Goal: Task Accomplishment & Management: Use online tool/utility

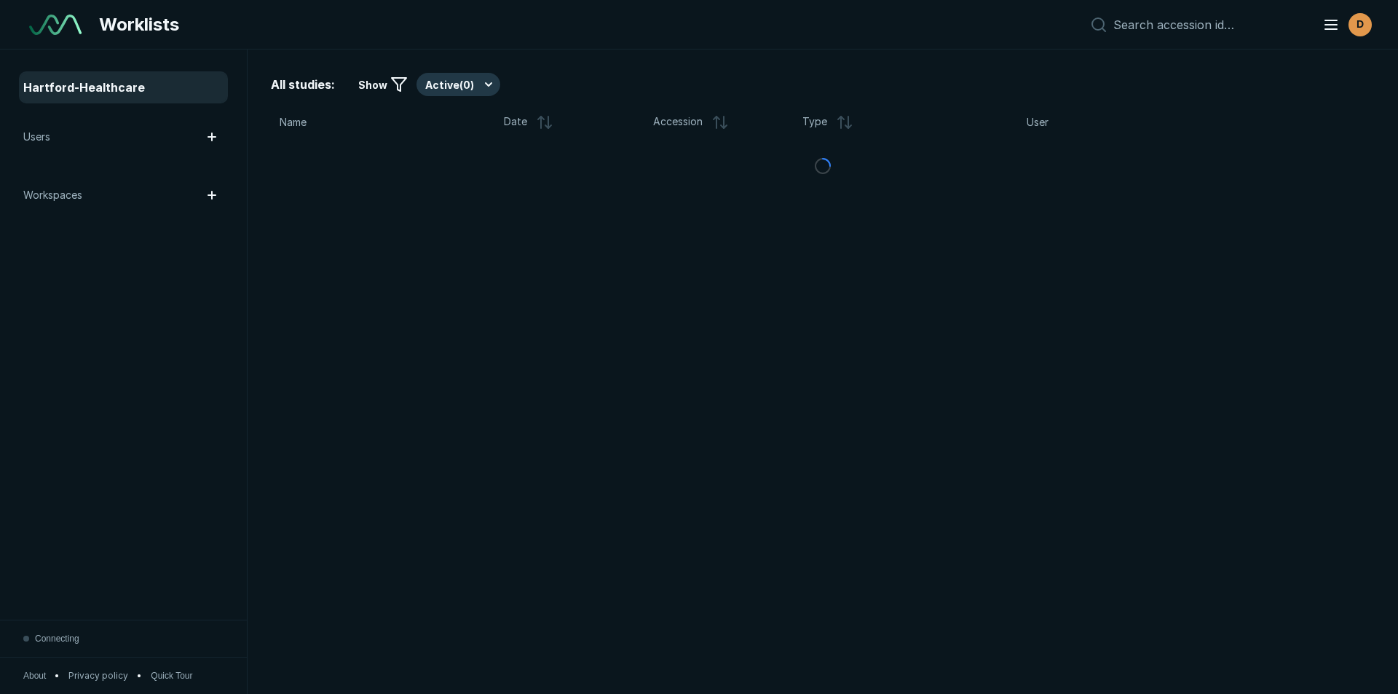
scroll to position [4740, 8161]
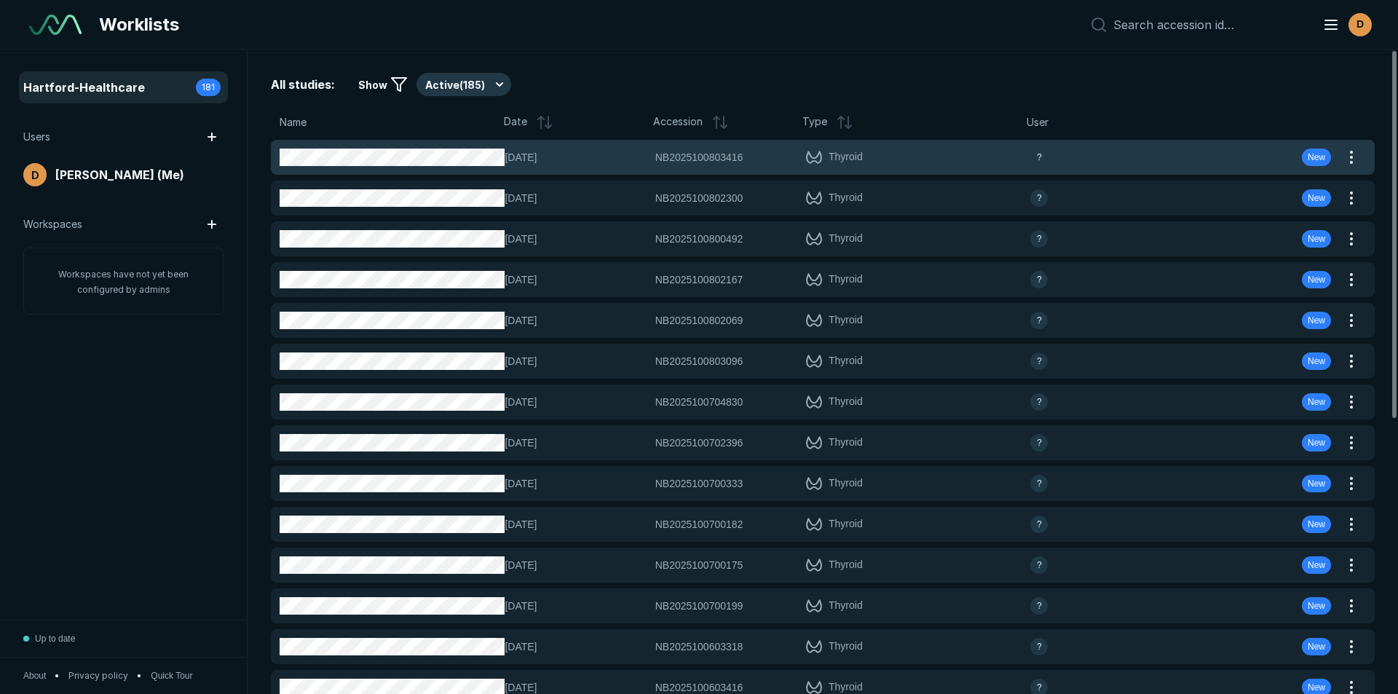
click at [542, 149] on div "[DATE] NB2025100803416 NB2025100803416 Thyroid ? New" at bounding box center [805, 157] width 1069 height 35
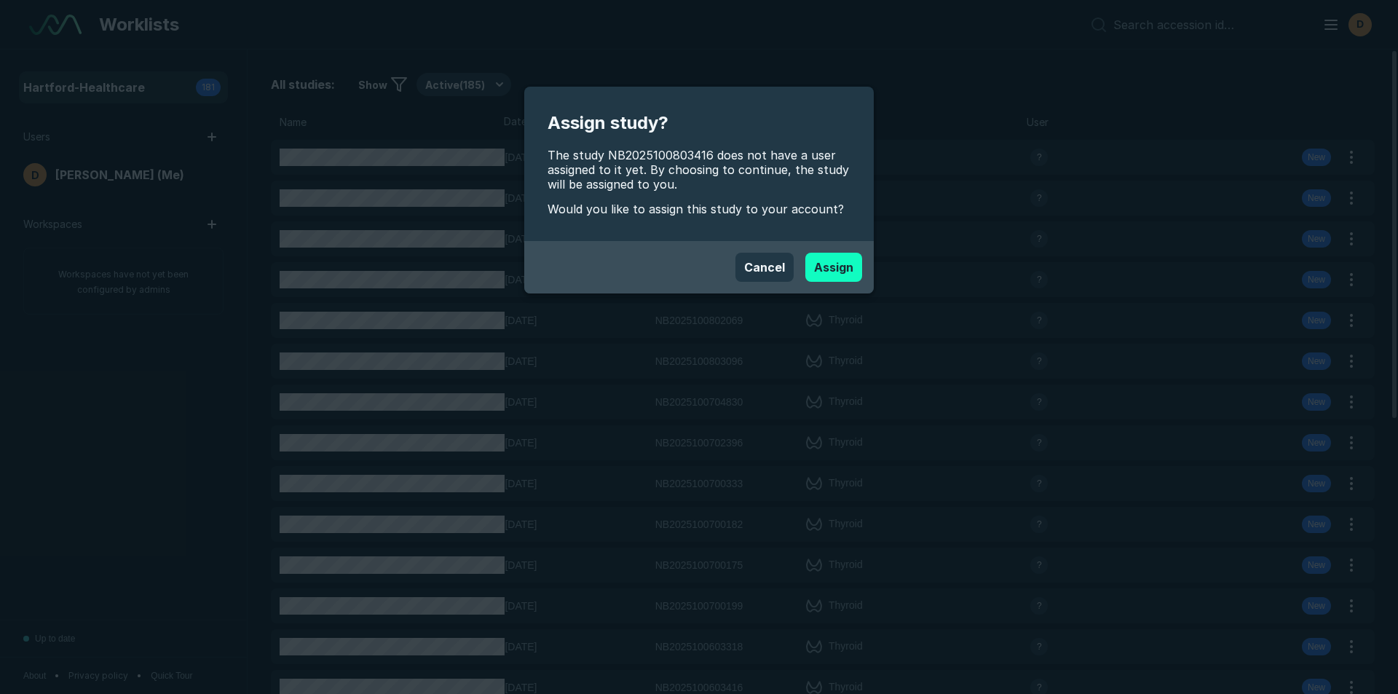
click at [834, 267] on button "Assign" at bounding box center [833, 267] width 57 height 29
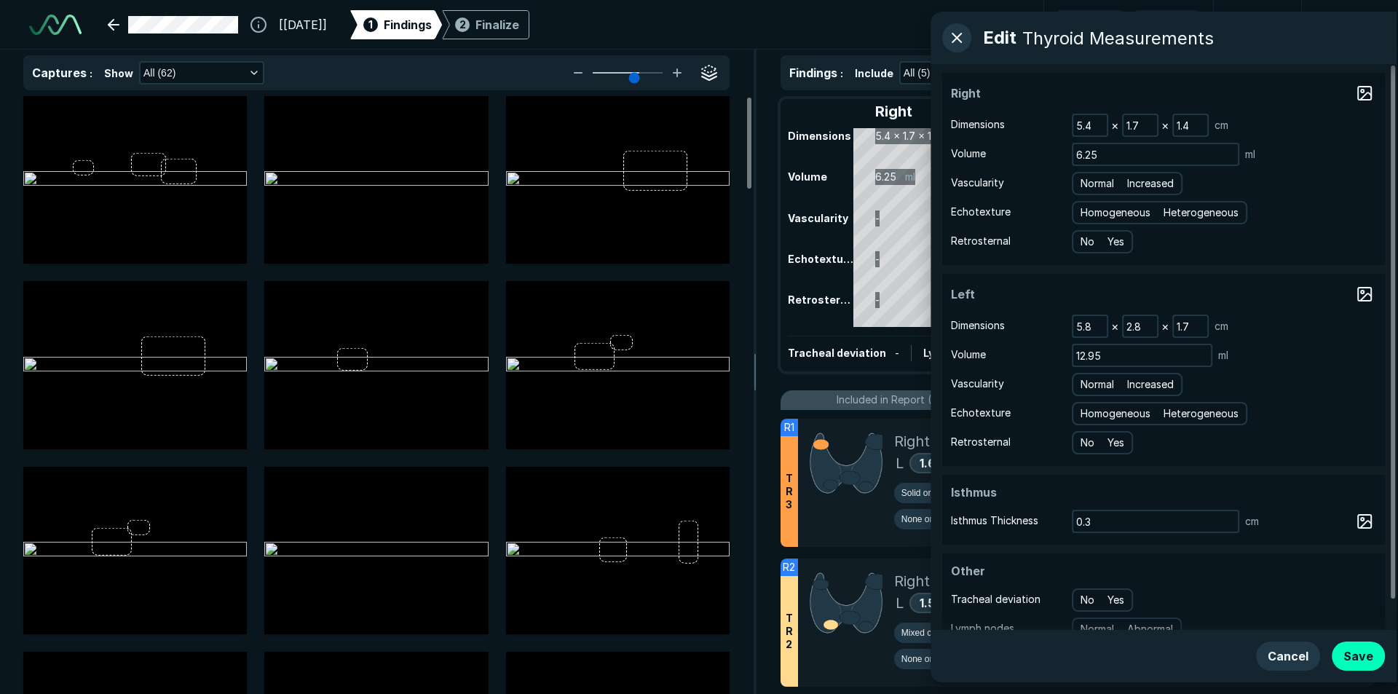
scroll to position [4740, 8161]
click at [1185, 213] on span "Heterogeneous" at bounding box center [1202, 213] width 75 height 16
click at [1172, 213] on input "Heterogeneous" at bounding box center [1167, 210] width 9 height 9
radio input "true"
click at [1107, 183] on span "Normal" at bounding box center [1098, 183] width 33 height 16
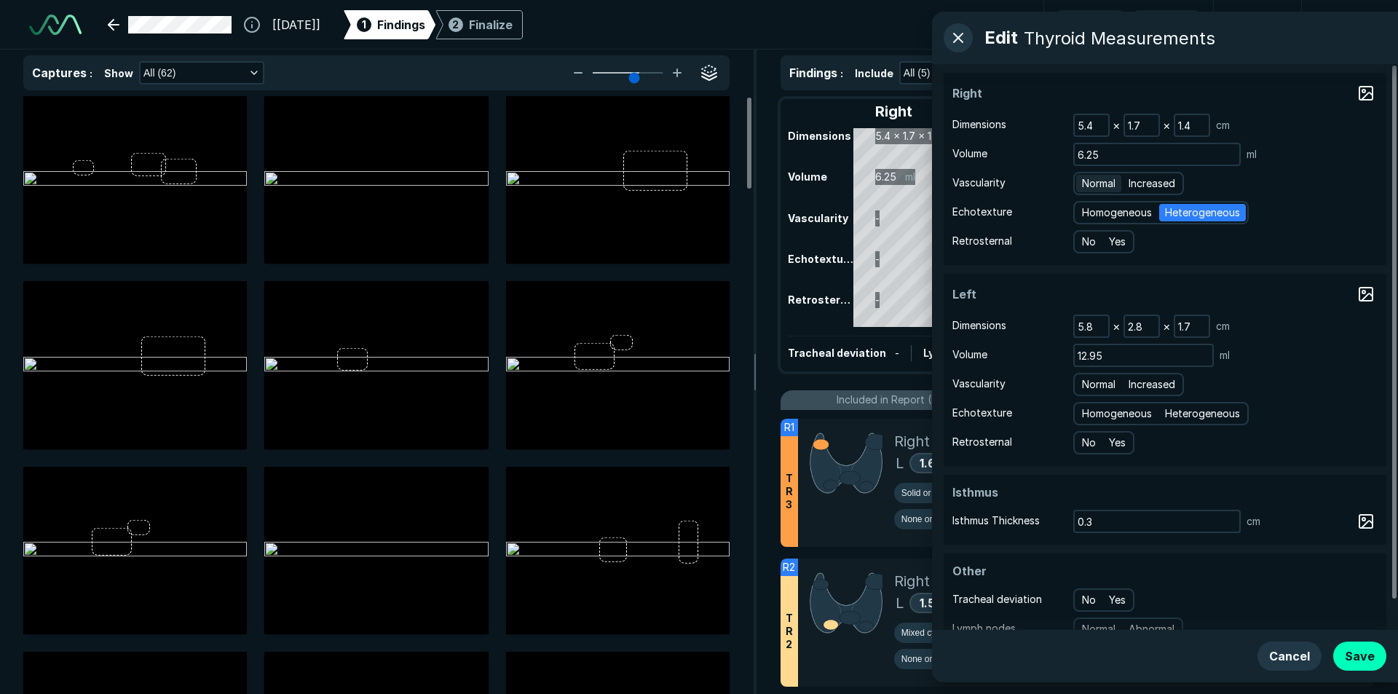
click at [1089, 183] on input "Normal" at bounding box center [1084, 181] width 9 height 9
radio input "true"
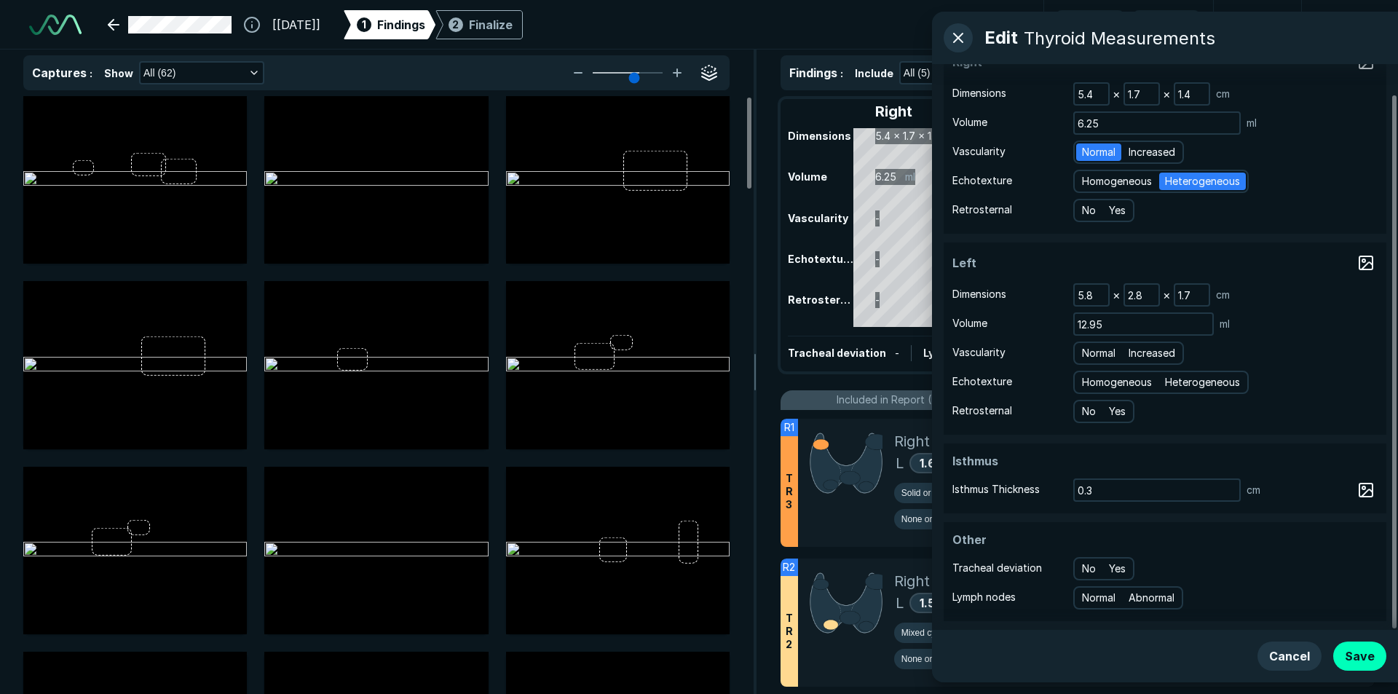
click at [1195, 391] on div "Homogeneous Heterogeneous" at bounding box center [1160, 382] width 175 height 23
click at [1194, 385] on span "Heterogeneous" at bounding box center [1202, 382] width 75 height 16
click at [1172, 385] on input "Heterogeneous" at bounding box center [1167, 380] width 9 height 9
radio input "true"
click at [1095, 363] on div "Normal Increased" at bounding box center [1128, 352] width 111 height 23
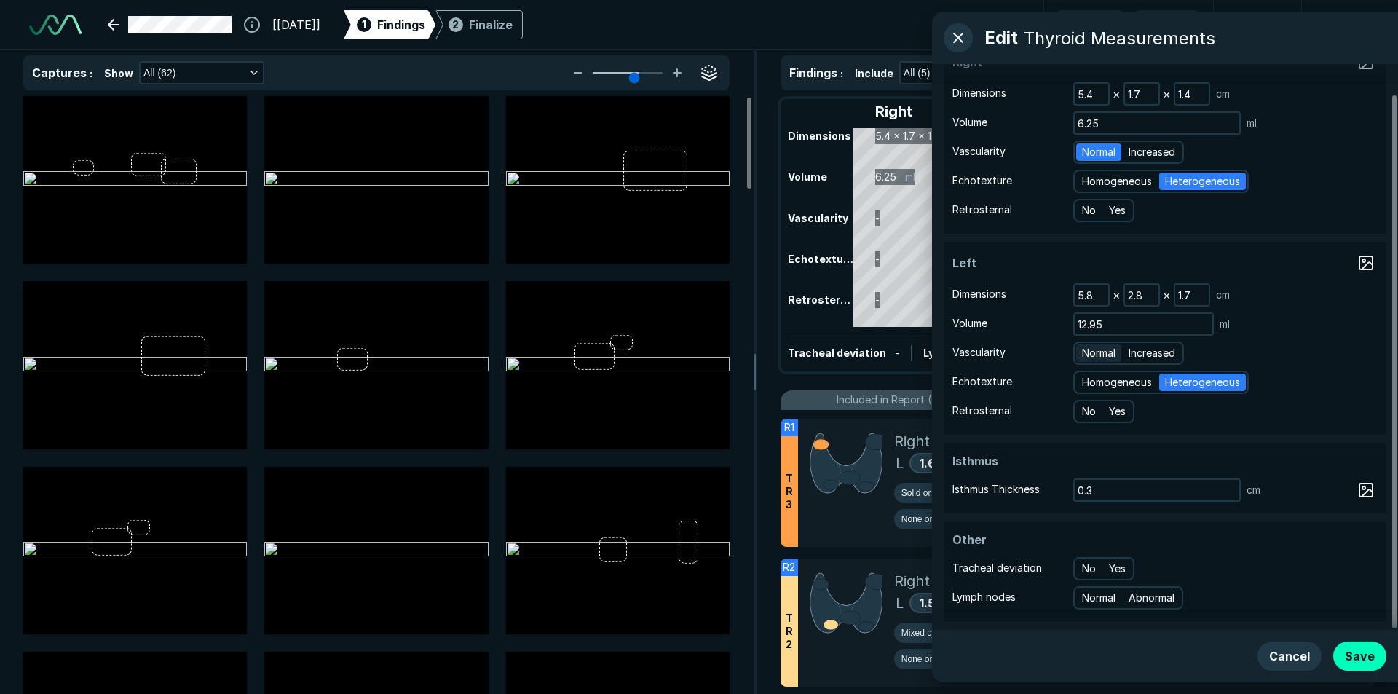
click at [1094, 348] on span "Normal" at bounding box center [1098, 353] width 33 height 16
click at [1089, 348] on input "Normal" at bounding box center [1084, 351] width 9 height 9
radio input "true"
click at [1369, 649] on button "Save" at bounding box center [1359, 655] width 53 height 29
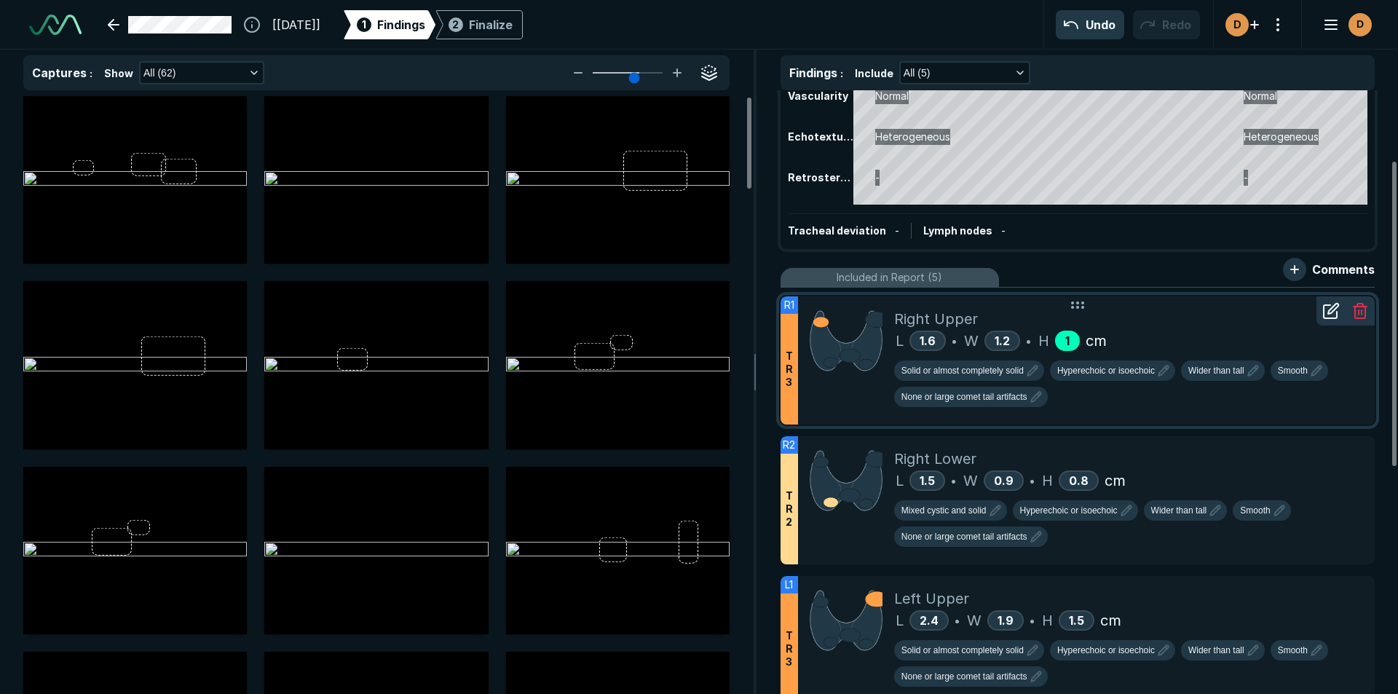
scroll to position [146, 0]
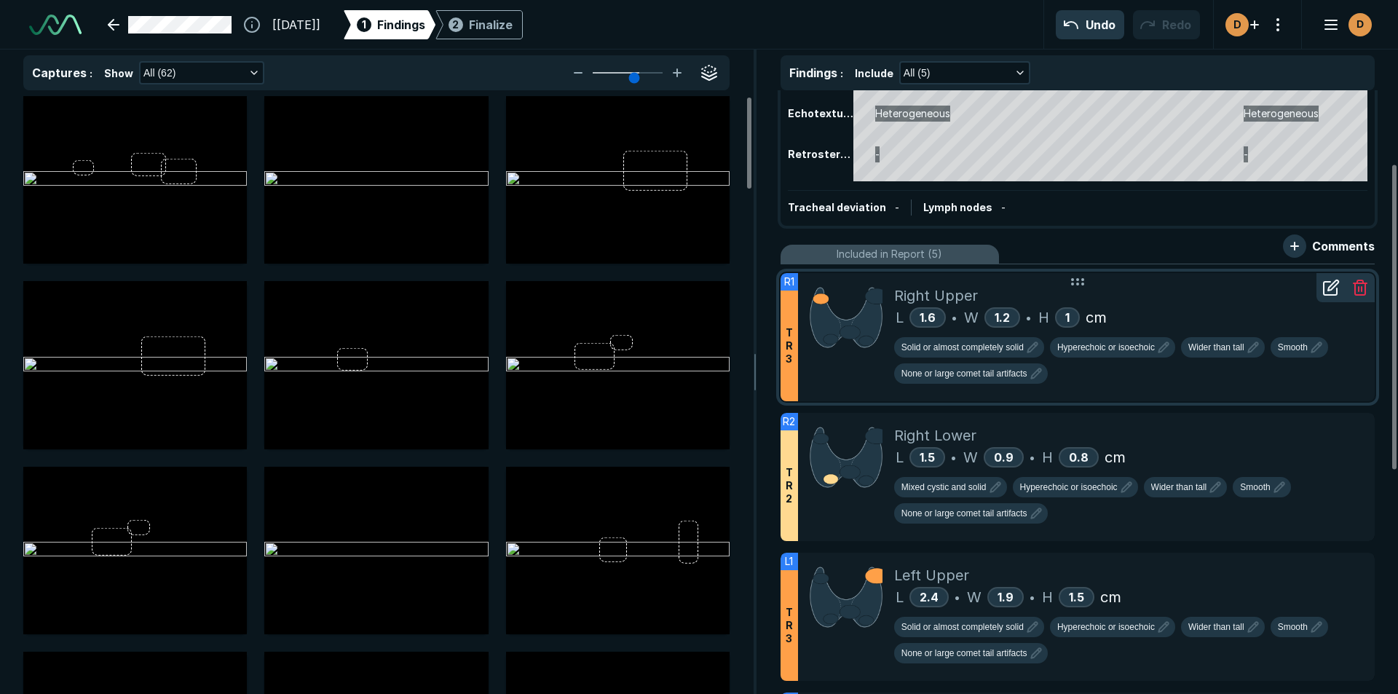
click at [1328, 290] on icon at bounding box center [1333, 285] width 10 height 10
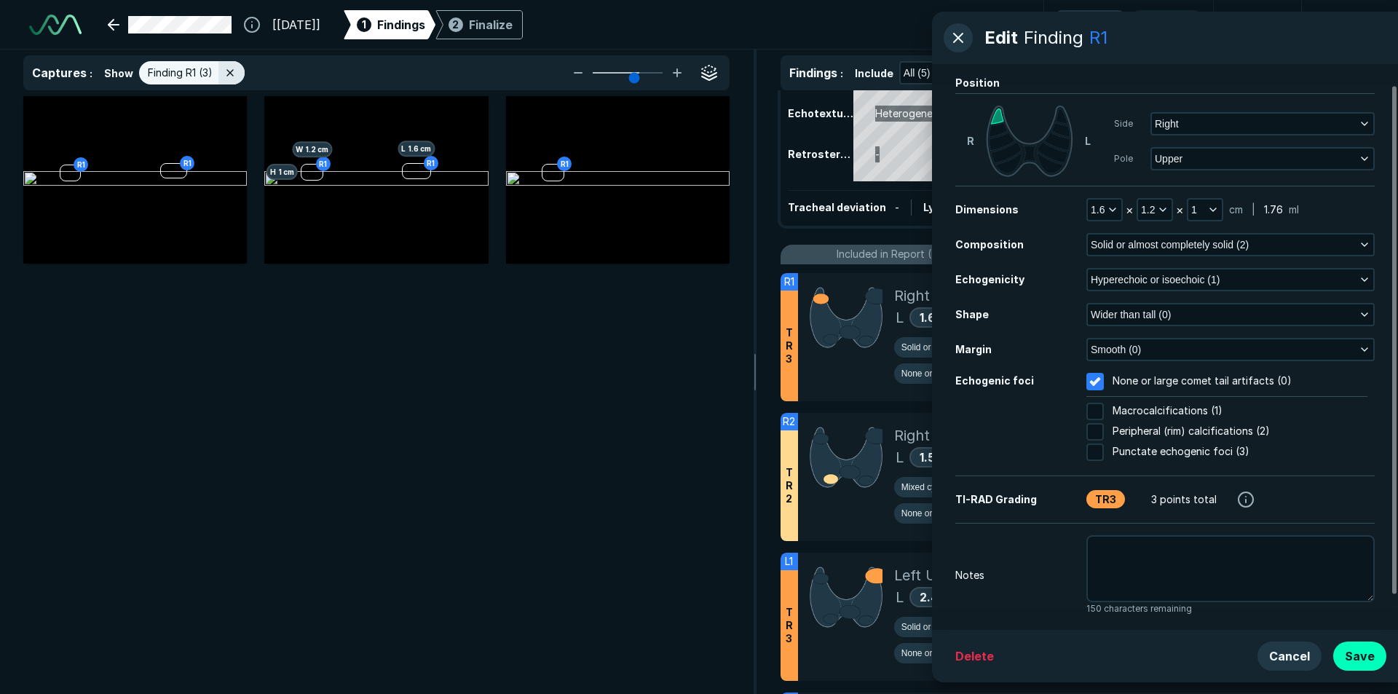
scroll to position [62, 0]
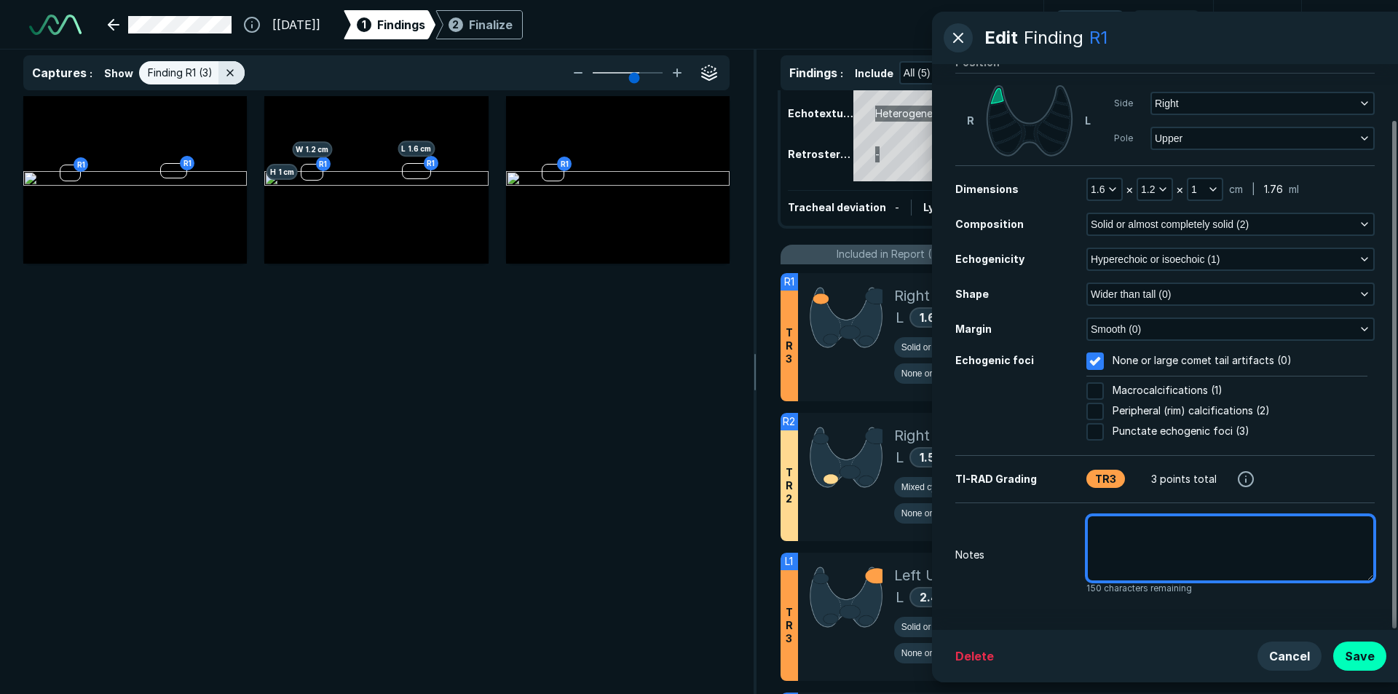
click at [1142, 543] on textarea at bounding box center [1230, 548] width 288 height 67
type textarea "x"
type textarea "p"
type textarea "x"
type textarea "pr"
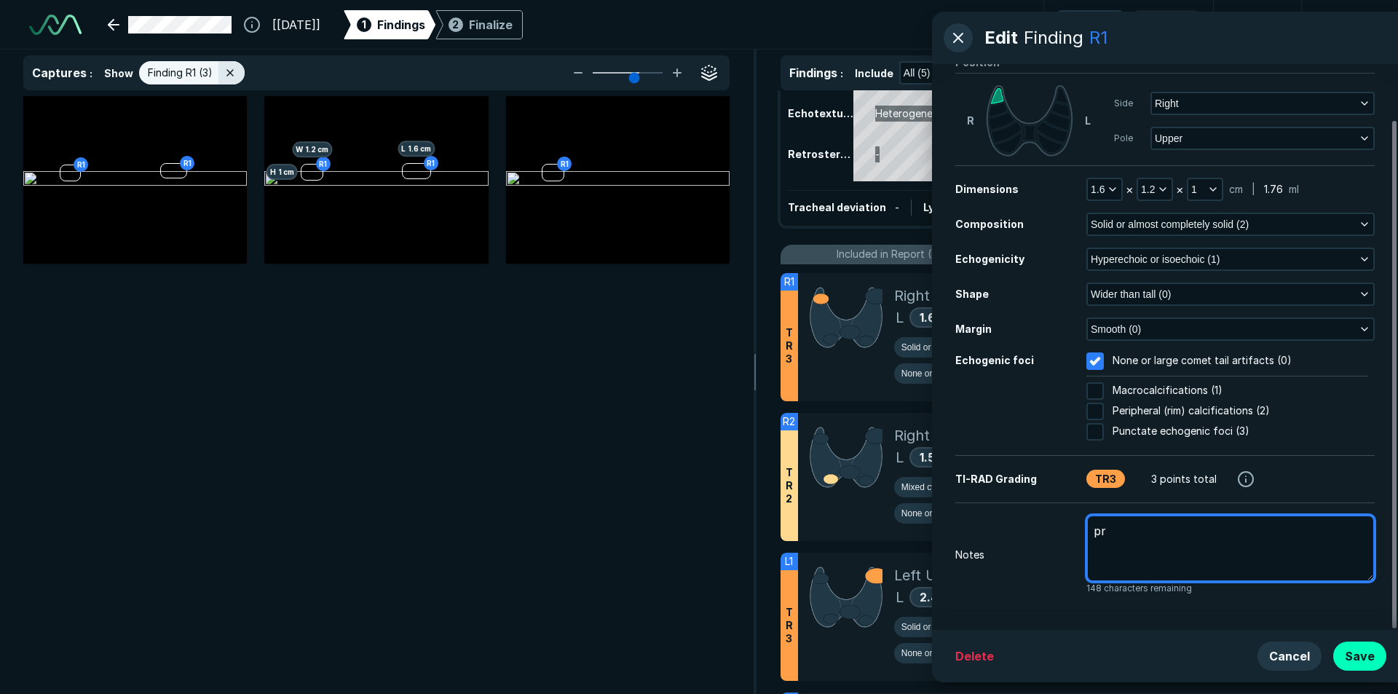
type textarea "x"
type textarea "pri"
type textarea "x"
type textarea "prio"
type textarea "x"
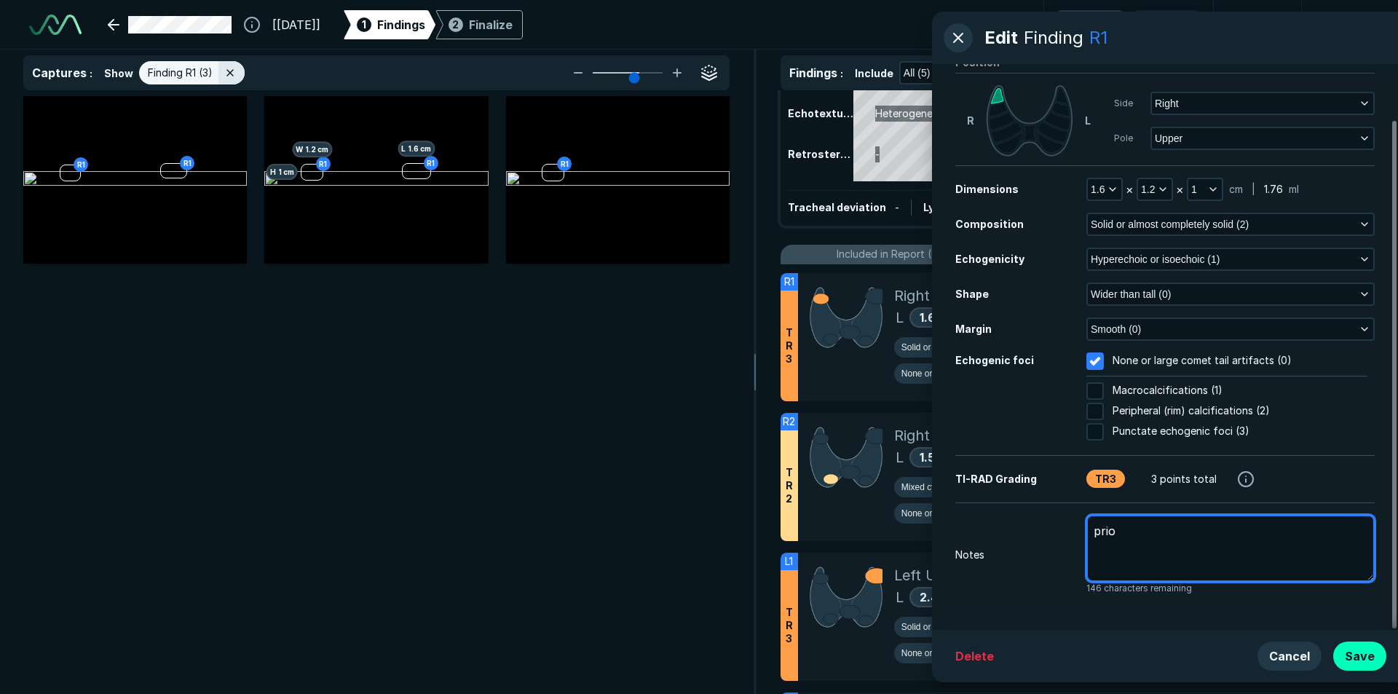
type textarea "prior"
type textarea "x"
type textarea "prior"
type textarea "x"
type textarea "prior u"
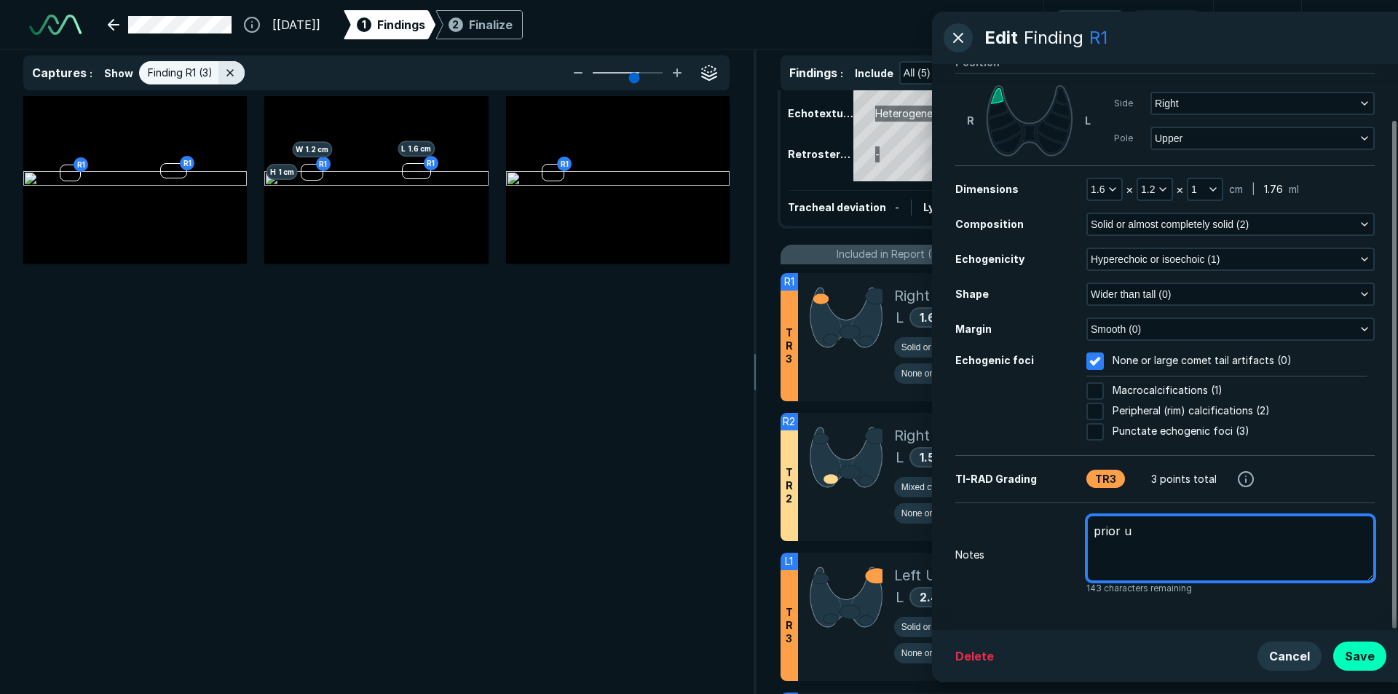
type textarea "x"
type textarea "prior ul"
type textarea "x"
type textarea "prior u"
type textarea "x"
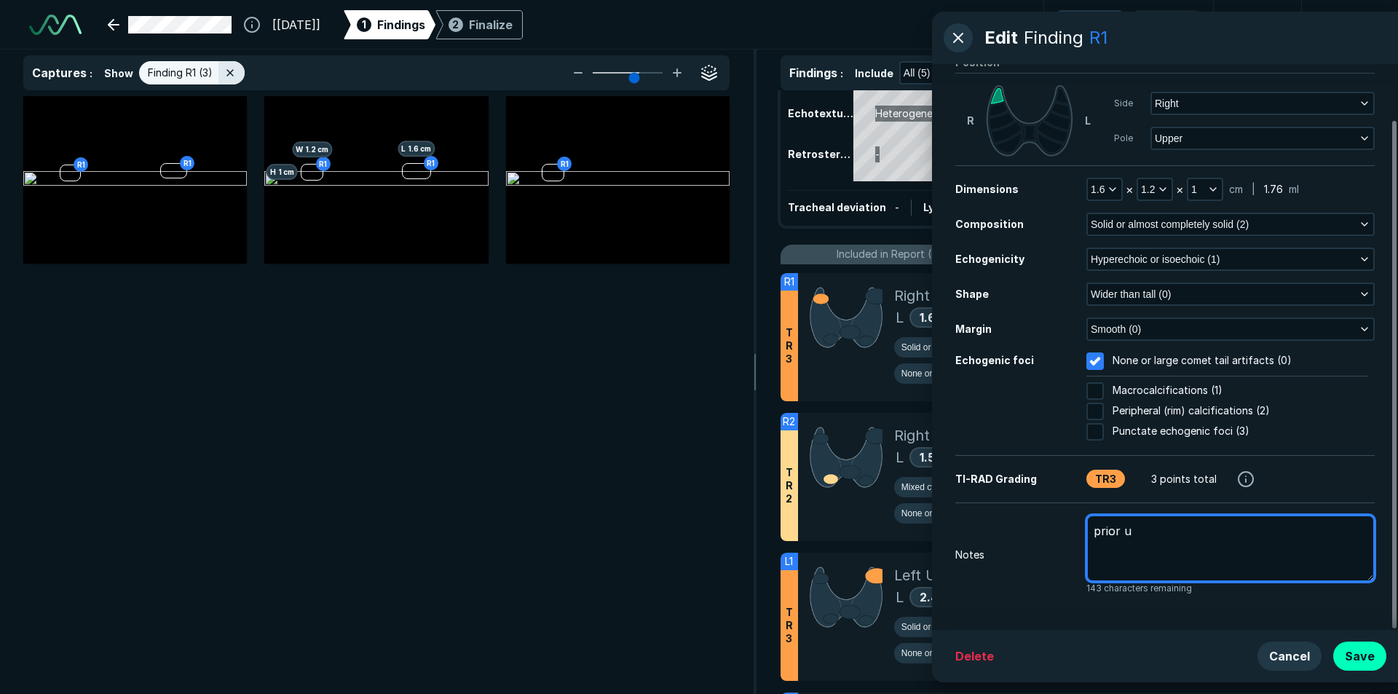
type textarea "prior"
type textarea "x"
type textarea "prior U"
type textarea "x"
type textarea "prior US"
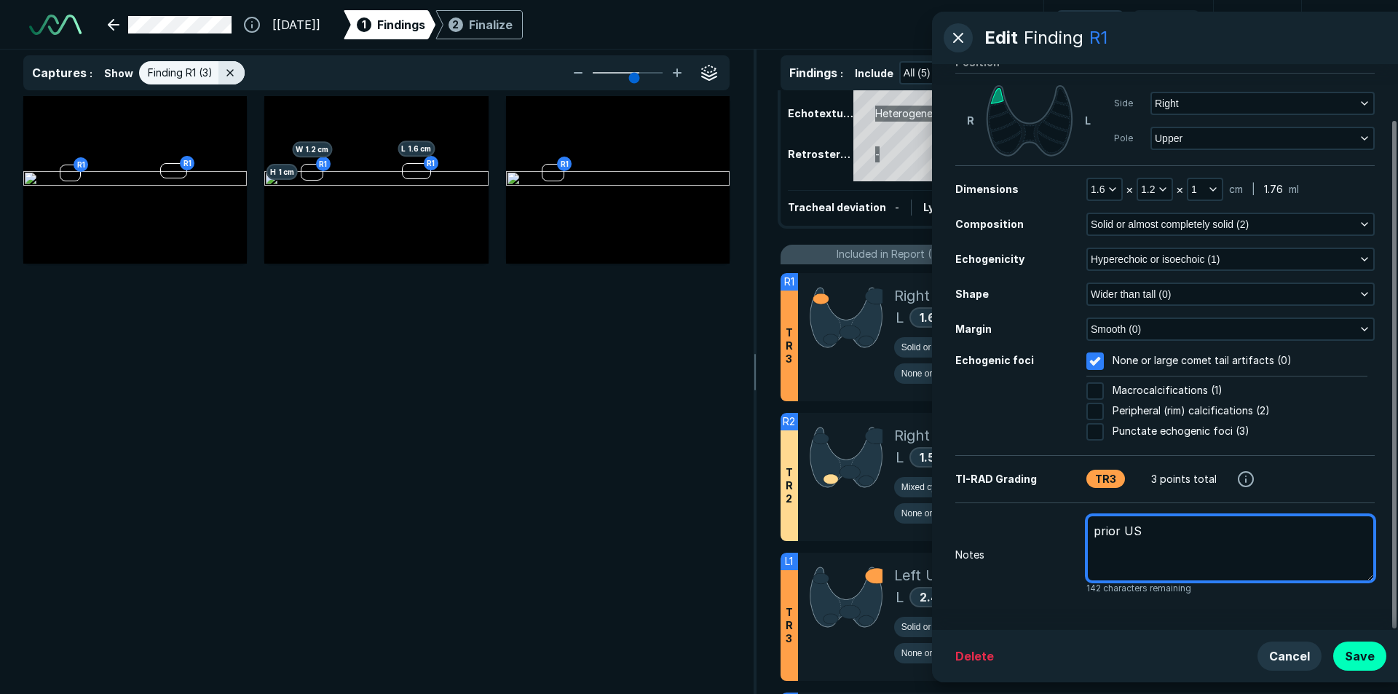
type textarea "x"
type textarea "prior US"
type textarea "x"
type textarea "prior US 1"
type textarea "x"
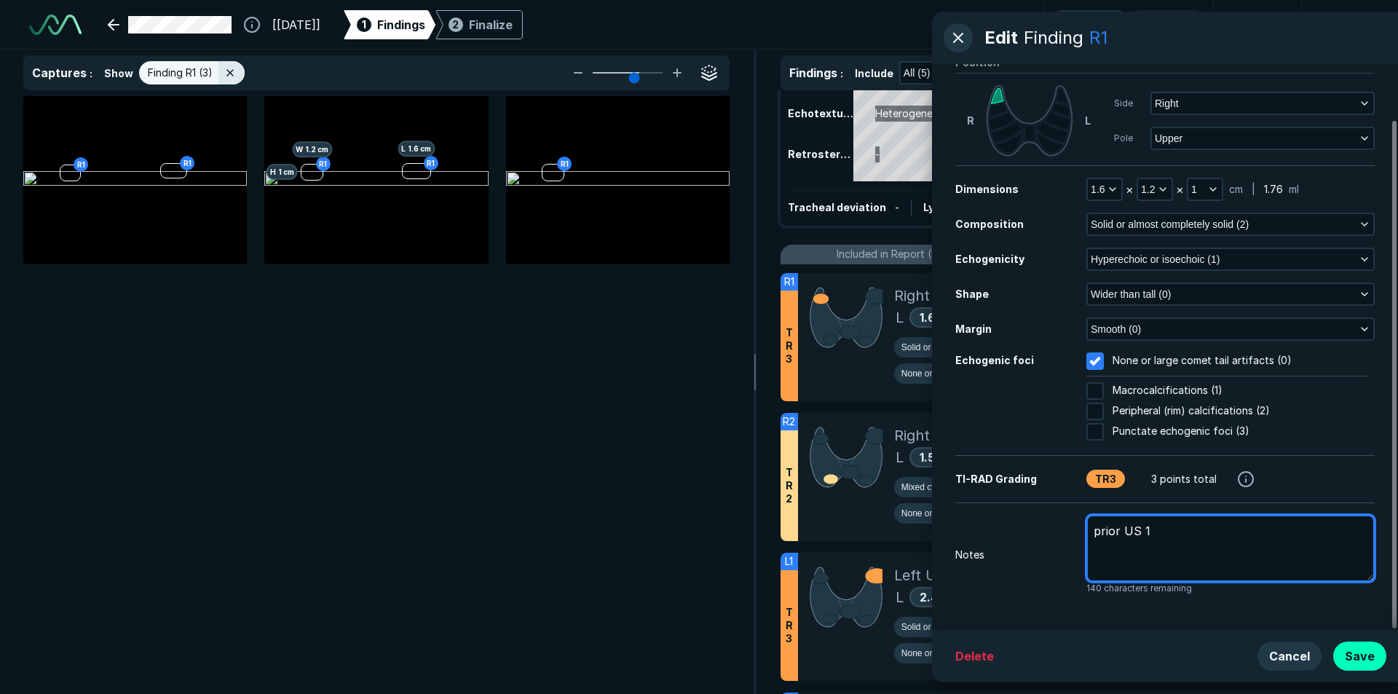
type textarea "prior US 10"
type textarea "x"
type textarea "prior US 10/"
type textarea "x"
type textarea "prior US 10/1"
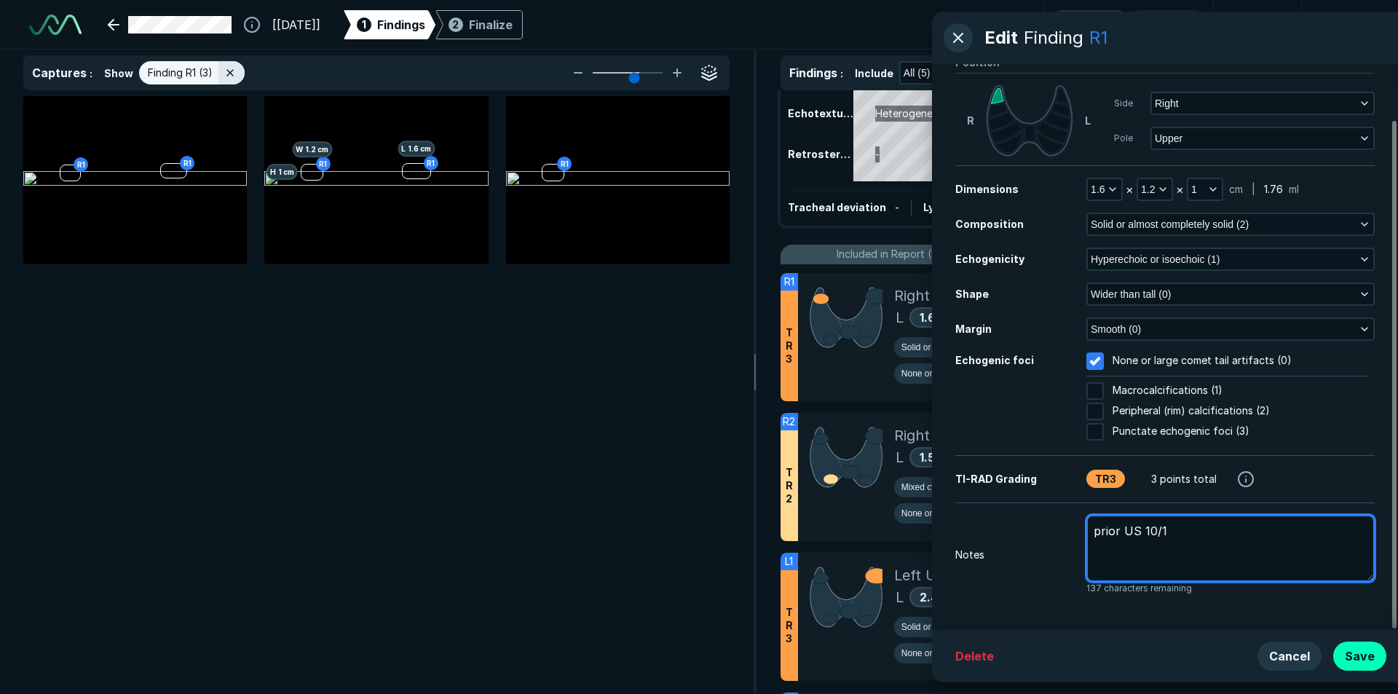
type textarea "x"
type textarea "prior US 10/17"
type textarea "x"
type textarea "prior US 10/17/"
type textarea "x"
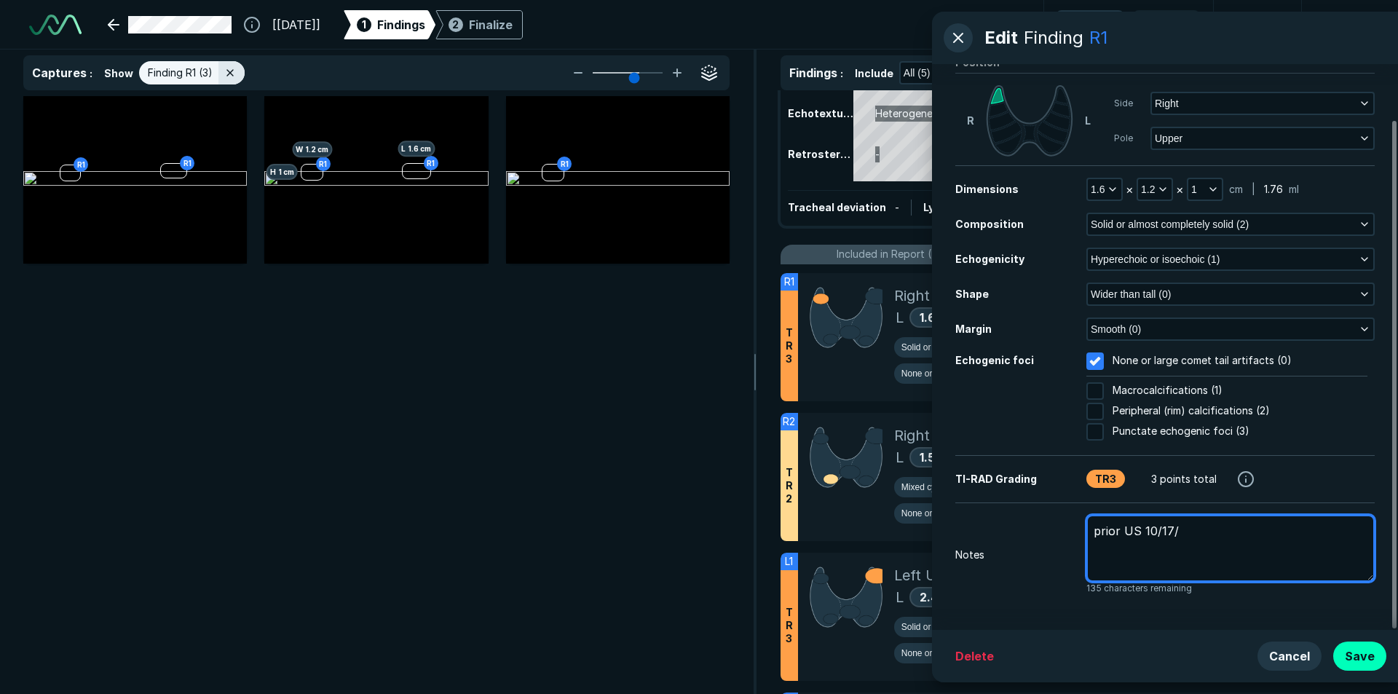
type textarea "prior US 10/17/2"
type textarea "x"
type textarea "prior US [DATE]"
type textarea "x"
type textarea "prior US 10/17/202"
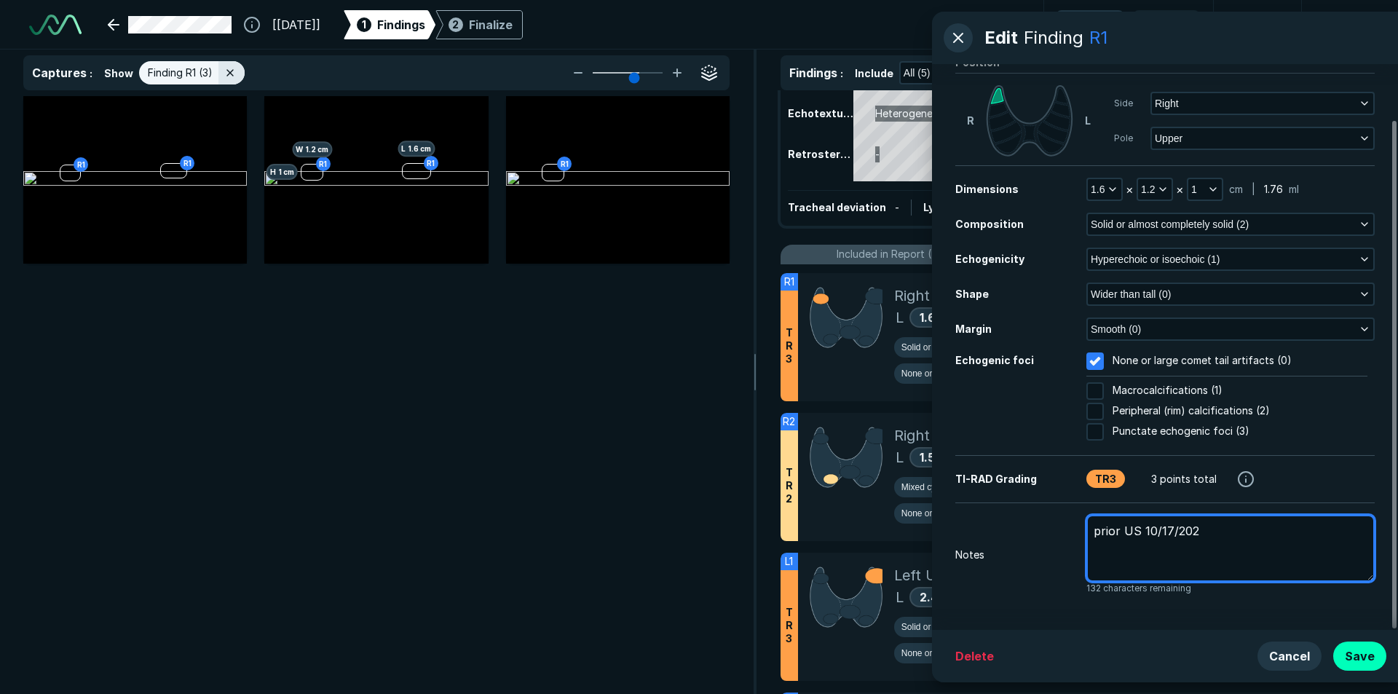
type textarea "x"
type textarea "prior US [DATE]"
type textarea "x"
type textarea "prior US [DATE],"
type textarea "x"
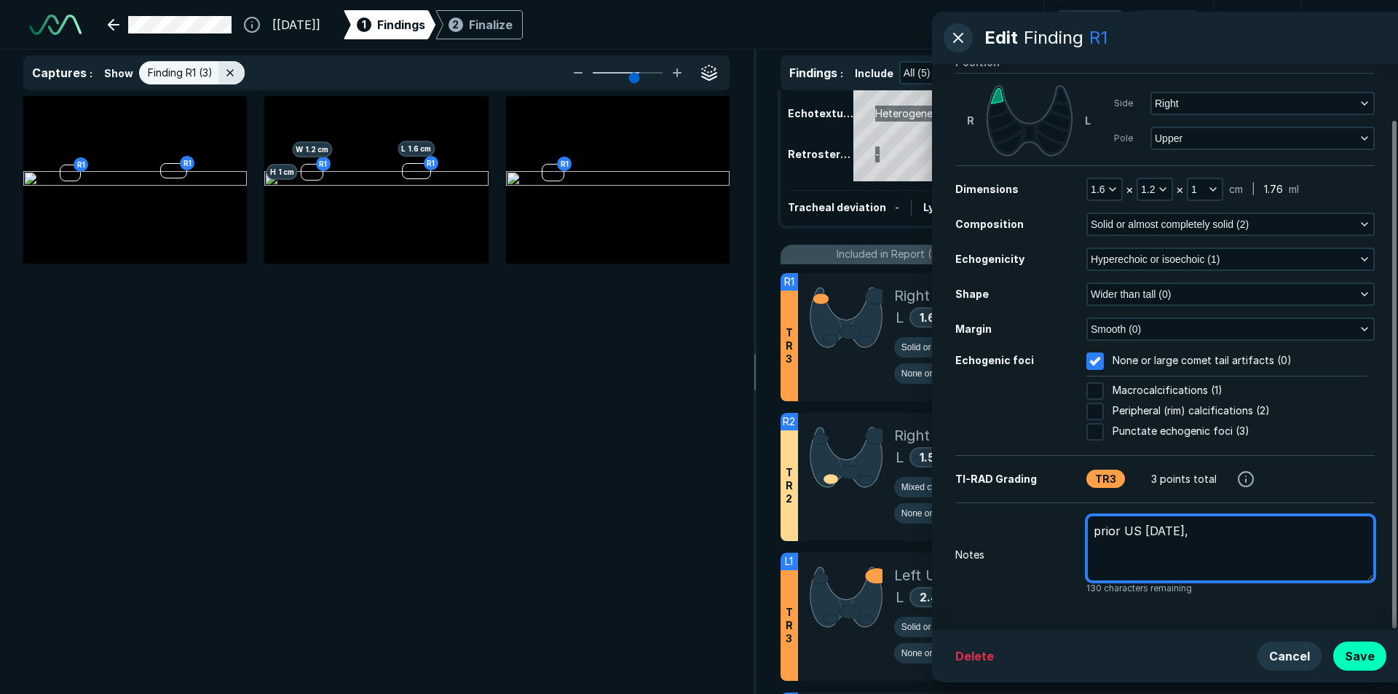
type textarea "prior US [DATE],"
type textarea "x"
type textarea "prior US [DATE], b"
type textarea "x"
type textarea "prior US [DATE], bi"
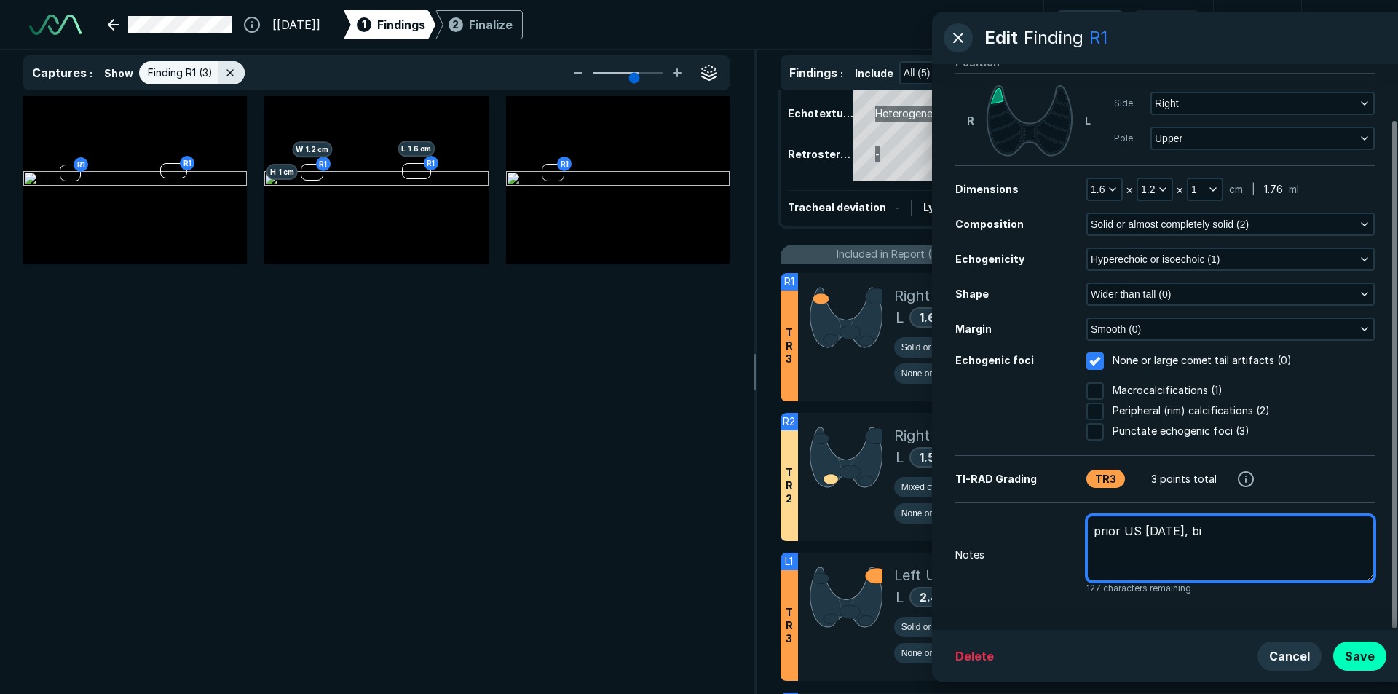
type textarea "x"
type textarea "prior US [DATE], bio"
type textarea "x"
type textarea "prior US [DATE], biop"
type textarea "x"
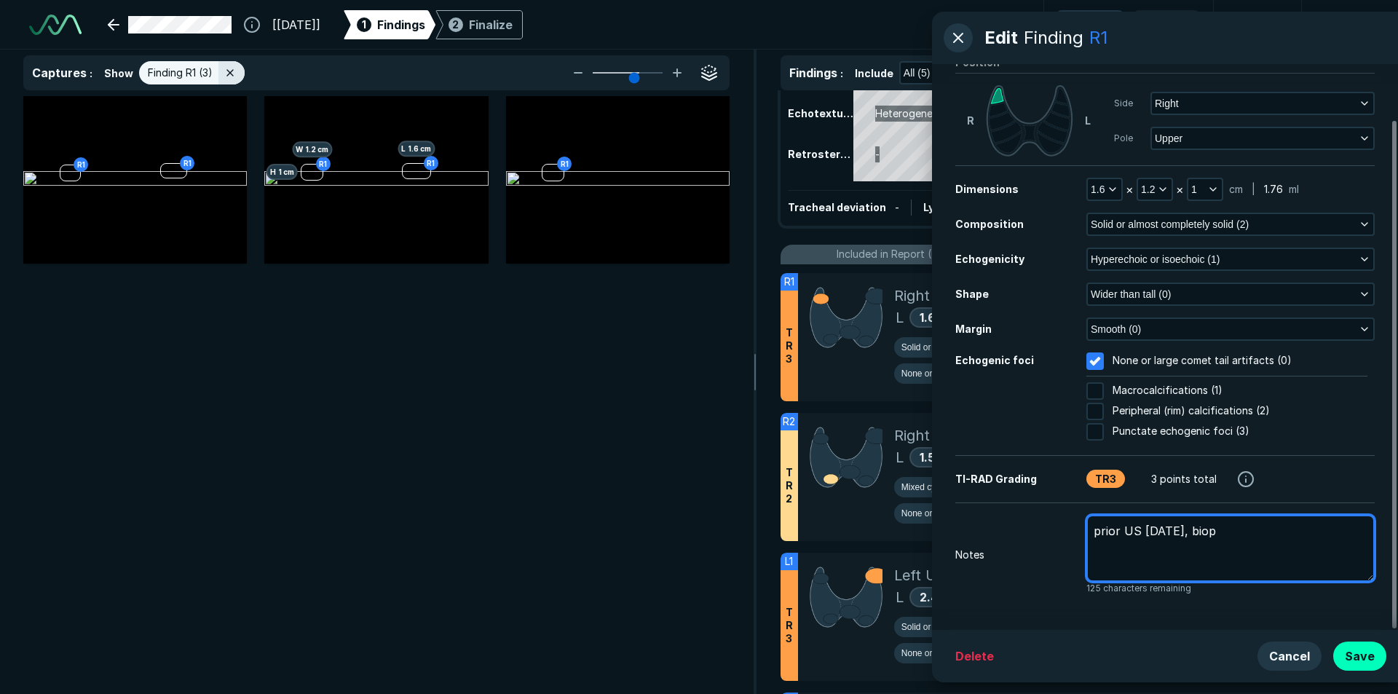
type textarea "prior US [DATE], biops"
type textarea "x"
type textarea "prior US [DATE], [MEDICAL_DATA]"
type textarea "x"
type textarea "prior US [DATE], [MEDICAL_DATA]"
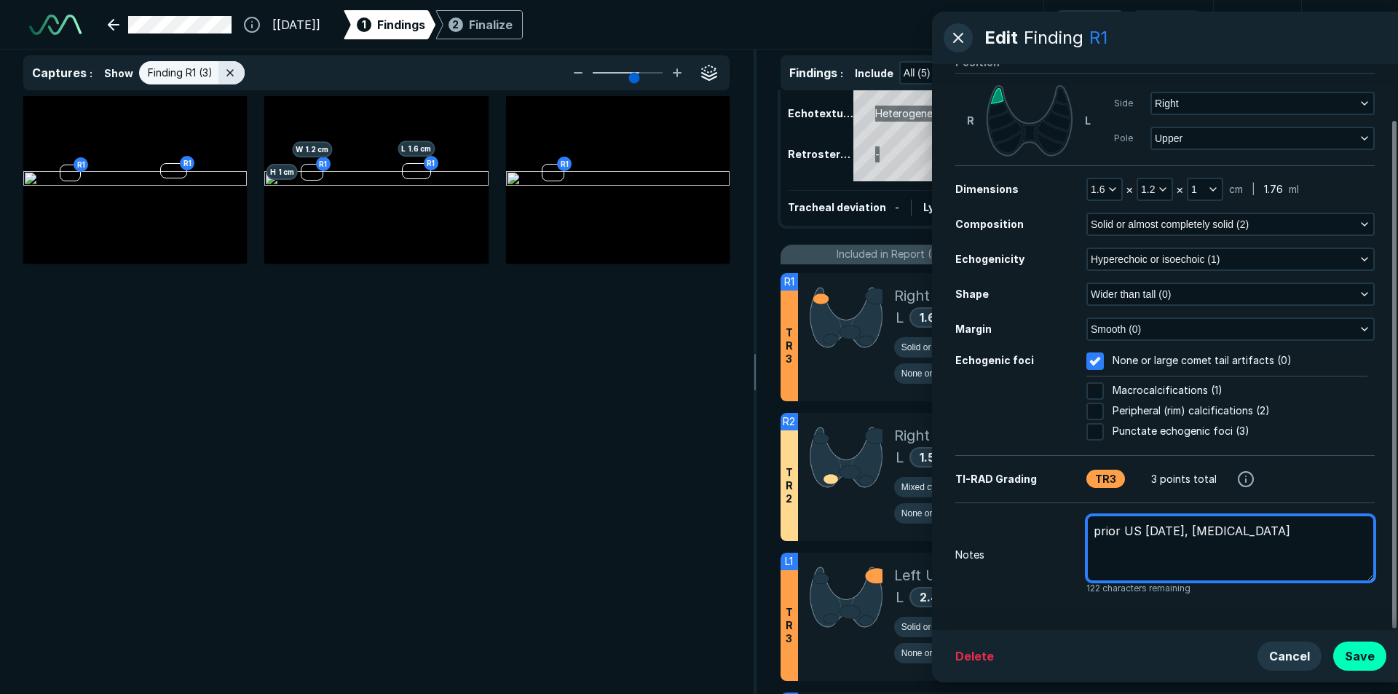
type textarea "x"
type textarea "prior US [DATE], [MEDICAL_DATA] 8"
type textarea "x"
type textarea "prior US [DATE], [MEDICAL_DATA] 8/"
type textarea "x"
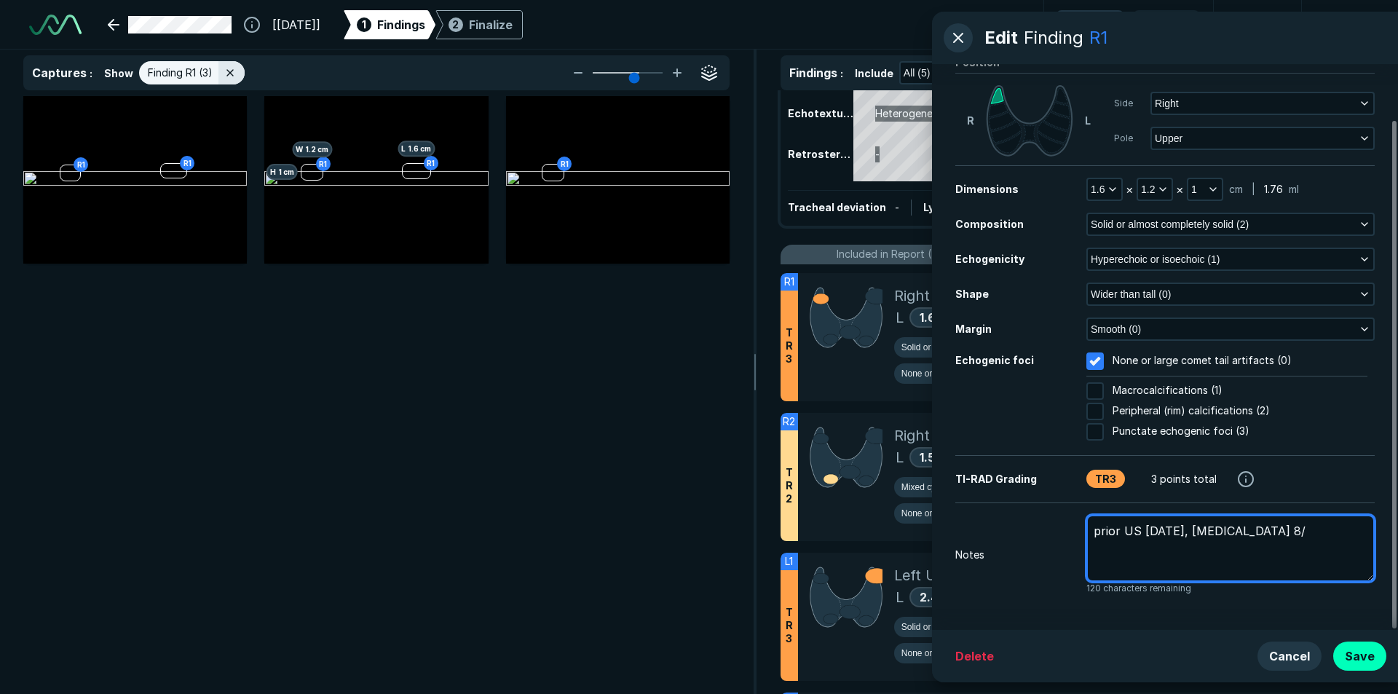
type textarea "prior US [DATE], [MEDICAL_DATA] 8/2"
type textarea "x"
type textarea "prior US [DATE], [MEDICAL_DATA] 8/27"
type textarea "x"
type textarea "prior US [DATE], [MEDICAL_DATA] 8/27/"
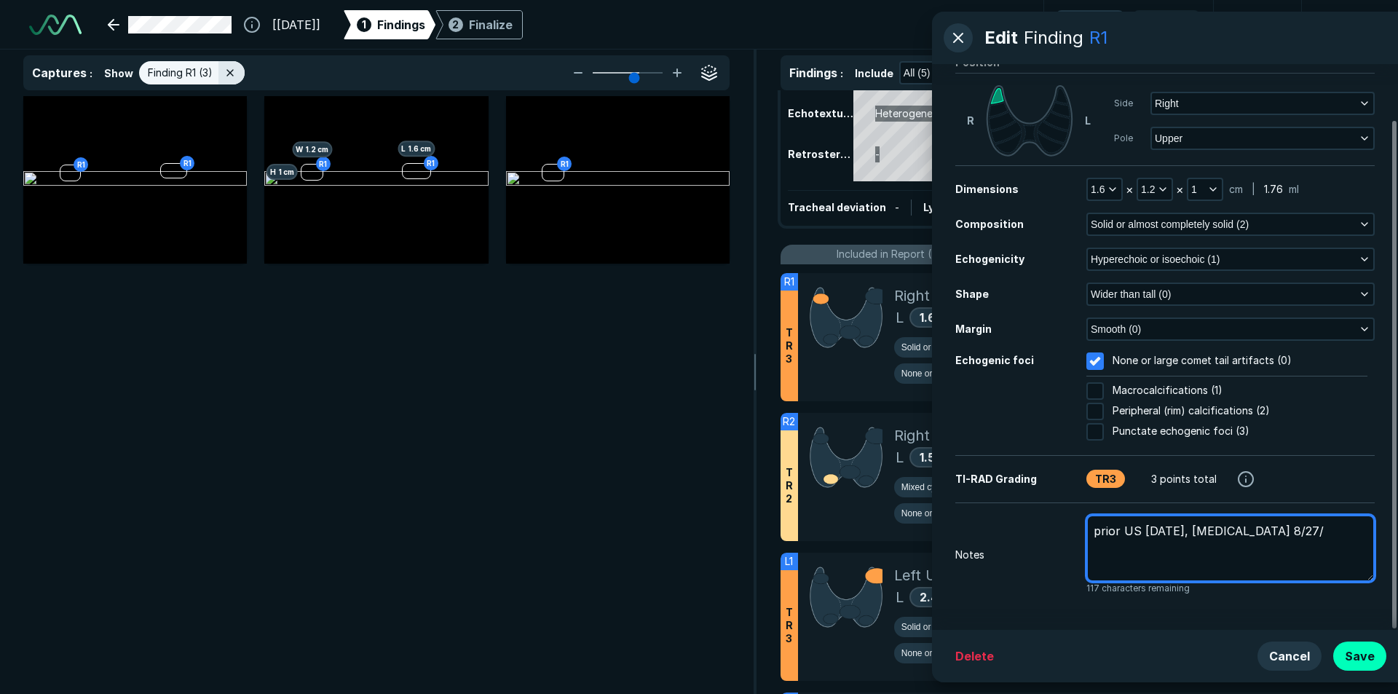
type textarea "x"
type textarea "prior US [DATE], [MEDICAL_DATA] 8/27/2"
type textarea "x"
type textarea "prior US [DATE], [MEDICAL_DATA] [DATE]"
type textarea "x"
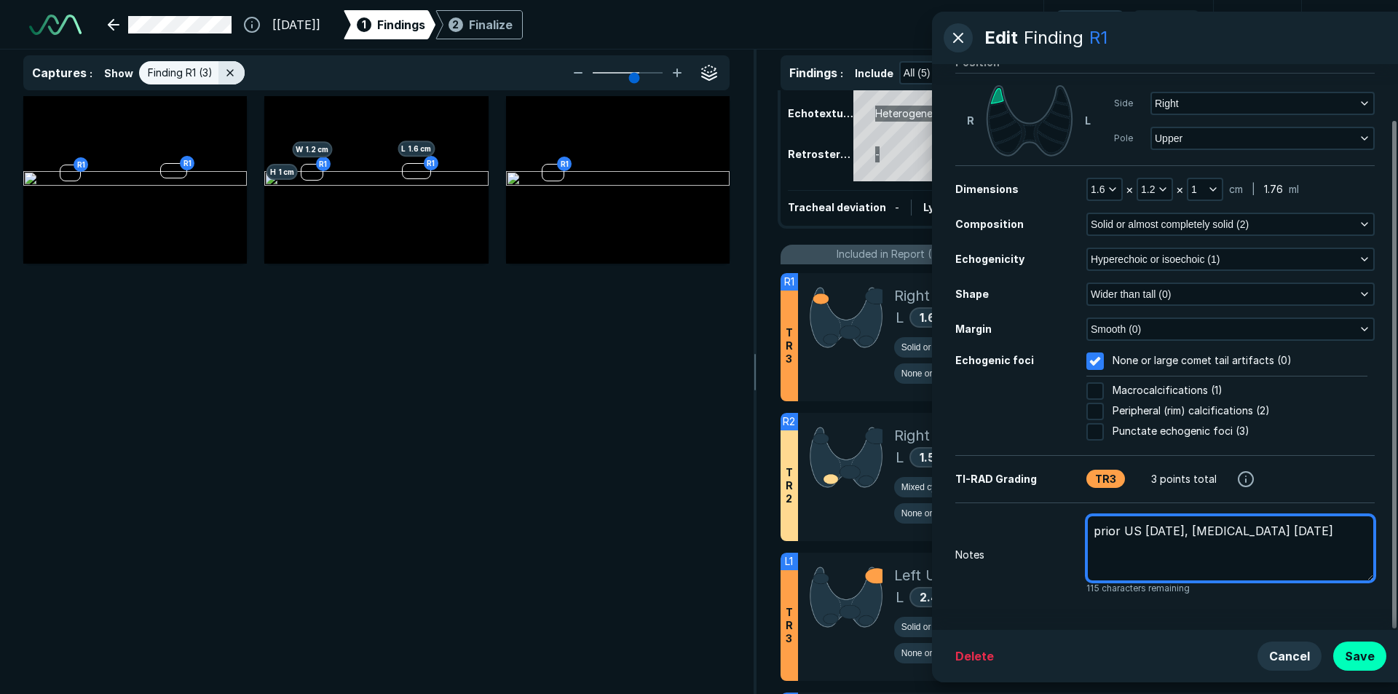
type textarea "prior US [DATE], [MEDICAL_DATA] 8/27/201"
type textarea "x"
type textarea "prior US [DATE], [MEDICAL_DATA] [DATE]"
click at [1119, 559] on textarea "prior US [DATE], [MEDICAL_DATA] [DATE]" at bounding box center [1230, 548] width 288 height 67
click at [1337, 542] on textarea "prior US [DATE], [MEDICAL_DATA] [DATE]" at bounding box center [1230, 548] width 288 height 67
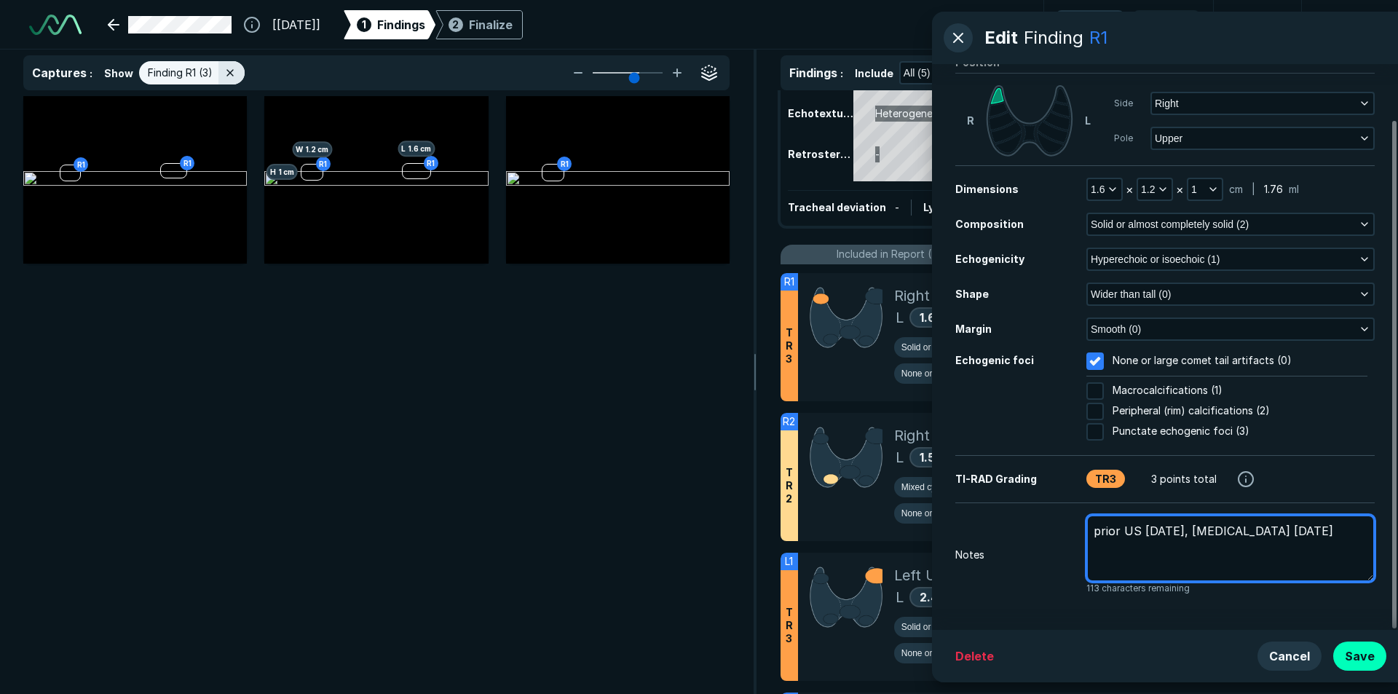
type textarea "x"
type textarea "prior US [DATE], [MEDICAL_DATA] [DATE]"
type textarea "x"
type textarea "prior US [DATE], [MEDICAL_DATA] [DATE] p"
type textarea "x"
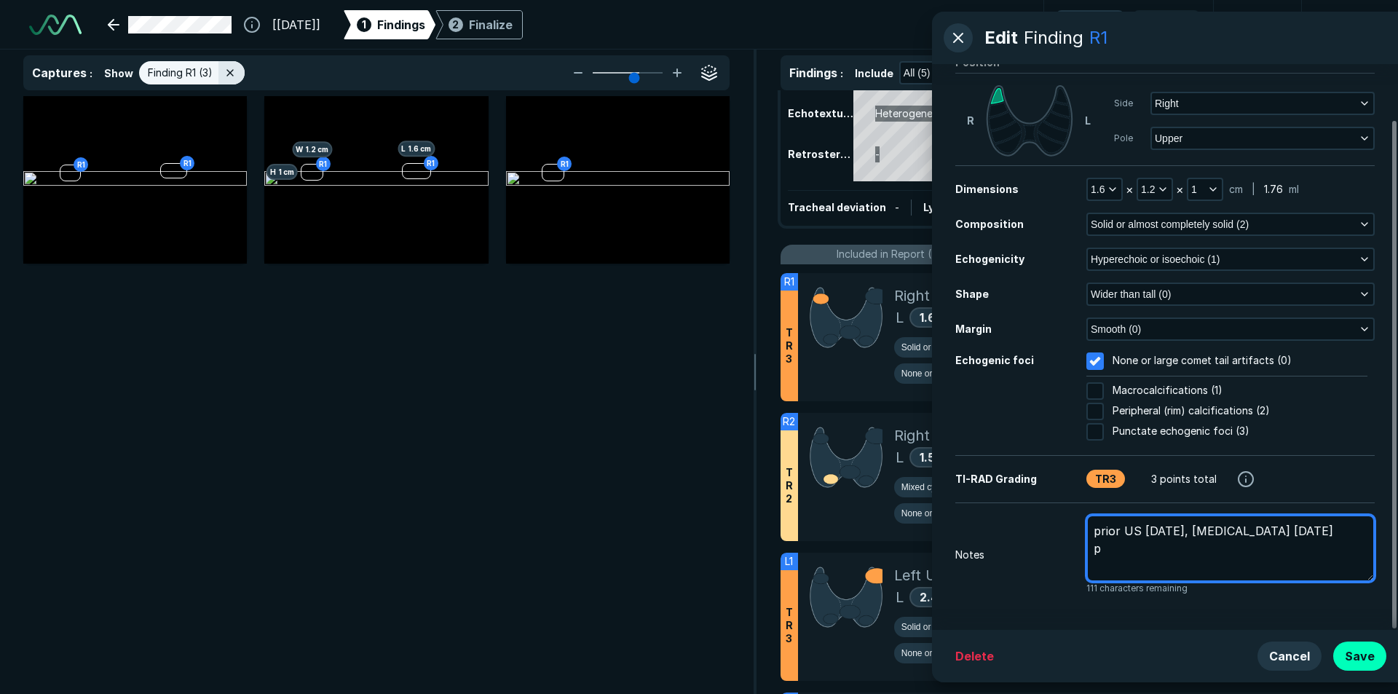
type textarea "prior US [DATE], [MEDICAL_DATA] [DATE] pr"
type textarea "x"
type textarea "prior US [DATE], [MEDICAL_DATA] [DATE] pro"
type textarea "x"
type textarea "prior US [DATE], [MEDICAL_DATA] [DATE] proi"
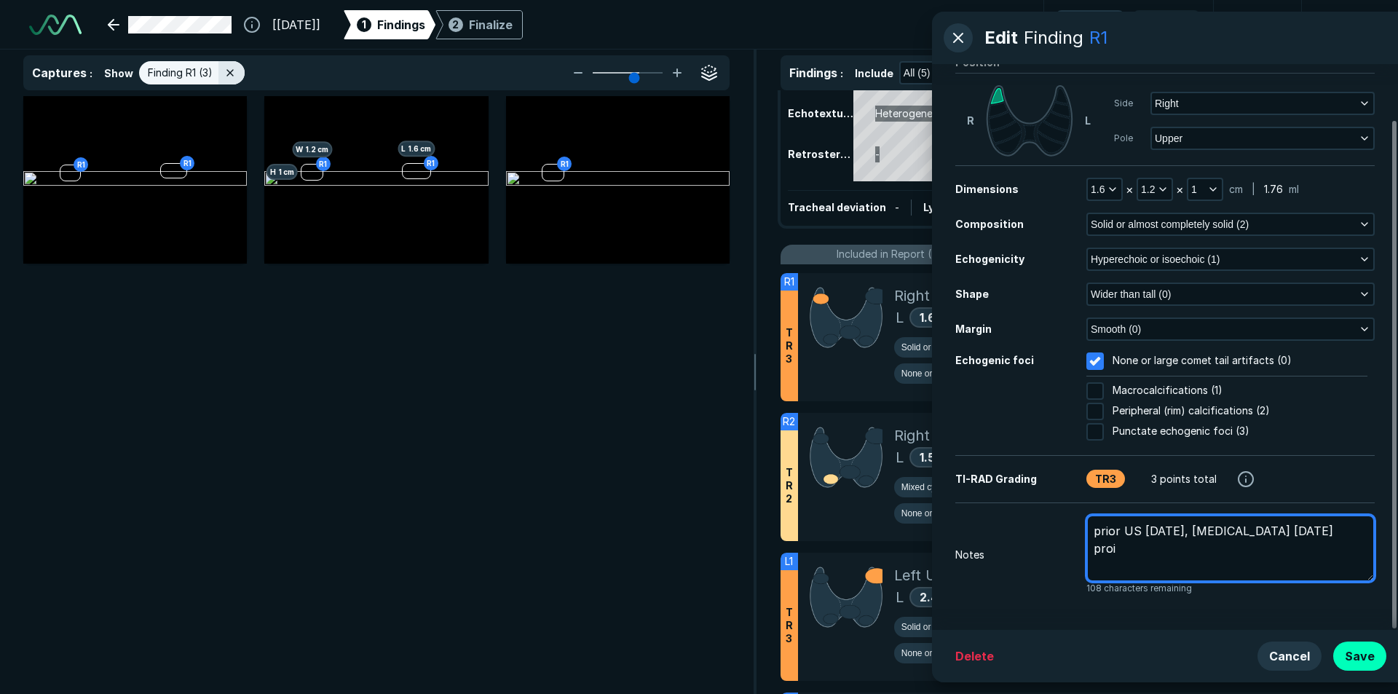
type textarea "x"
type textarea "prior US [DATE], [MEDICAL_DATA] [DATE] proir"
type textarea "x"
type textarea "prior US [DATE], [MEDICAL_DATA] [DATE] proir"
type textarea "x"
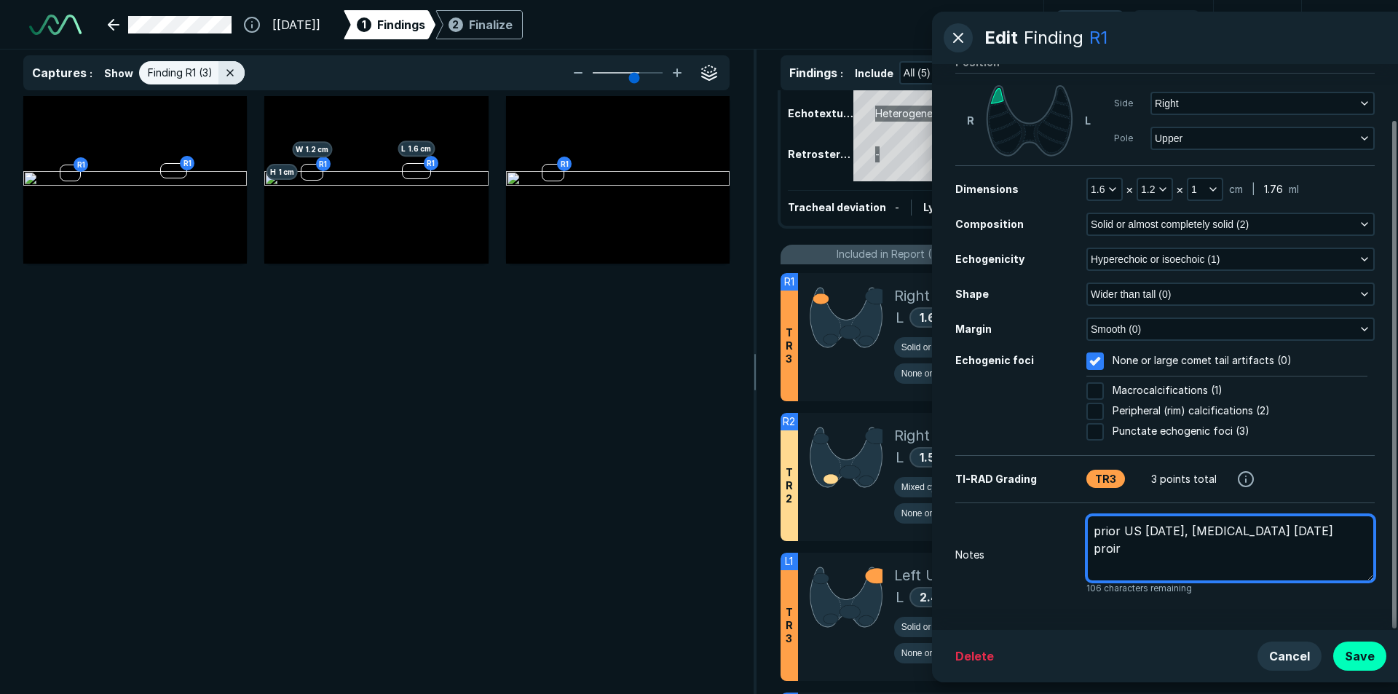
type textarea "prior US [DATE], [MEDICAL_DATA] [DATE] proir m"
type textarea "x"
type textarea "prior US [DATE], [MEDICAL_DATA] [DATE] proir me"
type textarea "x"
type textarea "prior US [DATE], [MEDICAL_DATA] [DATE] proir mea"
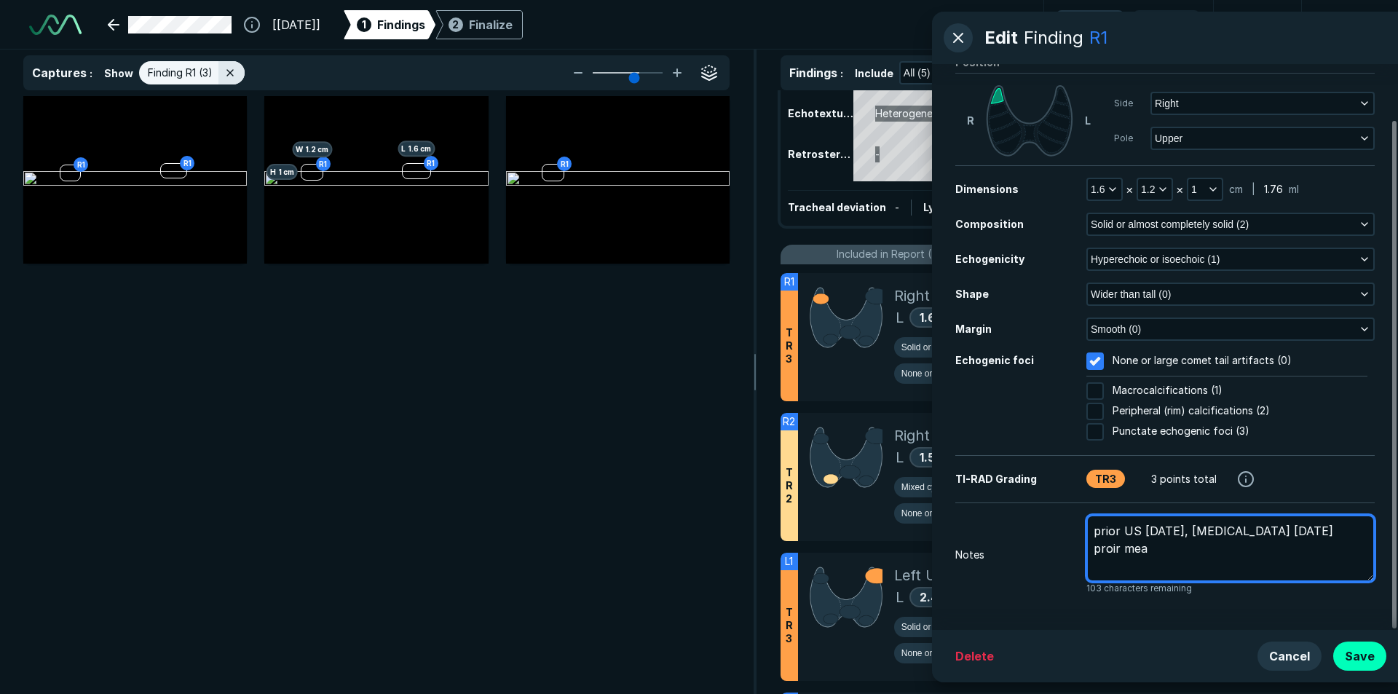
type textarea "x"
type textarea "prior US [DATE], [MEDICAL_DATA] [DATE] proir meas"
type textarea "x"
type textarea "prior US [DATE], [MEDICAL_DATA] [DATE] proir measu"
type textarea "x"
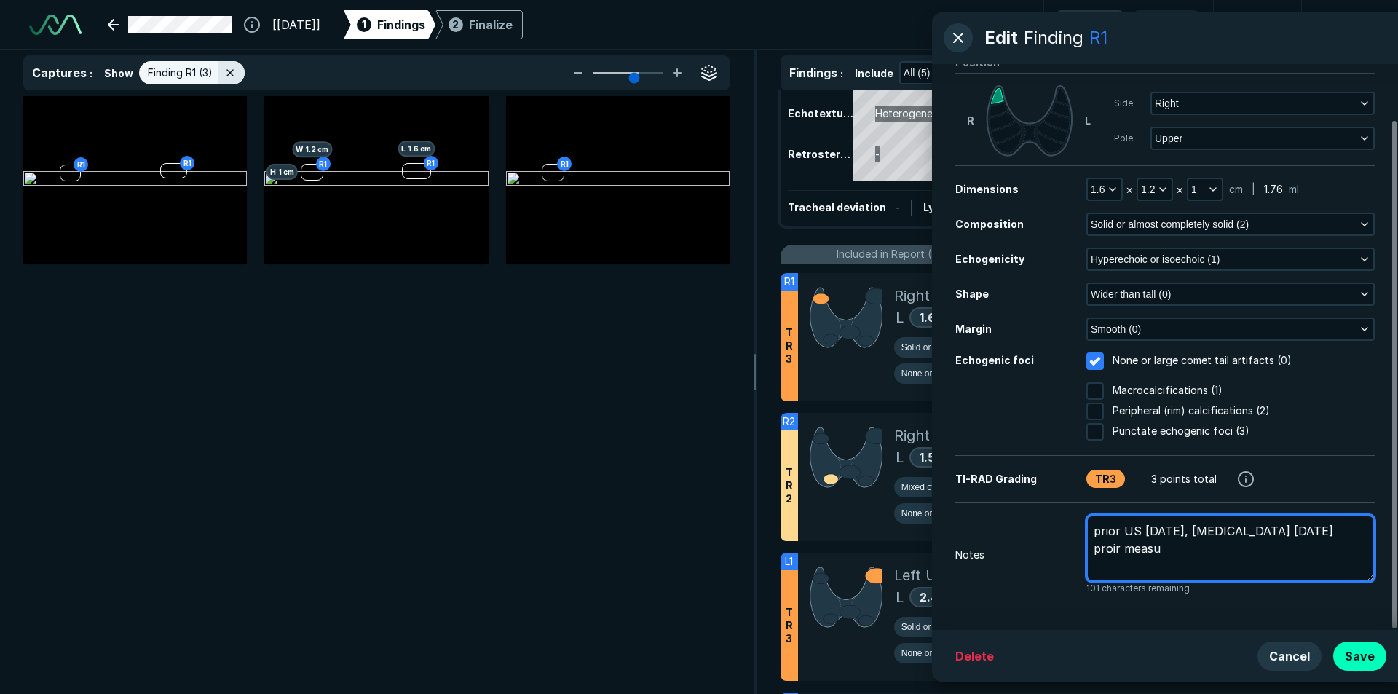
type textarea "prior US [DATE], [MEDICAL_DATA] [DATE] proir measur"
type textarea "x"
type textarea "prior US [DATE], [MEDICAL_DATA] [DATE] proir measure"
type textarea "x"
type textarea "prior US [DATE], [MEDICAL_DATA] [DATE] proir measurem"
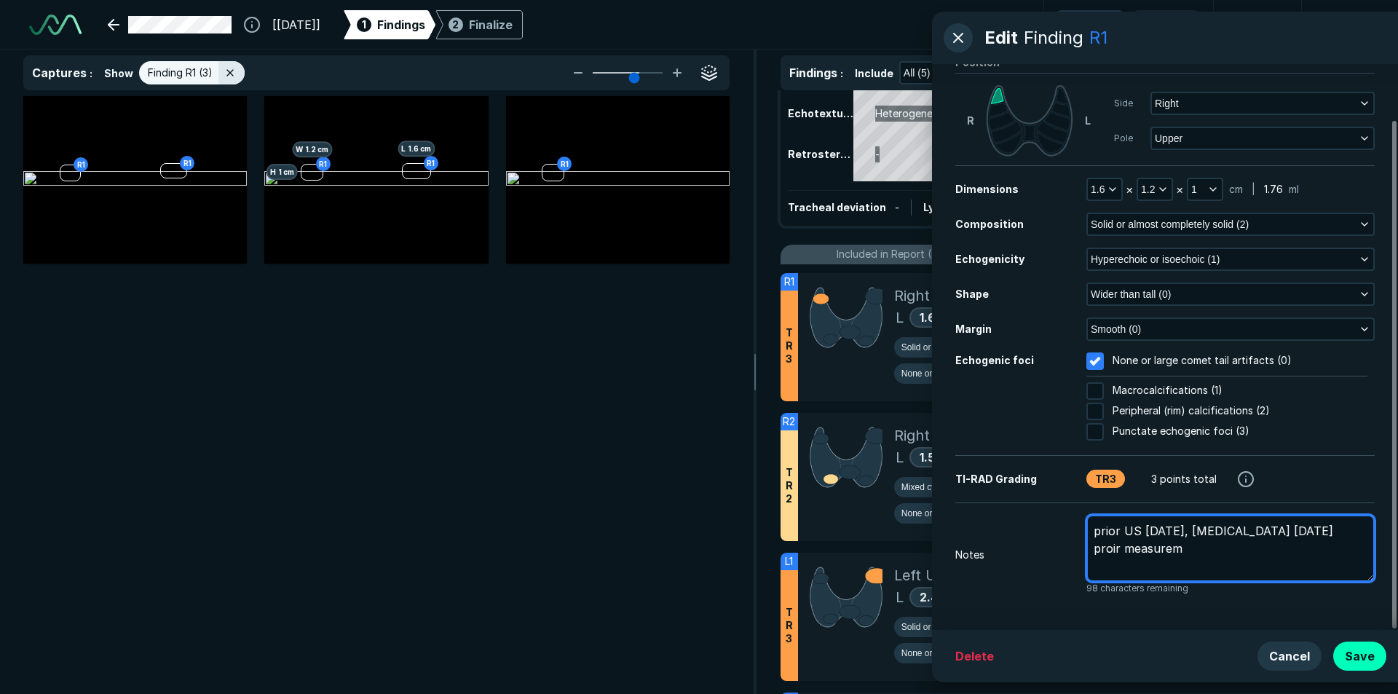
type textarea "x"
type textarea "prior US [DATE], [MEDICAL_DATA] [DATE] proir measureme"
type textarea "x"
type textarea "prior US [DATE], [MEDICAL_DATA] [DATE] proir measuremen"
type textarea "x"
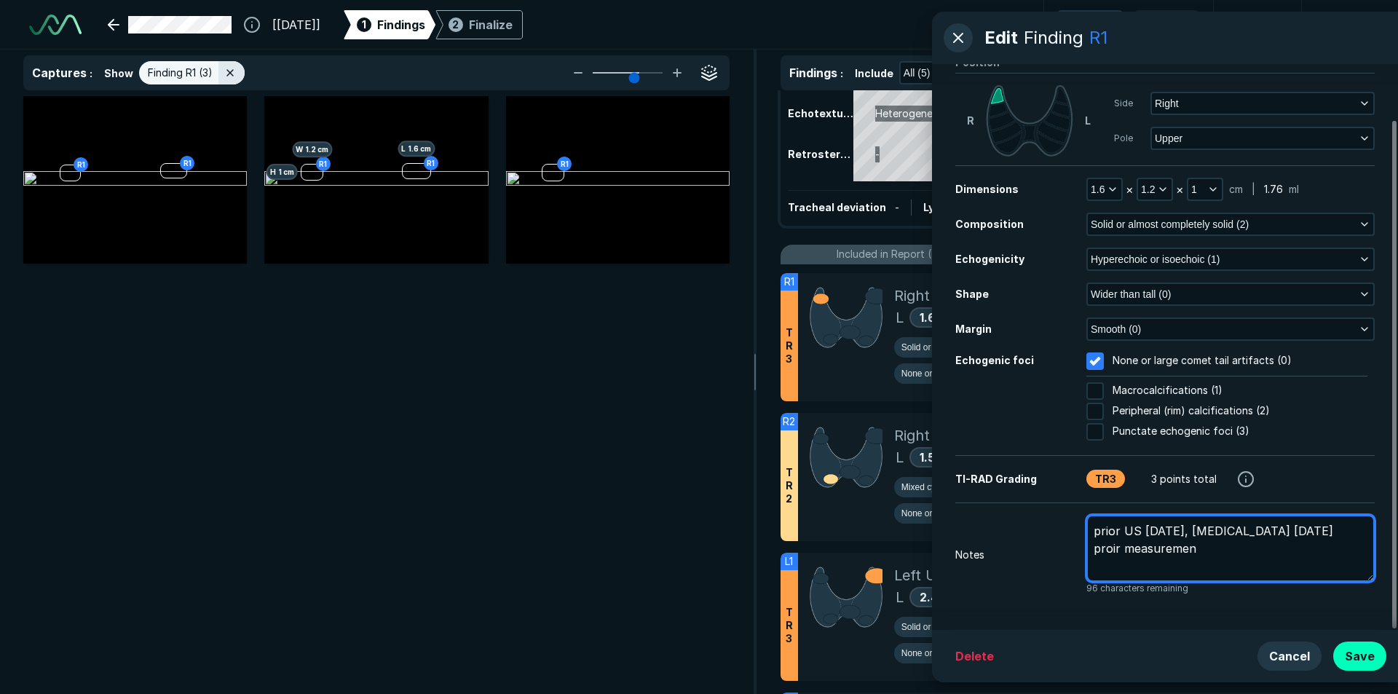
type textarea "prior US [DATE], [MEDICAL_DATA] [DATE] proir measurement"
type textarea "x"
type textarea "prior US [DATE], [MEDICAL_DATA] [DATE] proir measurement"
type textarea "x"
type textarea "prior US [DATE], [MEDICAL_DATA] [DATE] proir measurement"
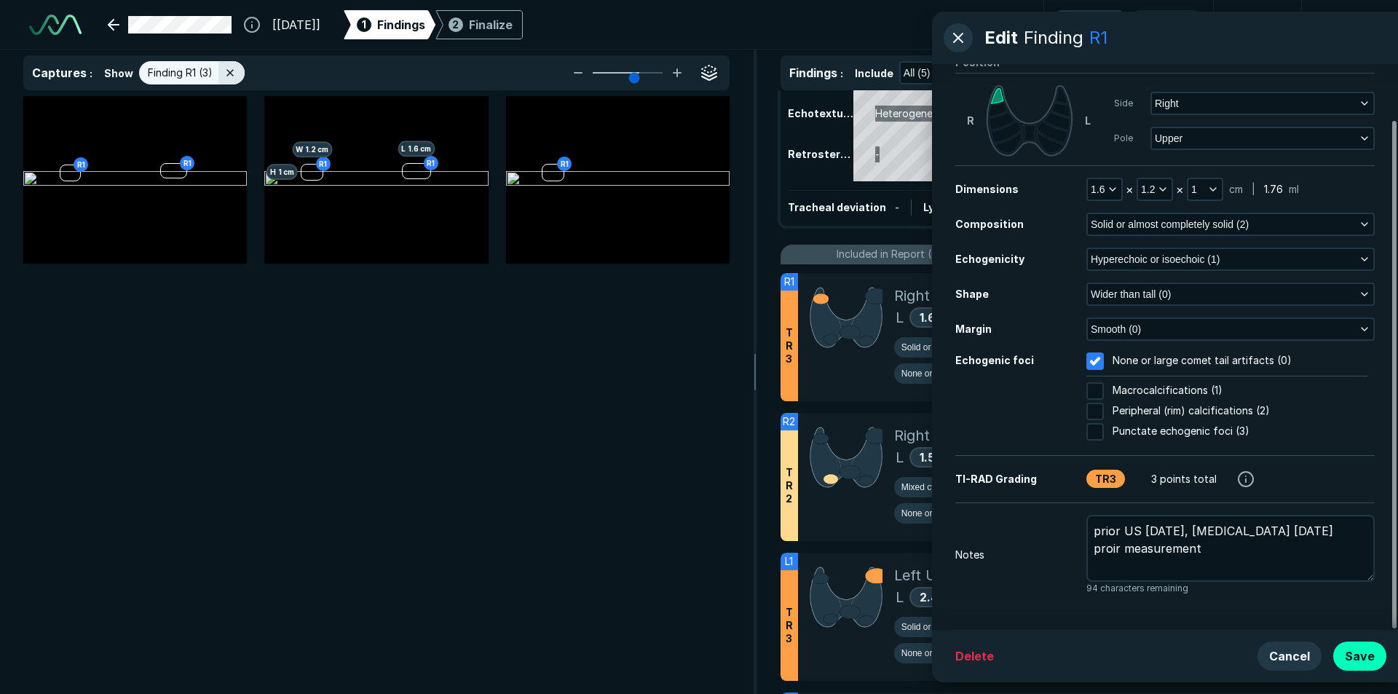
drag, startPoint x: 1391, startPoint y: 591, endPoint x: 1397, endPoint y: 722, distance: 131.2
click at [1396, 628] on div at bounding box center [1394, 374] width 4 height 507
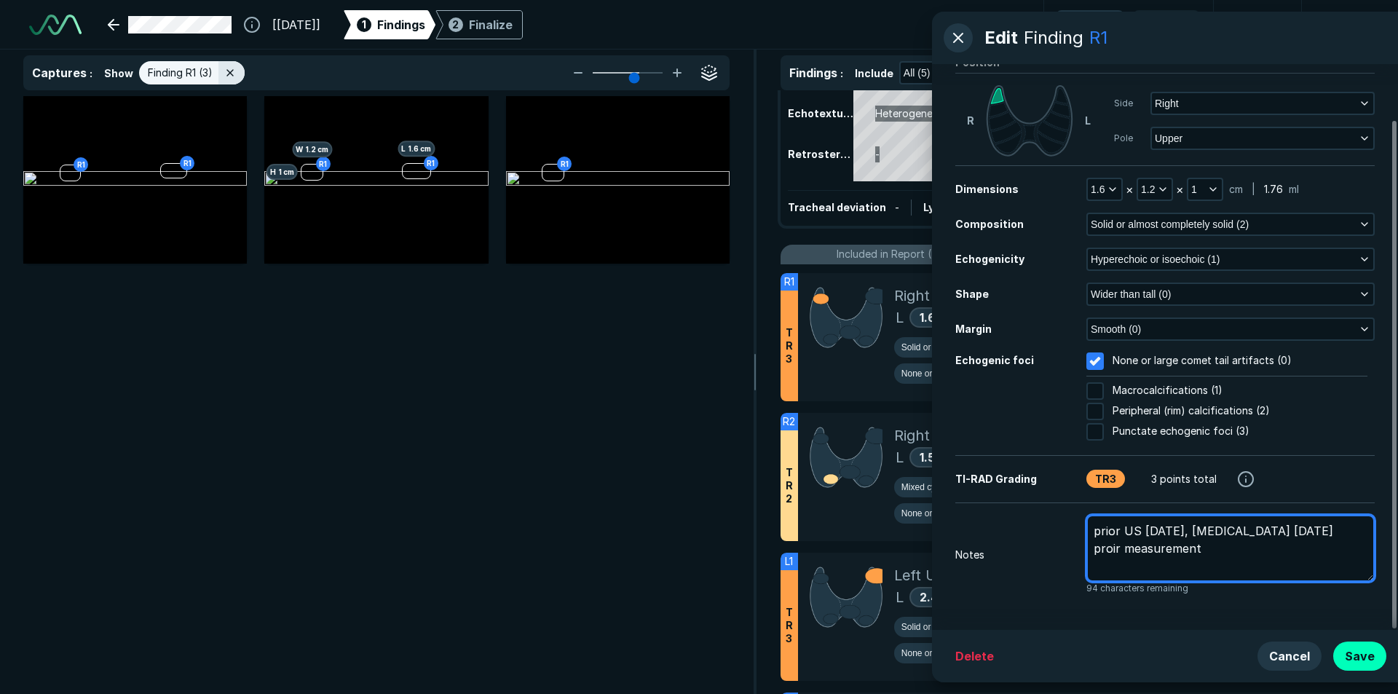
click at [1219, 549] on textarea "prior US [DATE], [MEDICAL_DATA] [DATE] proir measurement" at bounding box center [1230, 548] width 288 height 67
type textarea "x"
type textarea "prior US [DATE], [MEDICAL_DATA] [DATE] proir measurement :"
type textarea "x"
type textarea "prior US [DATE], [MEDICAL_DATA] [DATE] proir measurement :1"
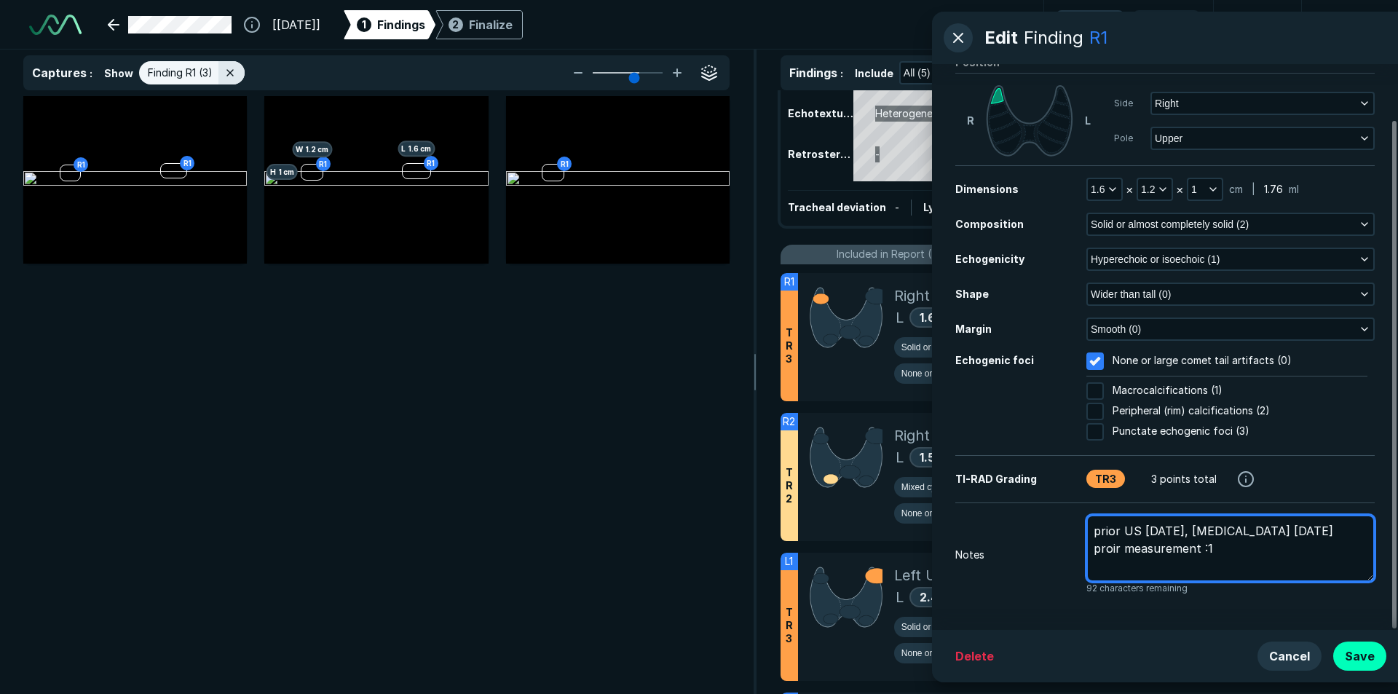
type textarea "x"
type textarea "prior US [DATE], [MEDICAL_DATA] [DATE] proir measurement :1."
type textarea "x"
type textarea "prior US [DATE], [MEDICAL_DATA] [DATE] proir measurement :1.7"
type textarea "x"
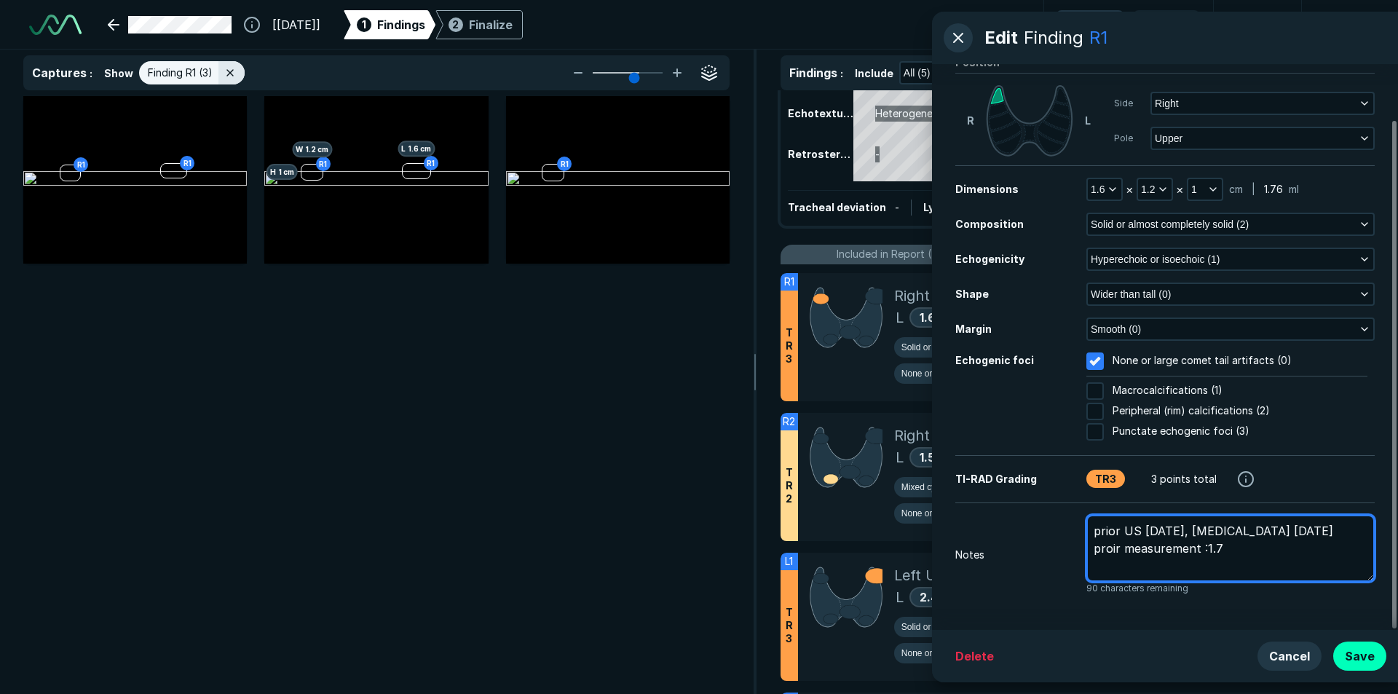
type textarea "prior US [DATE], [MEDICAL_DATA] [DATE] proir measurement :1.7x"
type textarea "x"
type textarea "prior US [DATE], [MEDICAL_DATA] [DATE] proir measurement :1.7x1"
type textarea "x"
type textarea "prior US [DATE], [MEDICAL_DATA] [DATE] proir measurement :1.7x1."
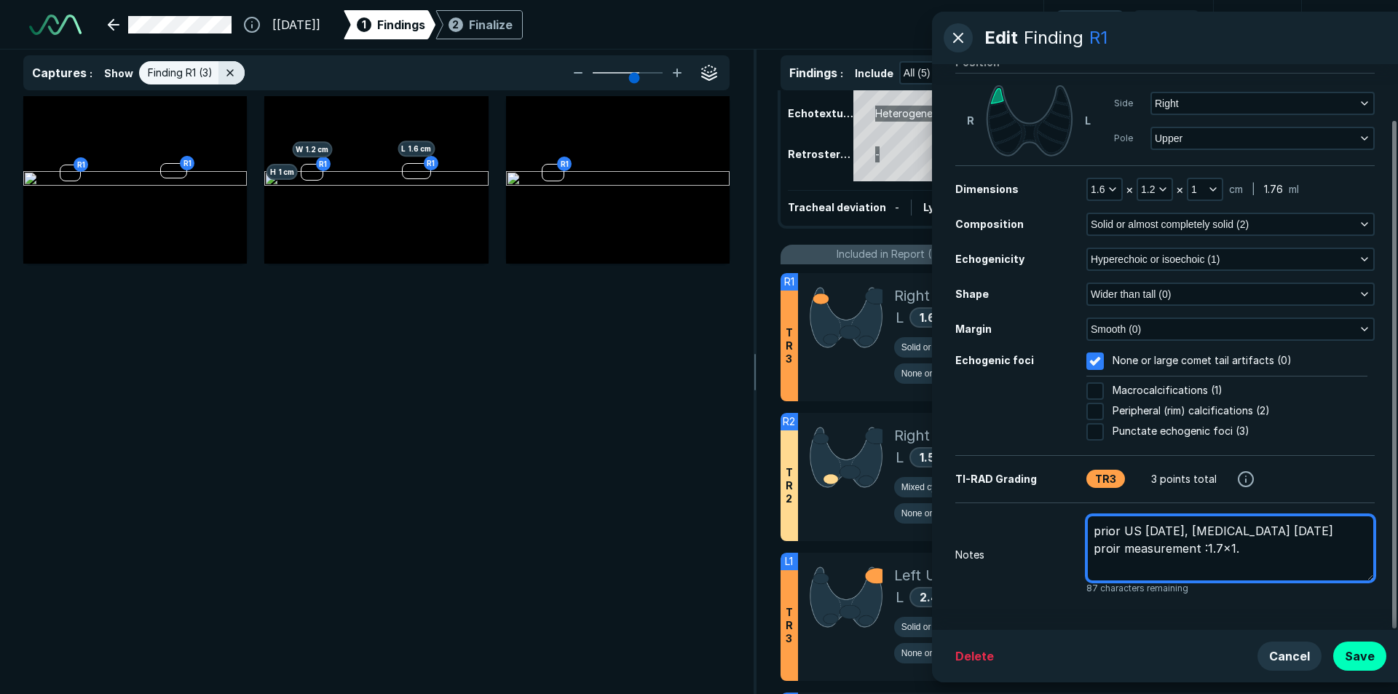
type textarea "x"
type textarea "prior US [DATE], [MEDICAL_DATA] [DATE] proir measurement :1.7x1.5"
type textarea "x"
type textarea "prior US [DATE], [MEDICAL_DATA] [DATE] proir measurement :1.7x1.5x"
type textarea "x"
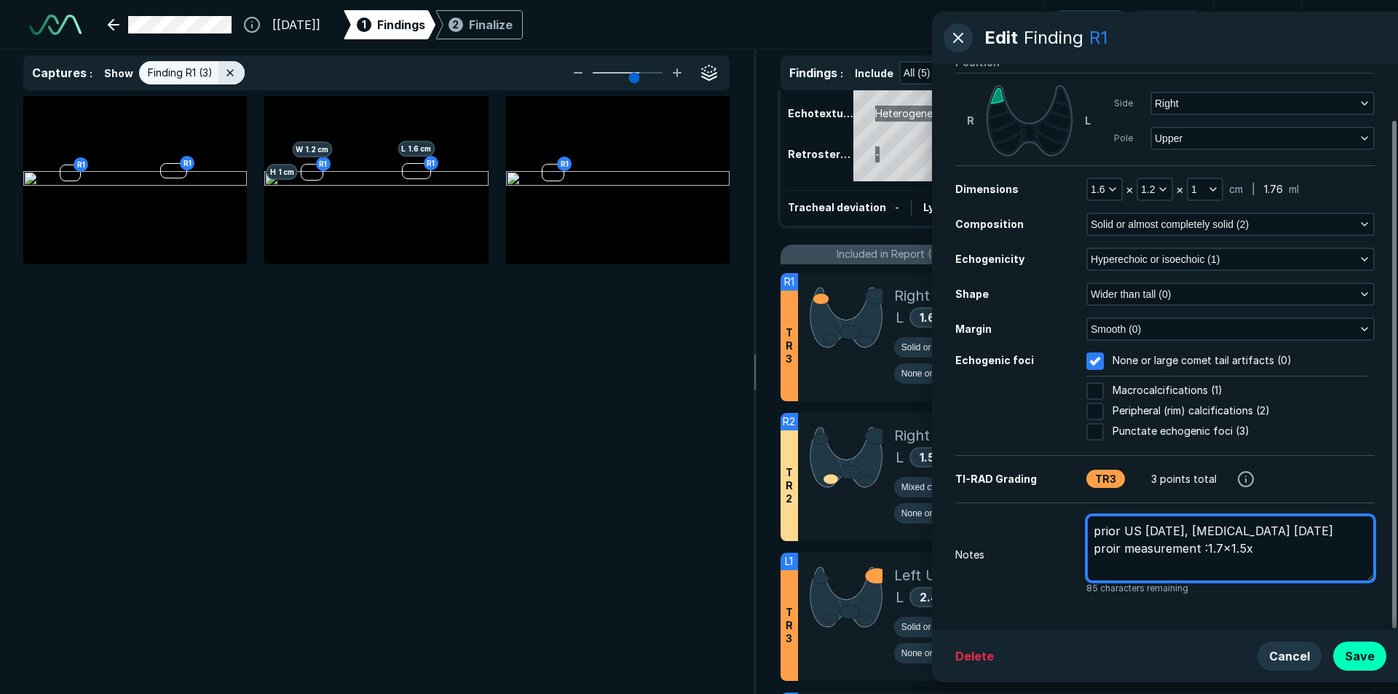
type textarea "prior US [DATE], [MEDICAL_DATA] [DATE] proir measurement :1.7x1.5x1"
type textarea "x"
type textarea "prior US [DATE], [MEDICAL_DATA] [DATE] proir measurement :1.7x1.5x1."
type textarea "x"
type textarea "prior US [DATE], [MEDICAL_DATA] [DATE] proir measurement :1.7x1.5x1.1"
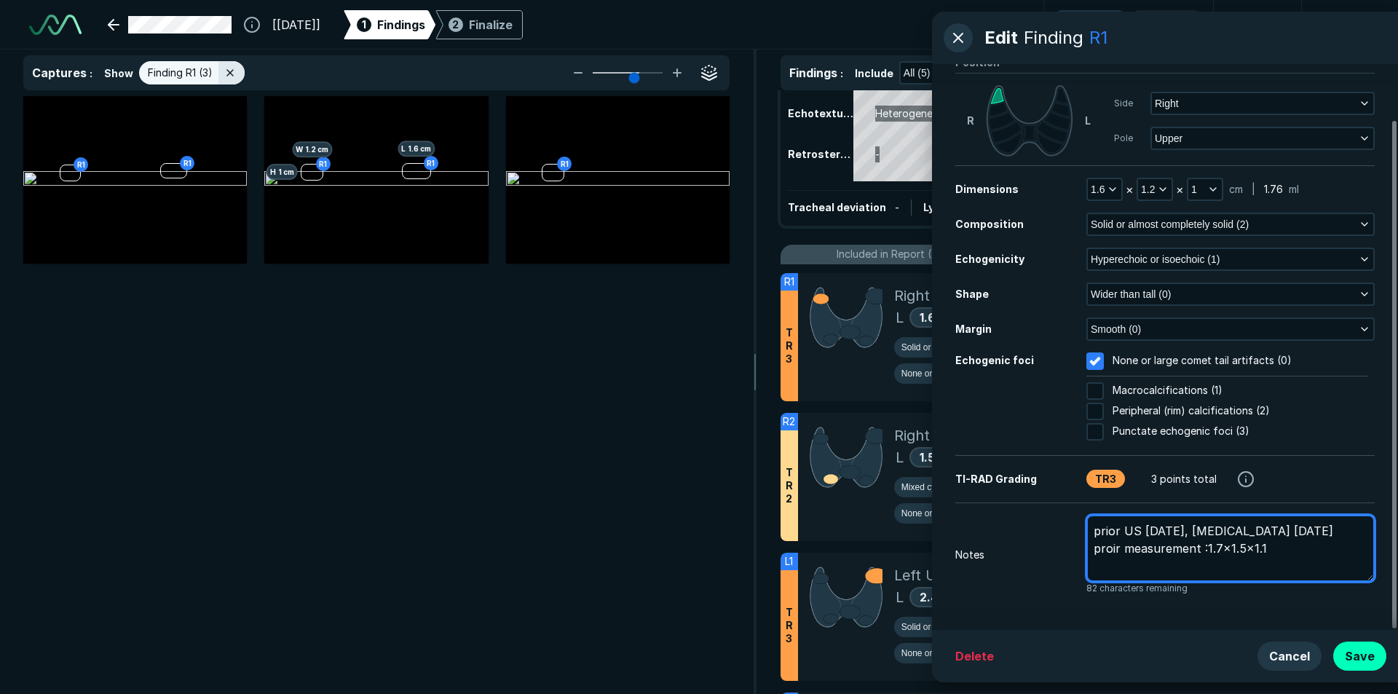
type textarea "x"
type textarea "prior US [DATE], [MEDICAL_DATA] [DATE] proir measurement :1.7x1.5x1.1c"
type textarea "x"
type textarea "prior US [DATE], [MEDICAL_DATA] [DATE] proir measurement :1.7x1.5x1.1cm"
type textarea "x"
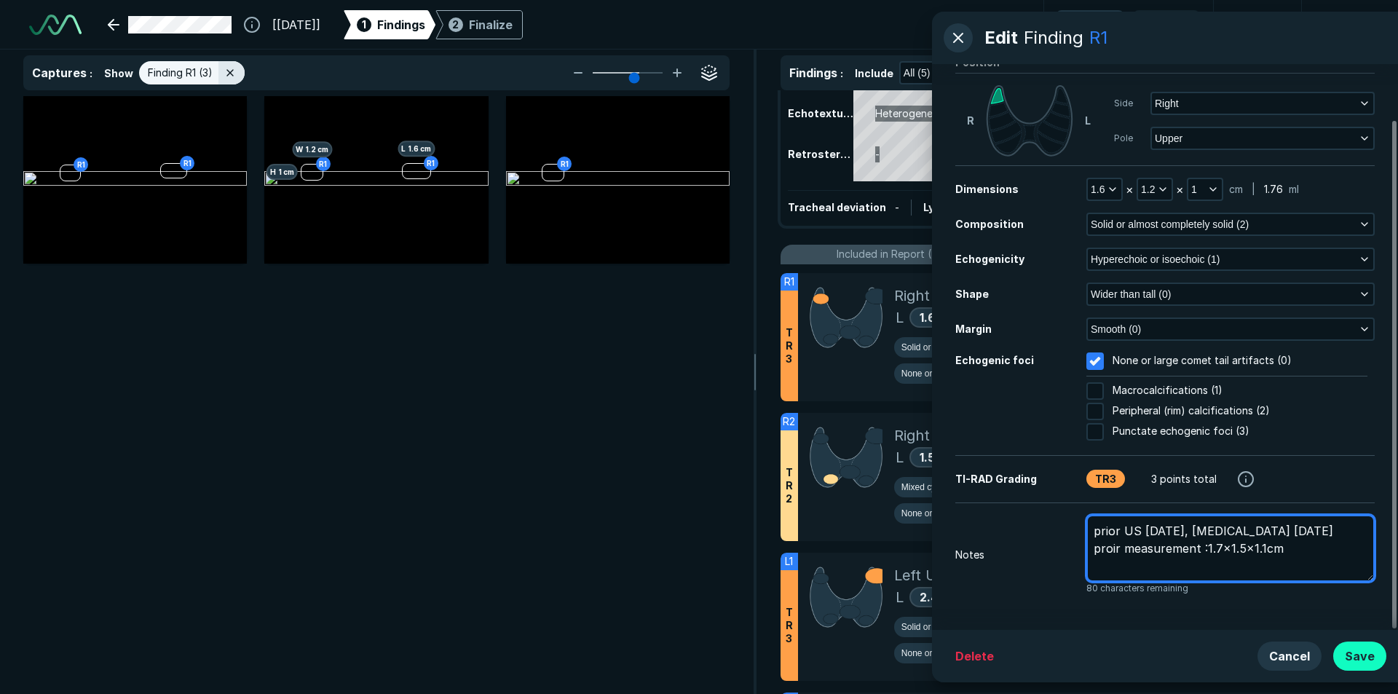
type textarea "prior US [DATE], [MEDICAL_DATA] [DATE] proir measurement :1.7x1.5x1.1cm"
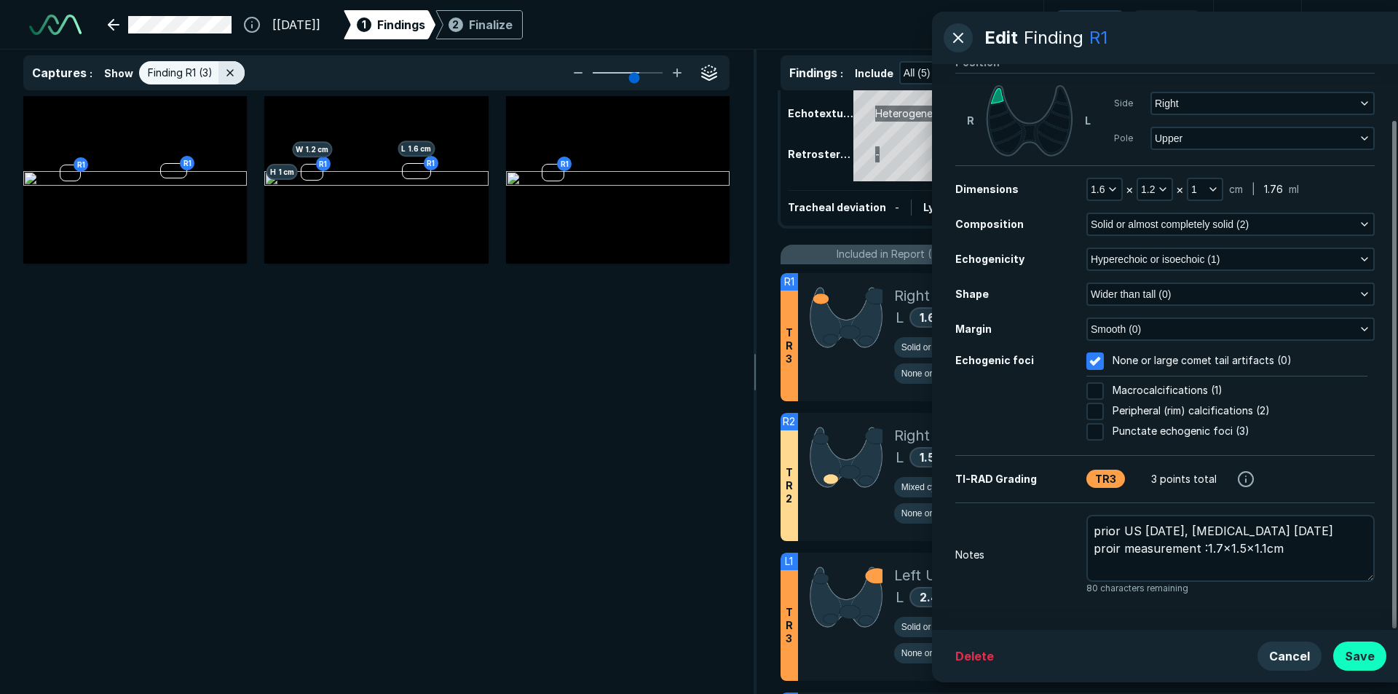
click at [1358, 652] on button "Save" at bounding box center [1359, 655] width 53 height 29
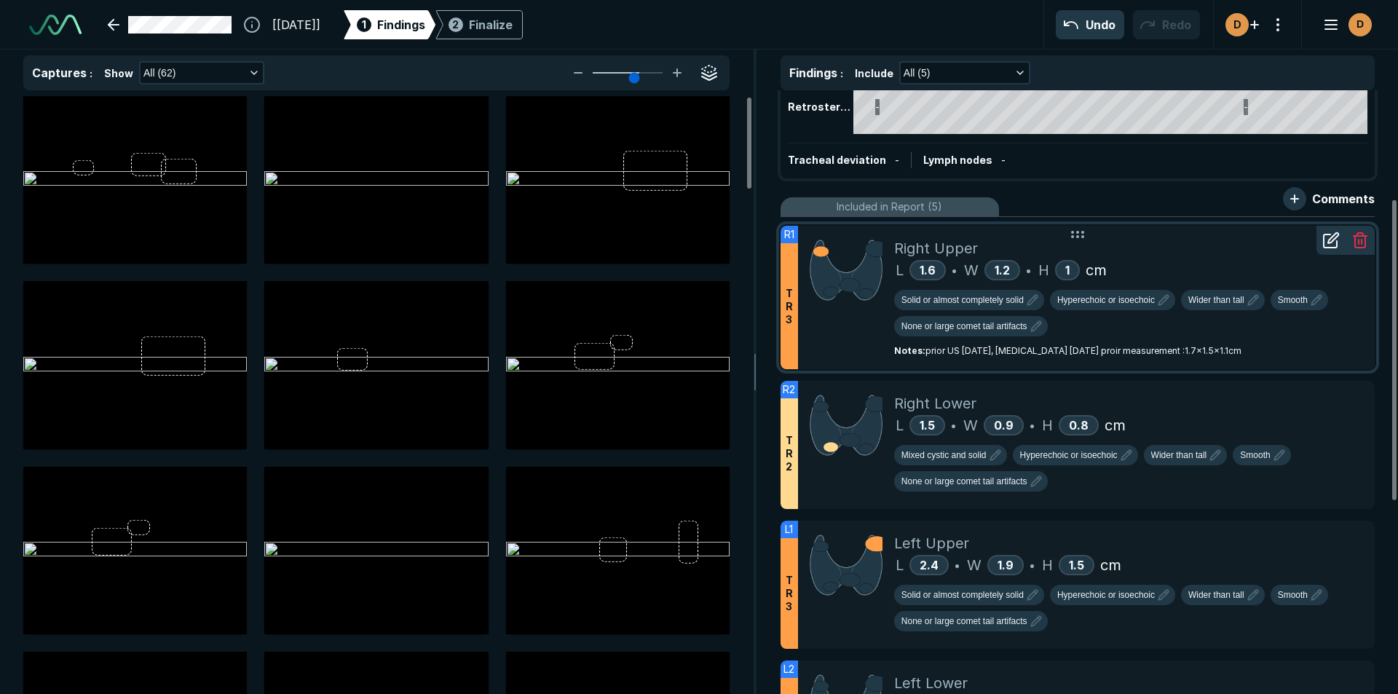
scroll to position [218, 0]
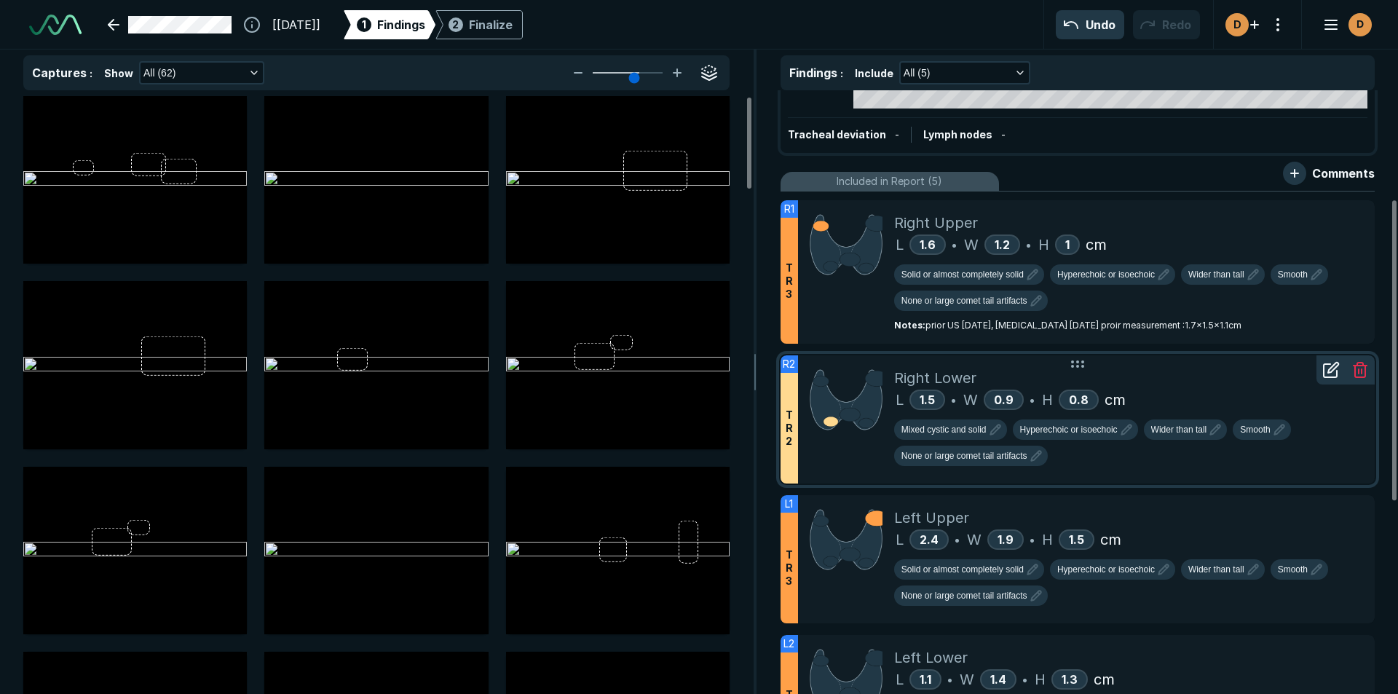
click at [1334, 371] on icon at bounding box center [1330, 369] width 17 height 17
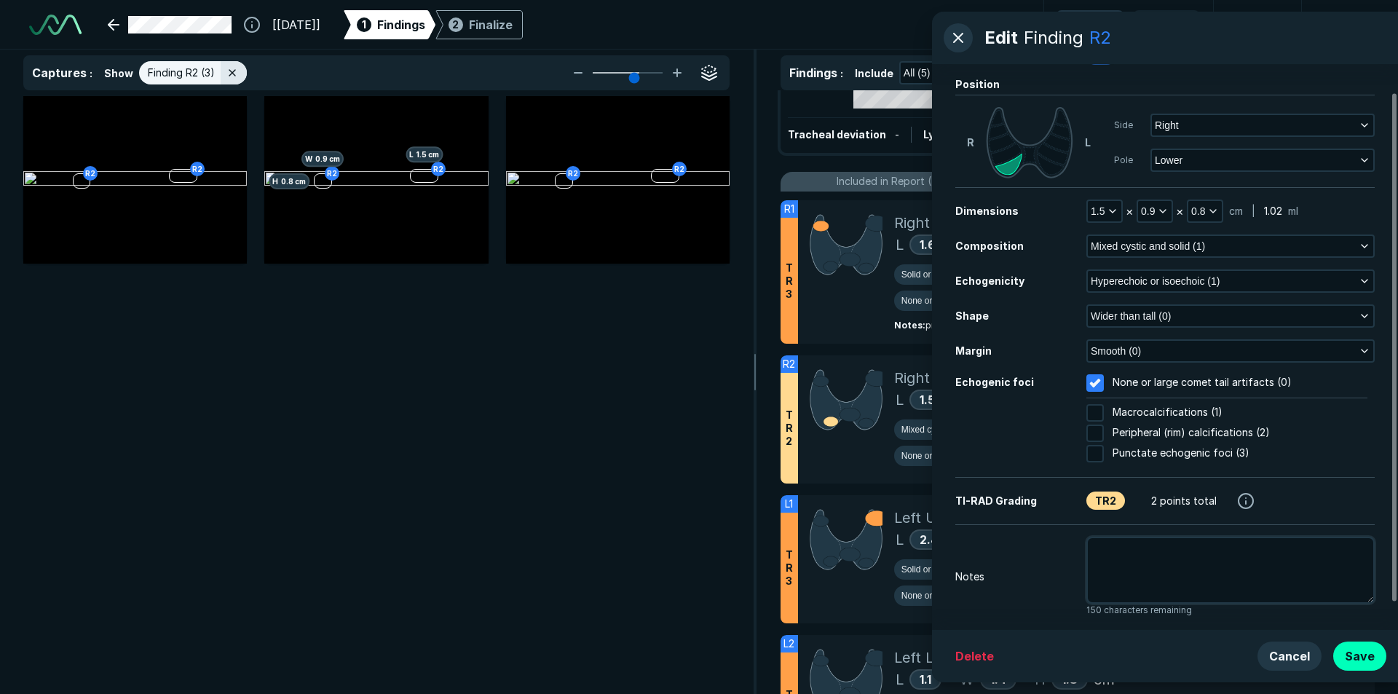
scroll to position [62, 0]
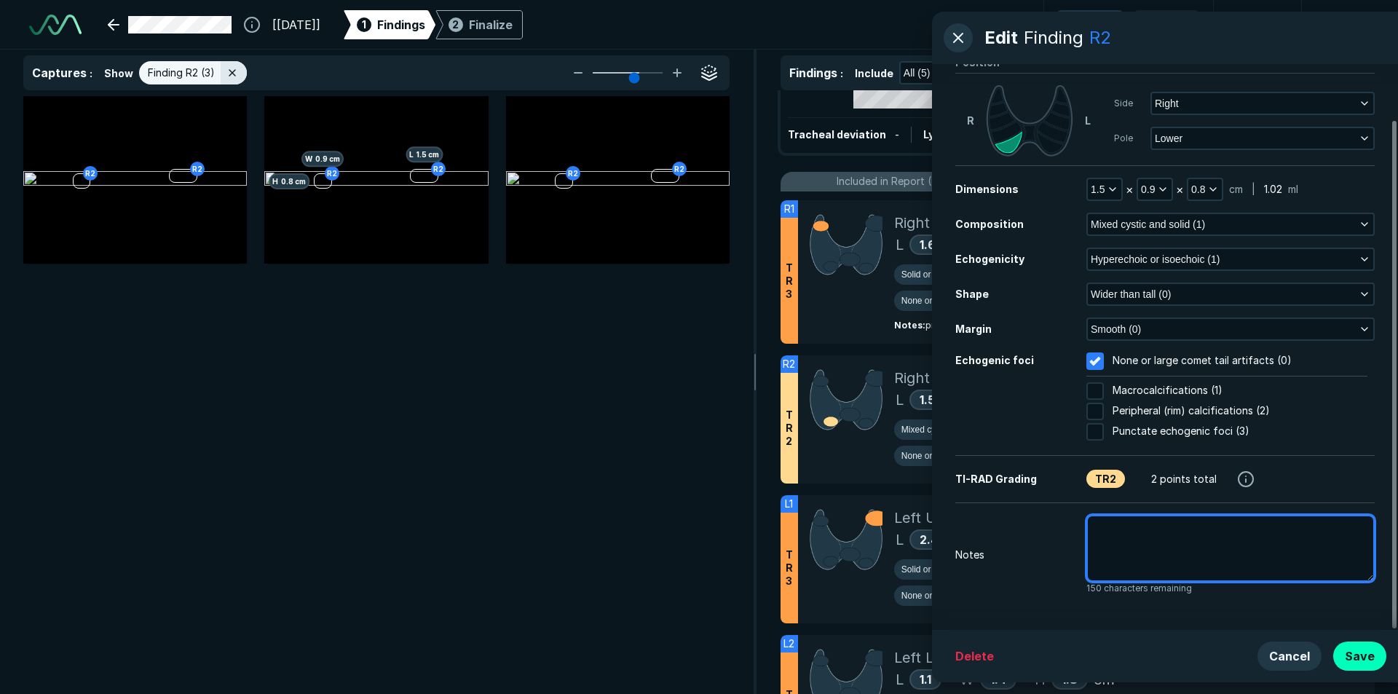
click at [1098, 536] on textarea at bounding box center [1230, 548] width 288 height 67
type textarea "x"
type textarea "p"
type textarea "x"
type textarea "pr"
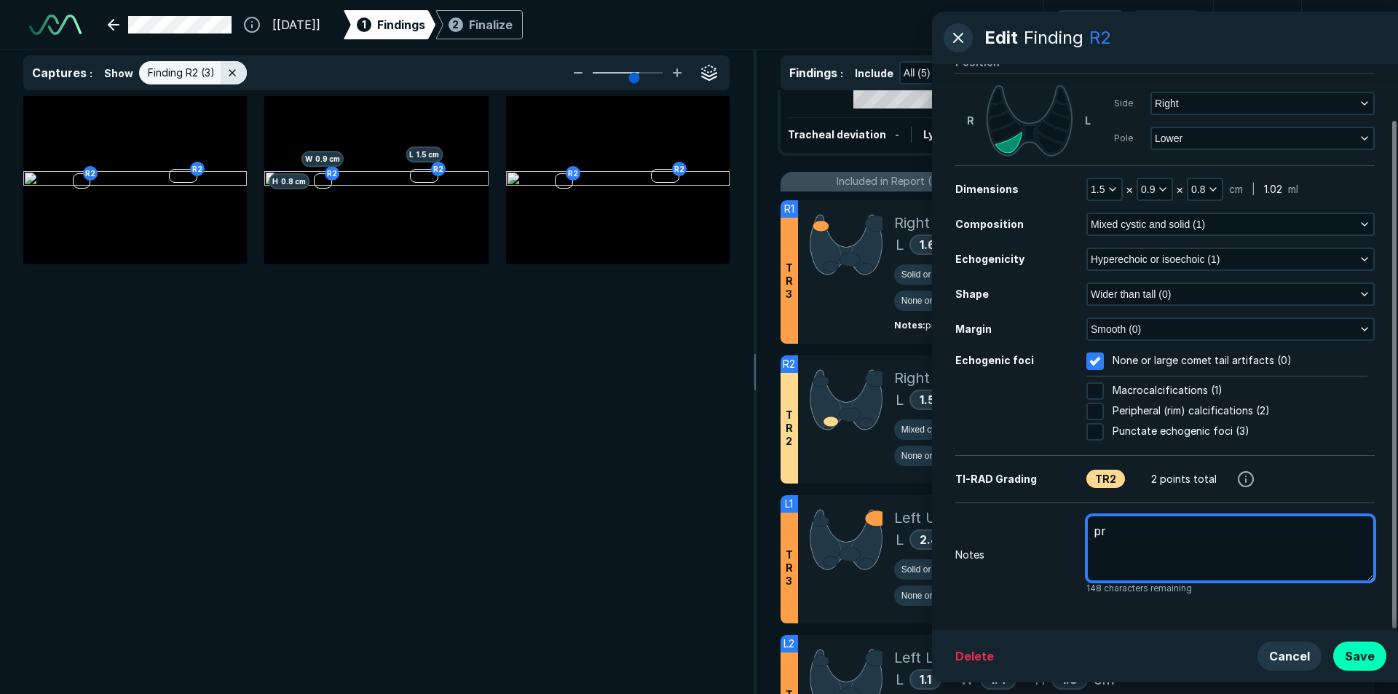
type textarea "x"
type textarea "pri"
type textarea "x"
type textarea "prio"
type textarea "x"
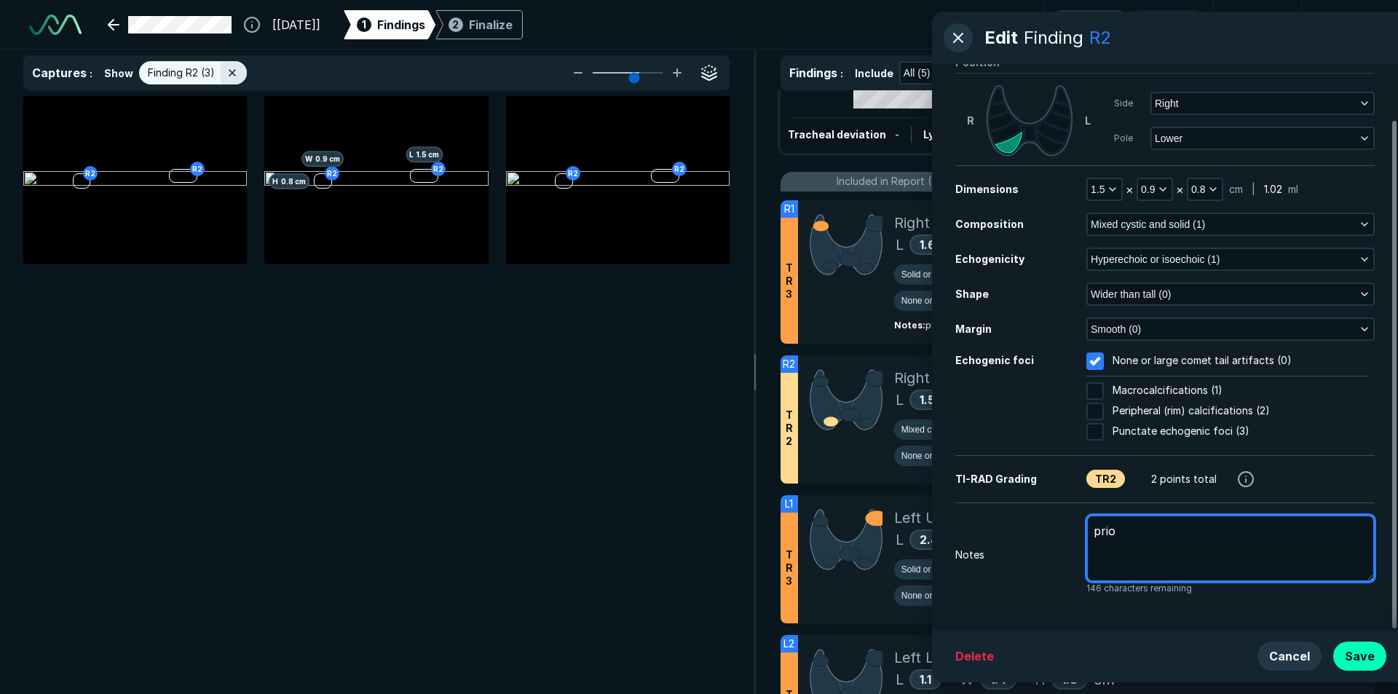
type textarea "prior"
type textarea "x"
type textarea "prior"
type textarea "x"
type textarea "prior m"
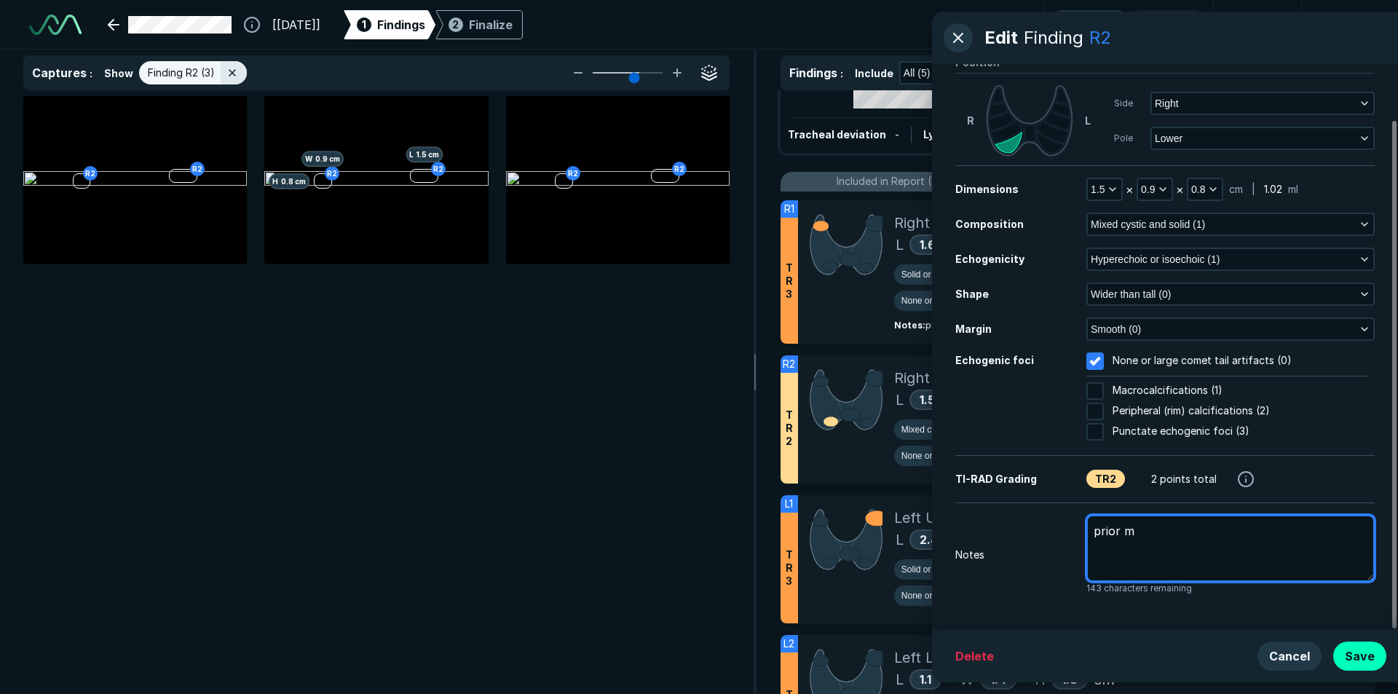
type textarea "x"
type textarea "prior me"
type textarea "x"
type textarea "prior mea"
type textarea "x"
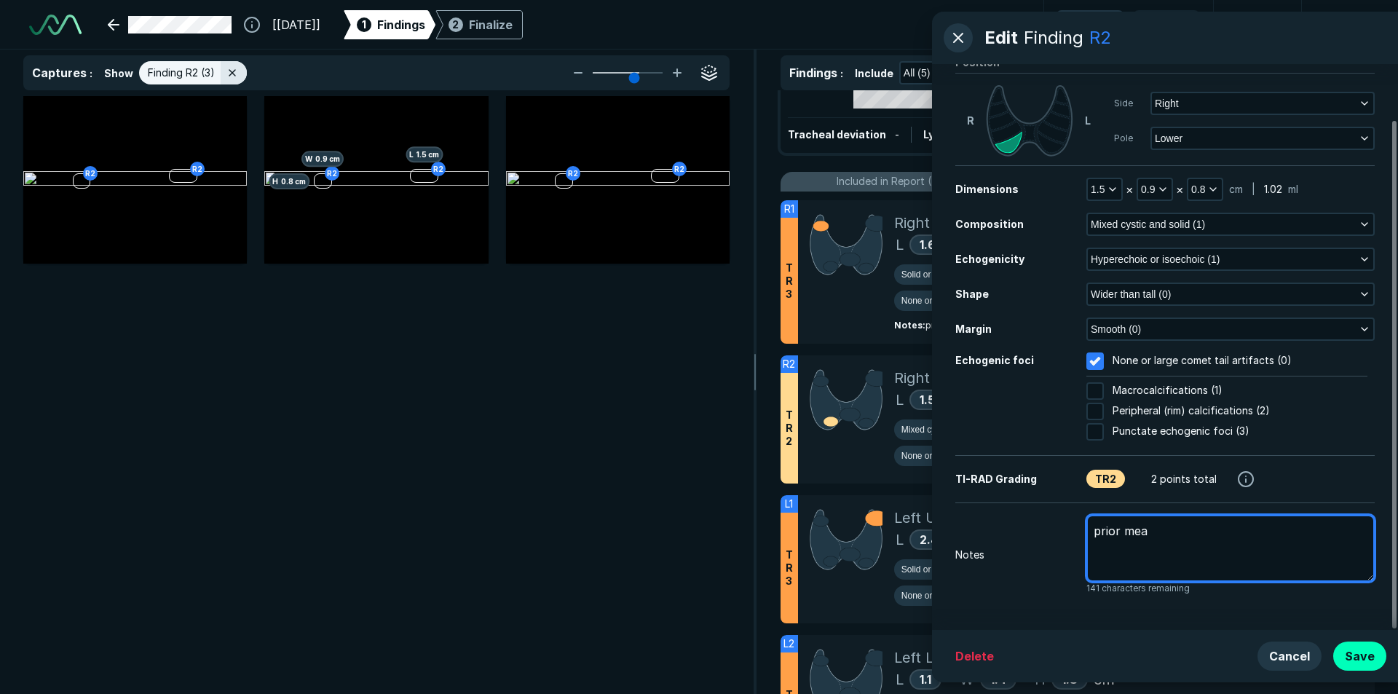
type textarea "prior meas"
type textarea "x"
type textarea "prior measu"
type textarea "x"
type textarea "prior measue"
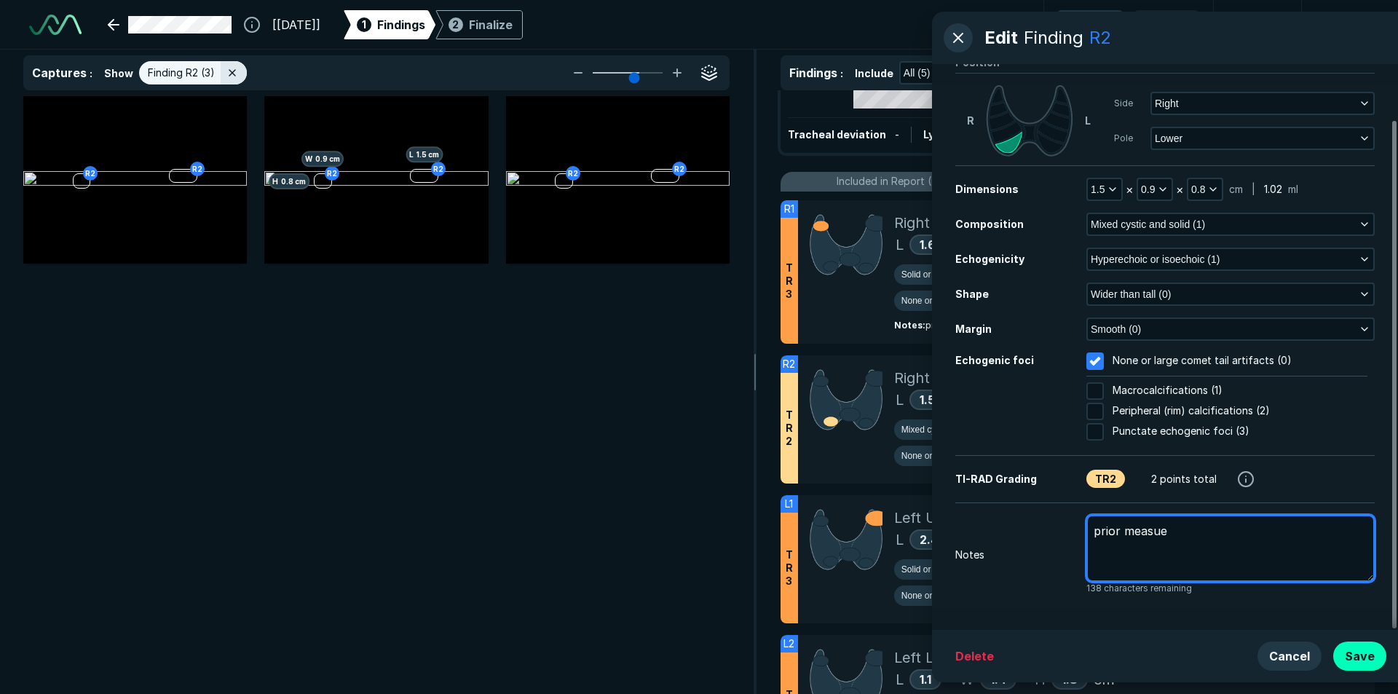
type textarea "x"
type textarea "prior measu"
type textarea "x"
type textarea "prior measur"
type textarea "x"
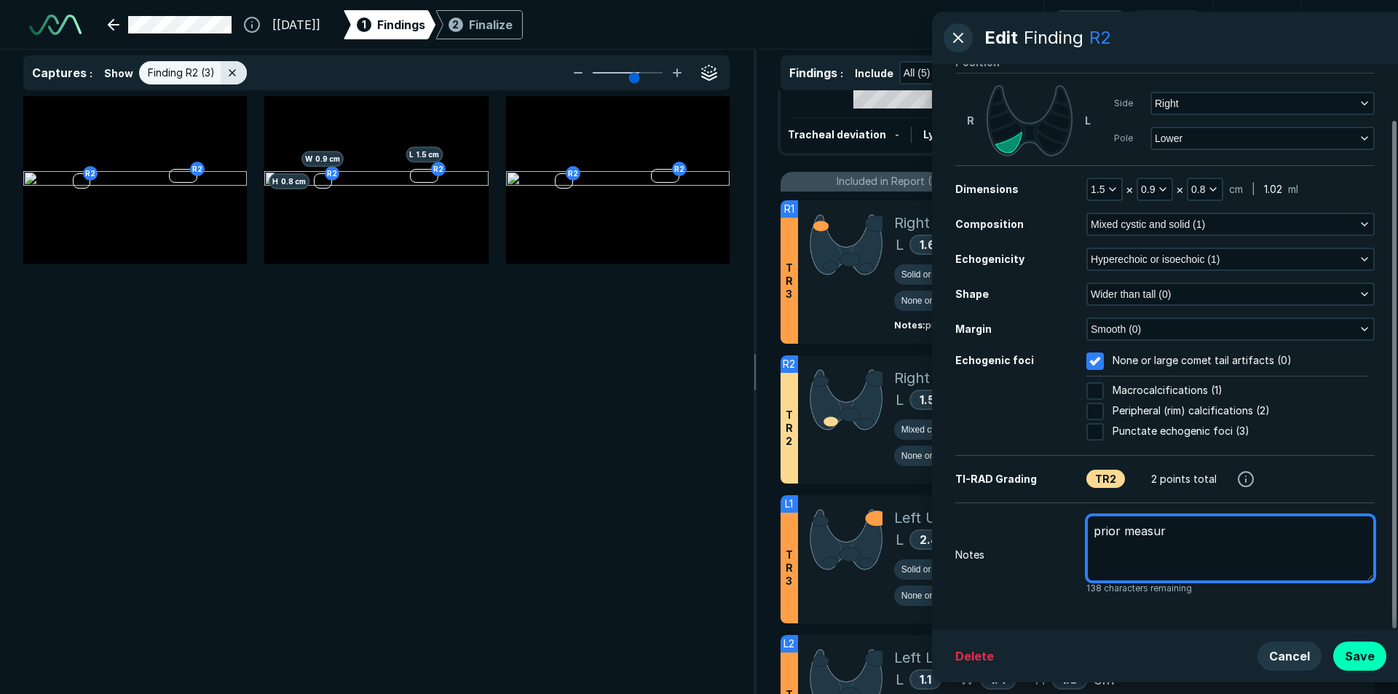
type textarea "prior measure"
type textarea "x"
type textarea "prior measurem"
type textarea "x"
type textarea "prior measureme"
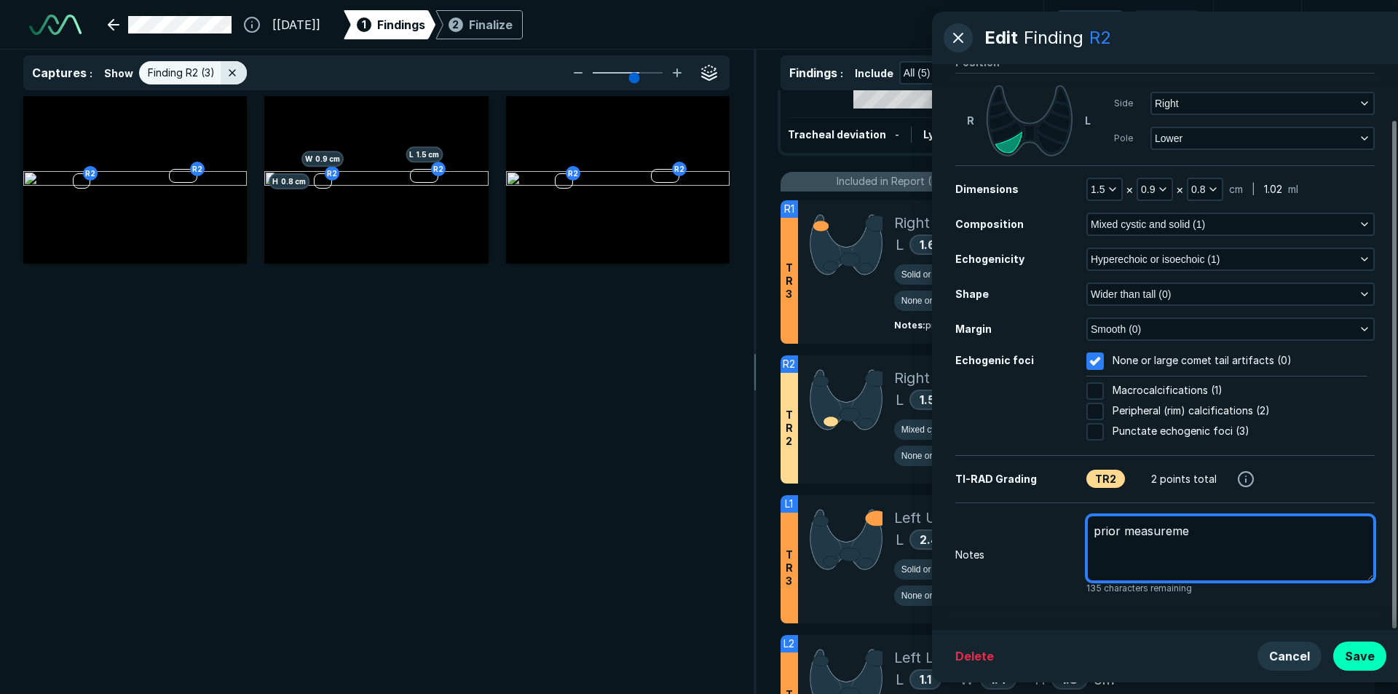
type textarea "x"
type textarea "prior measuremen"
type textarea "x"
type textarea "prior measurement"
type textarea "x"
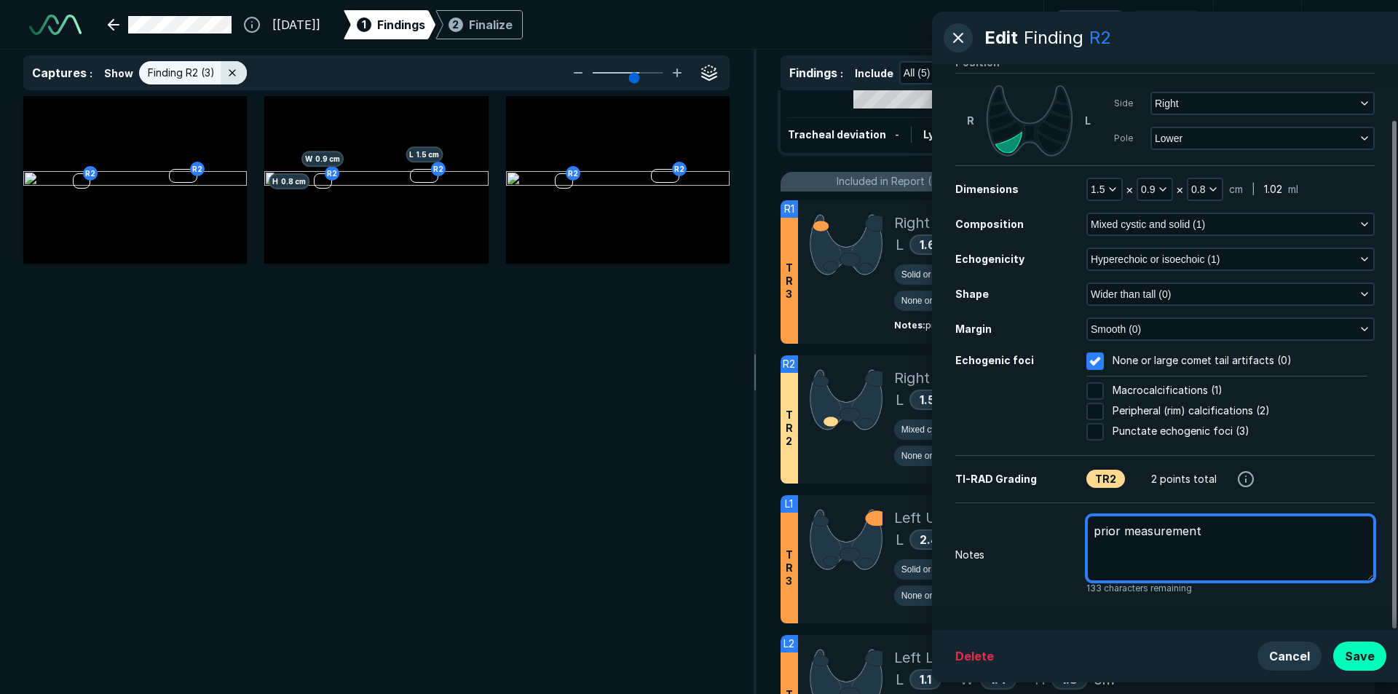
type textarea "prior measurement"
type textarea "x"
type textarea "prior measurement"
type textarea "x"
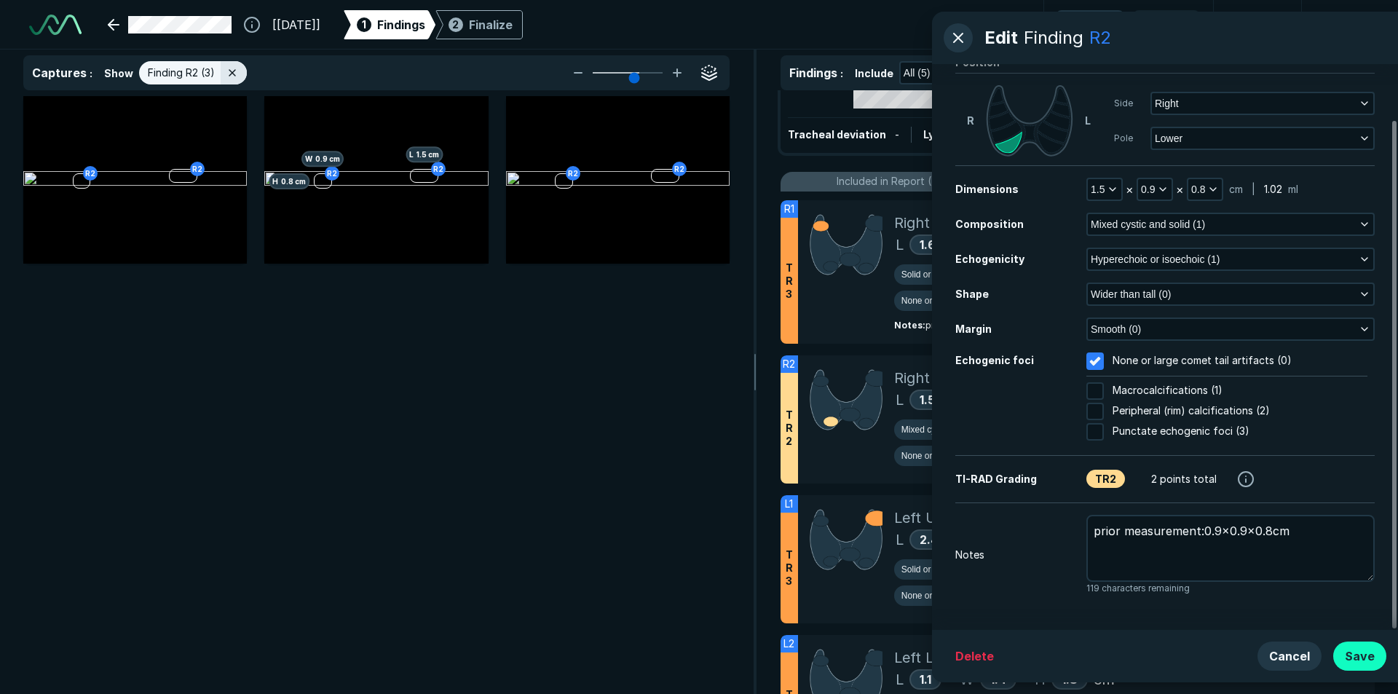
click at [1362, 658] on button "Save" at bounding box center [1359, 655] width 53 height 29
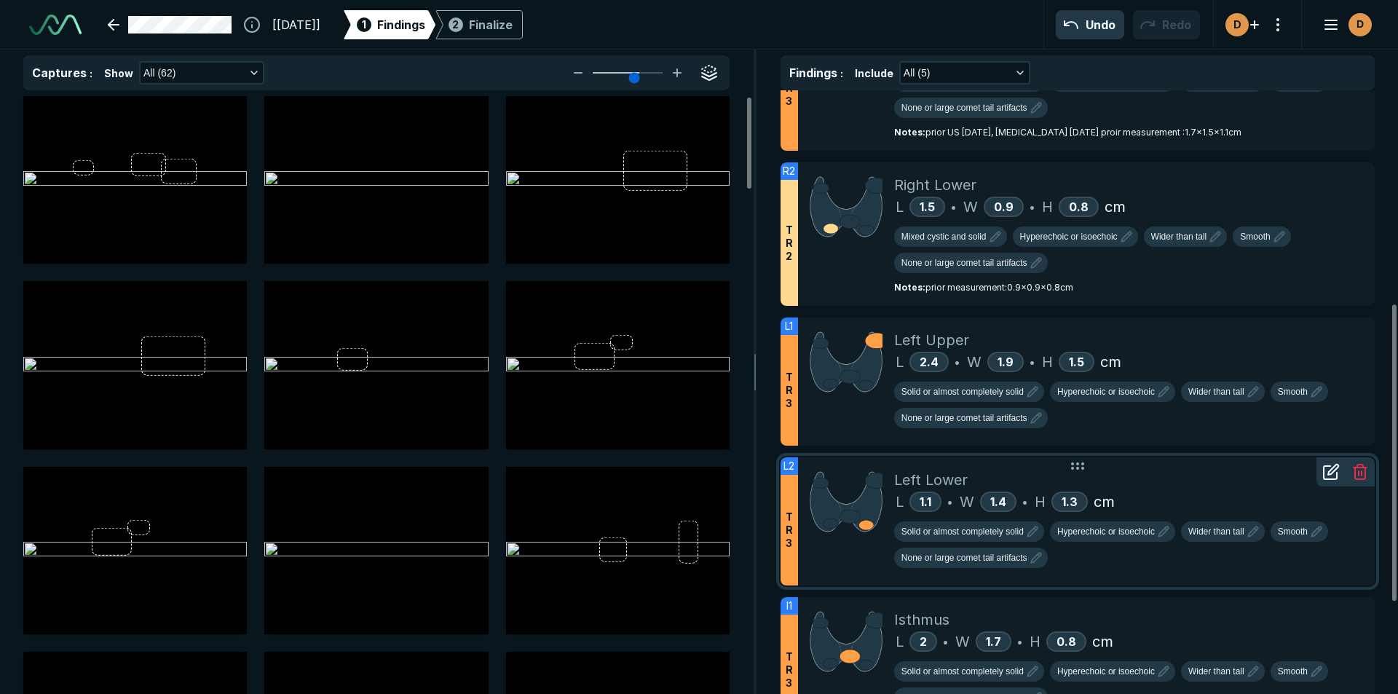
scroll to position [437, 0]
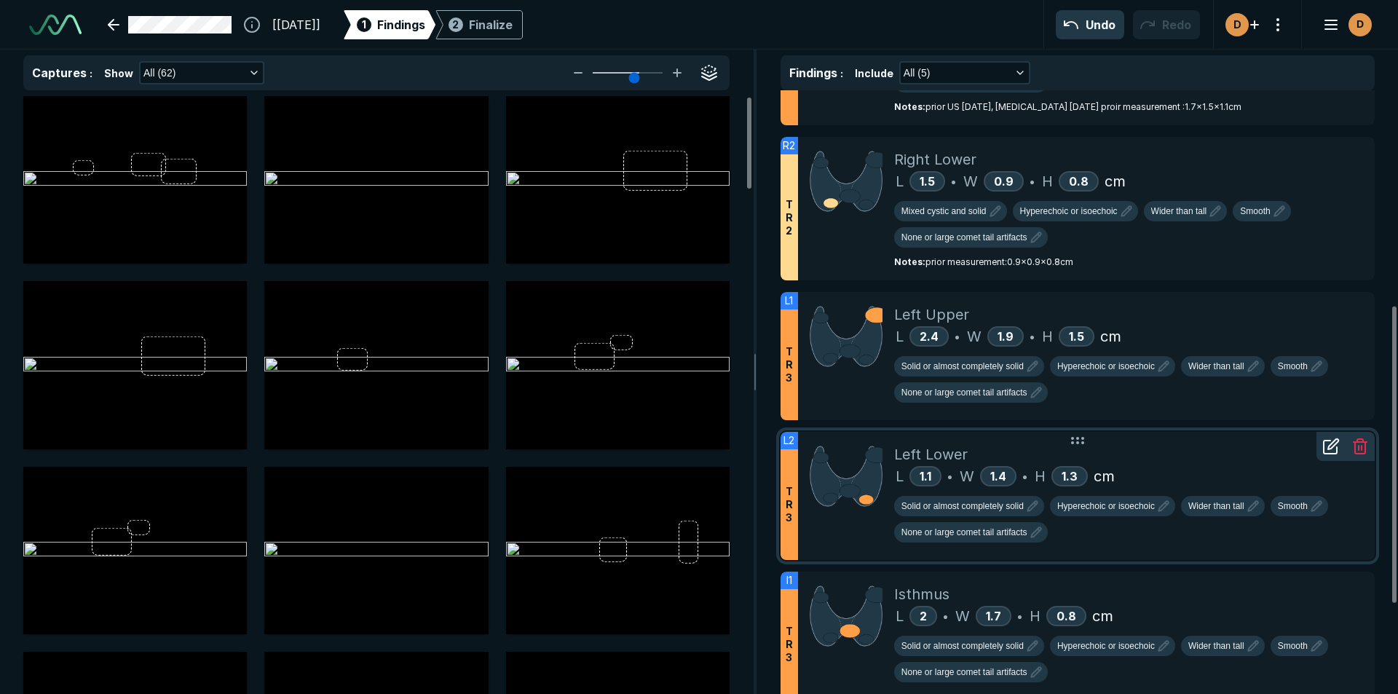
click at [1329, 445] on icon at bounding box center [1330, 446] width 17 height 17
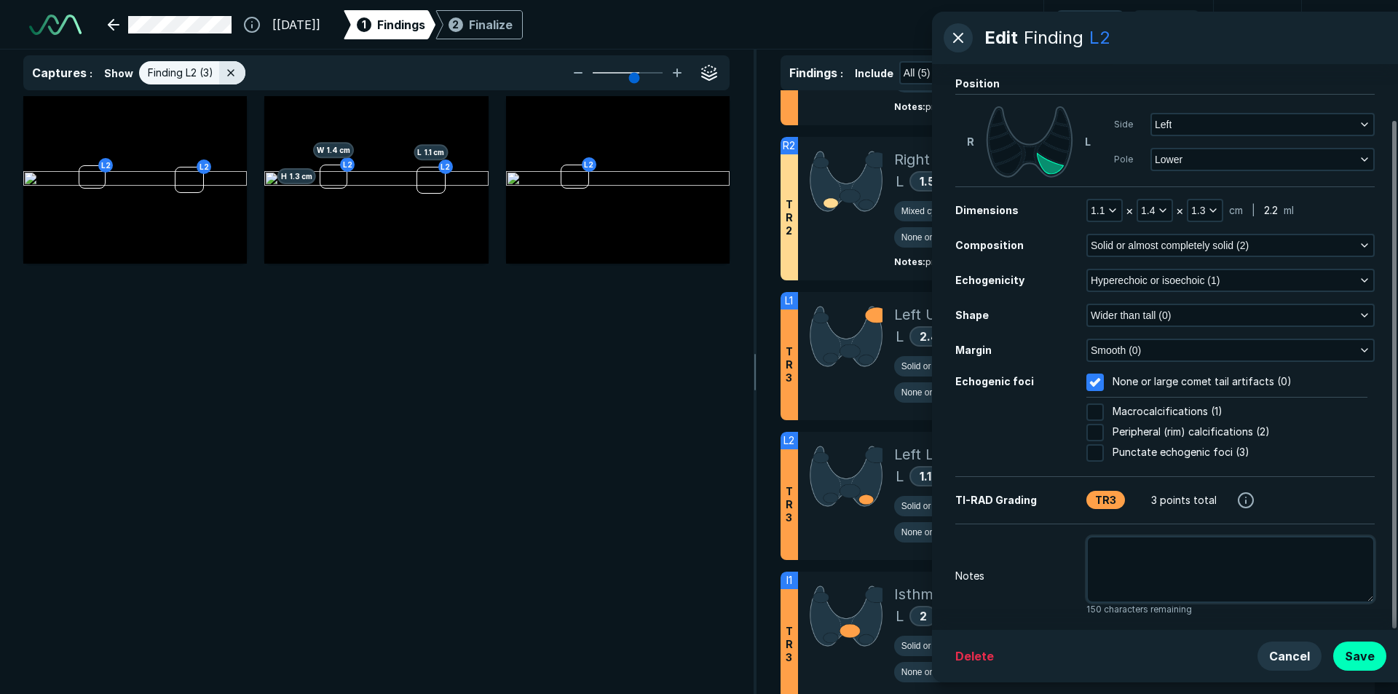
scroll to position [62, 0]
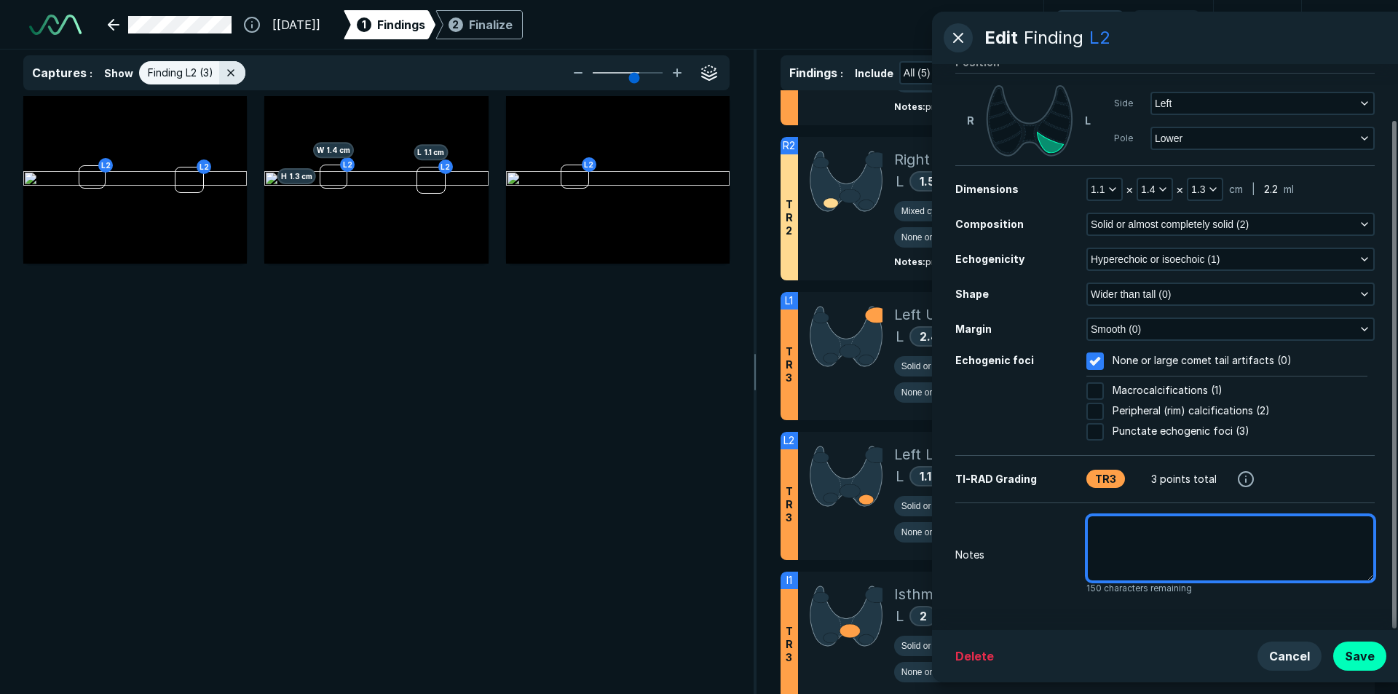
click at [1116, 547] on textarea at bounding box center [1230, 548] width 288 height 67
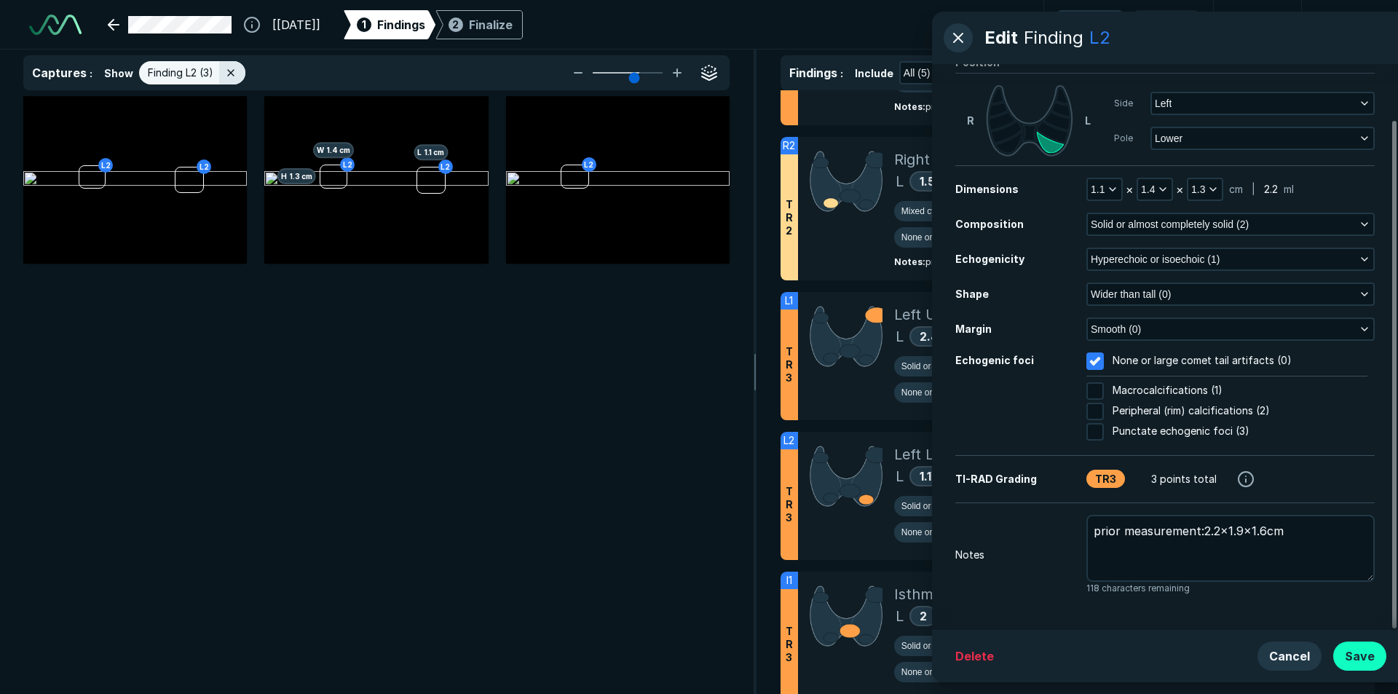
click at [1364, 652] on button "Save" at bounding box center [1359, 655] width 53 height 29
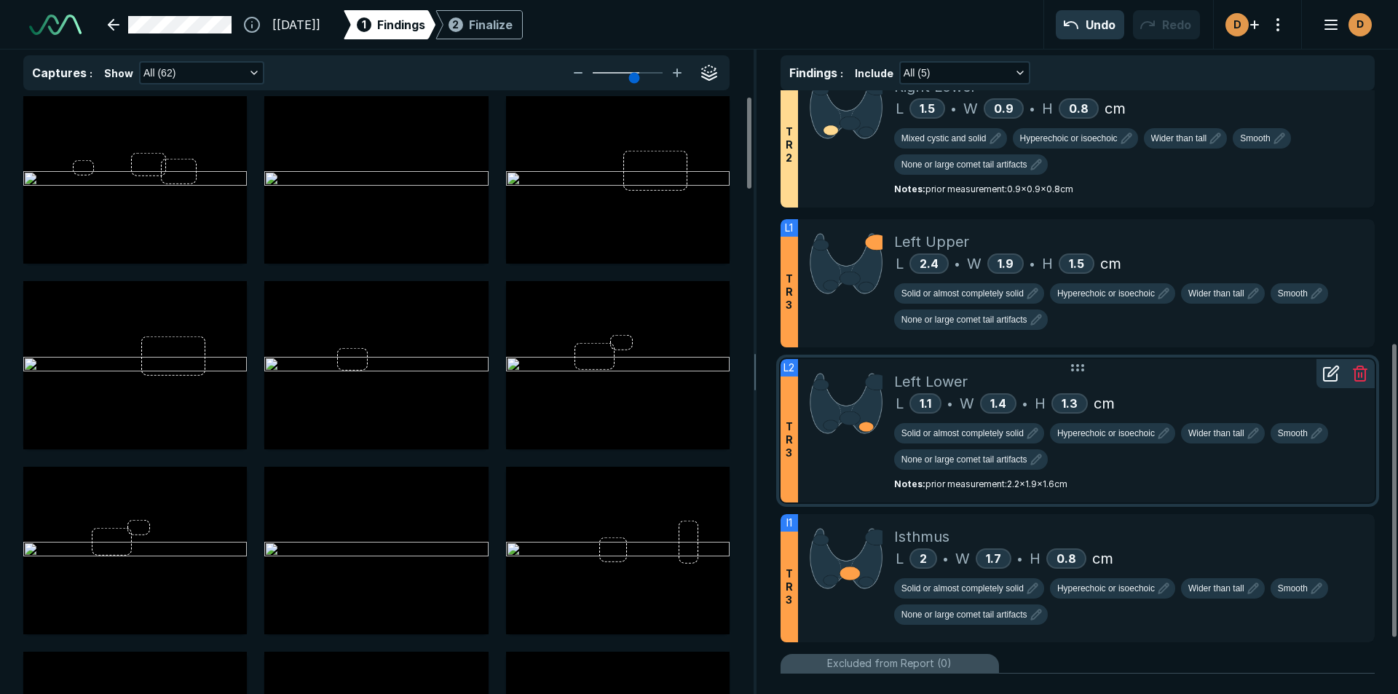
scroll to position [582, 0]
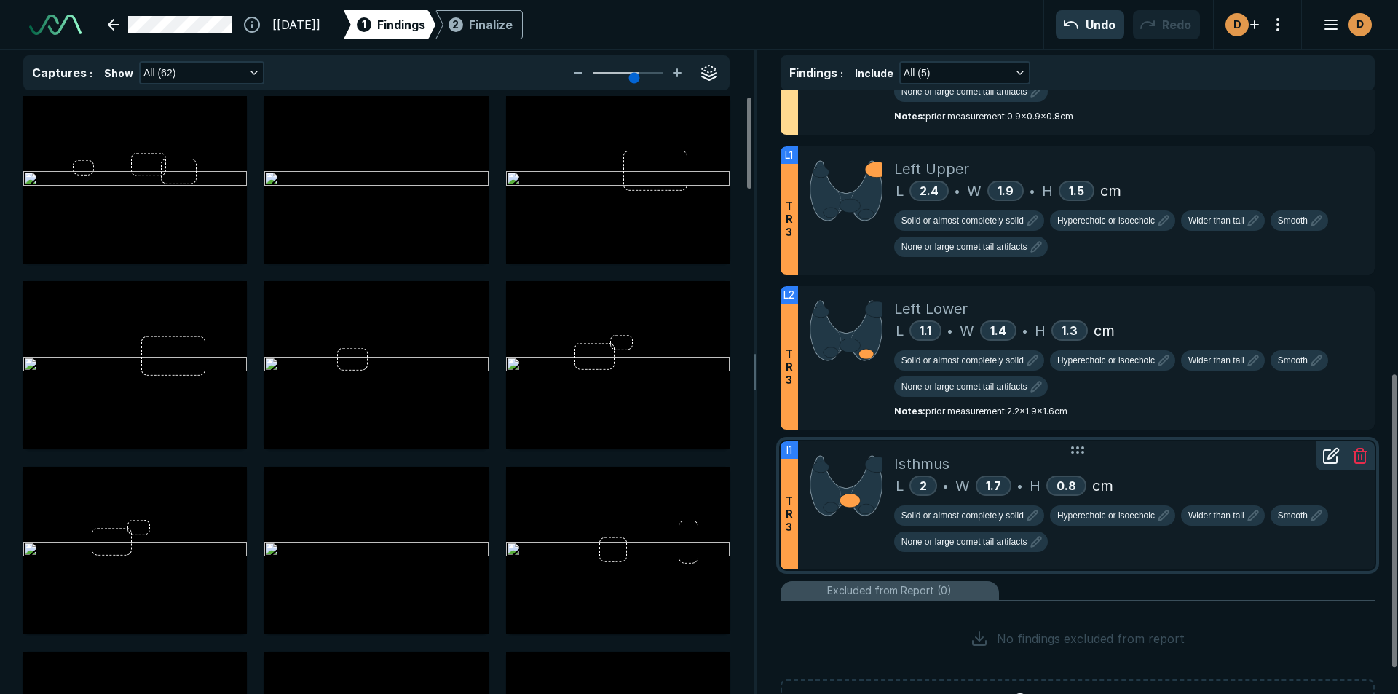
click at [1322, 452] on icon at bounding box center [1330, 455] width 17 height 17
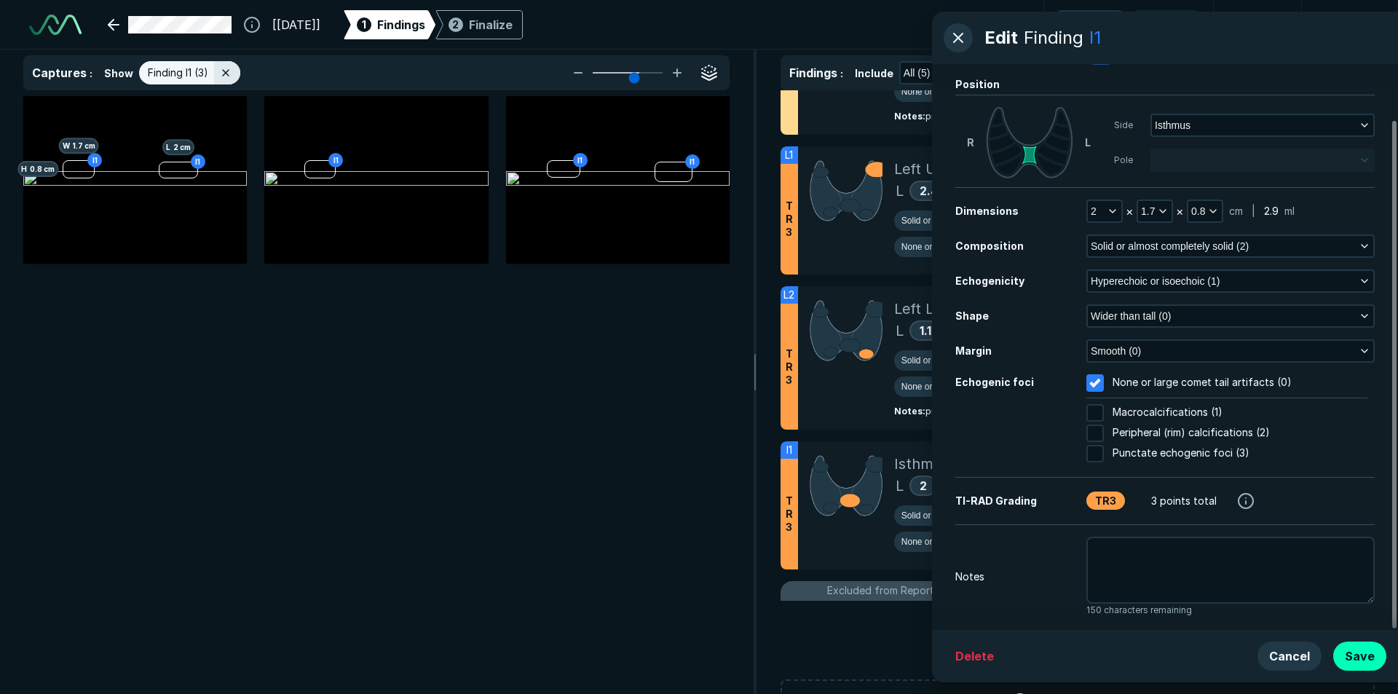
scroll to position [62, 0]
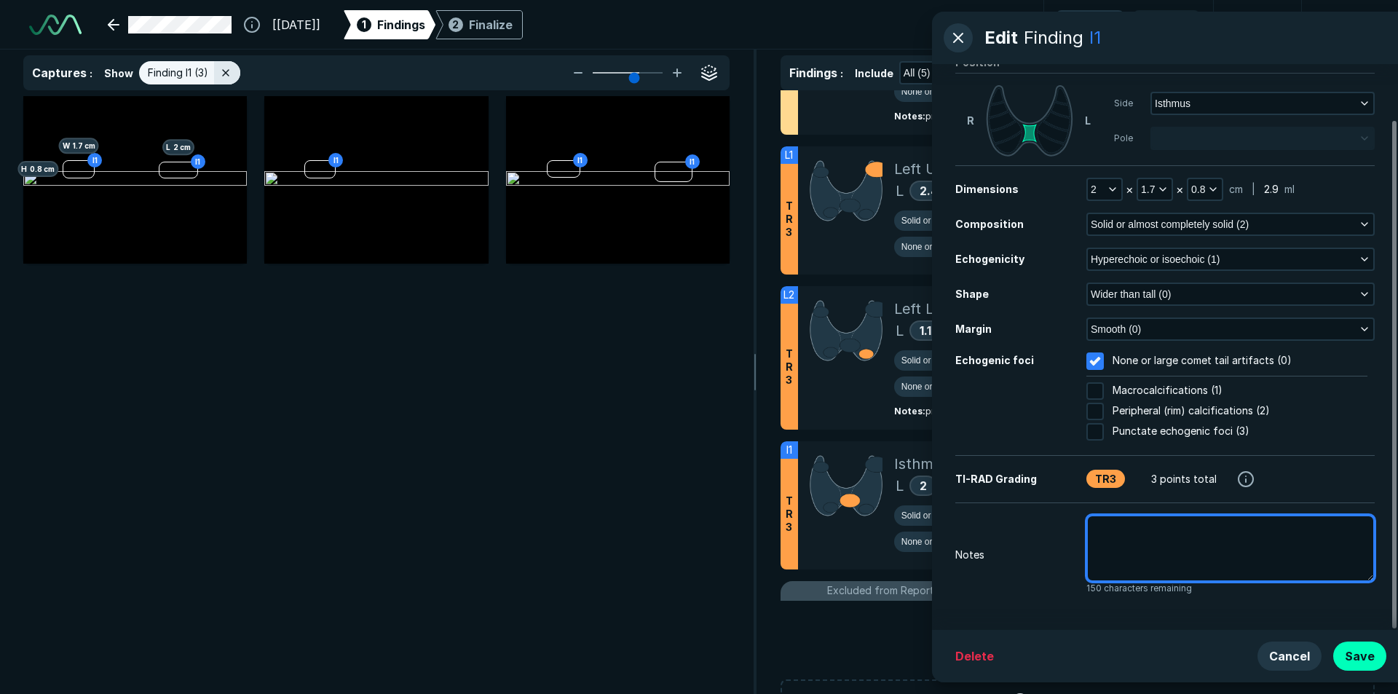
click at [1102, 529] on textarea at bounding box center [1230, 548] width 288 height 67
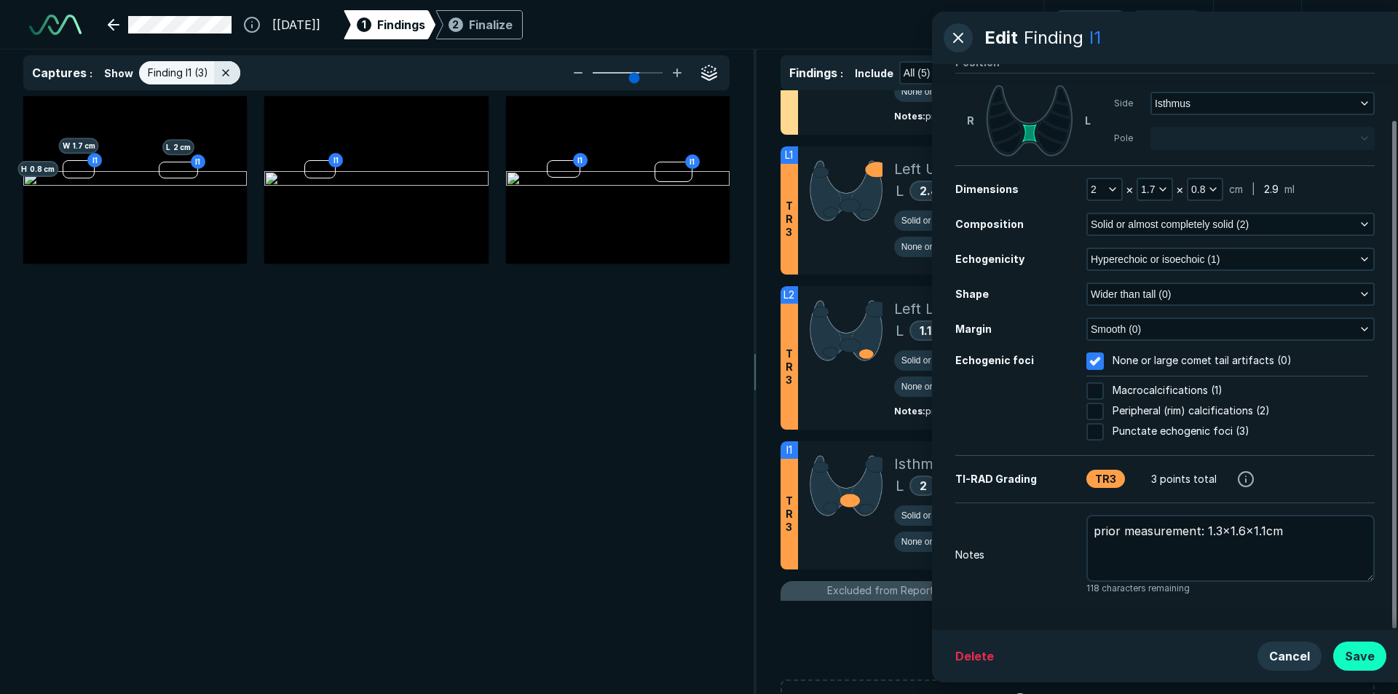
click at [1343, 657] on button "Save" at bounding box center [1359, 655] width 53 height 29
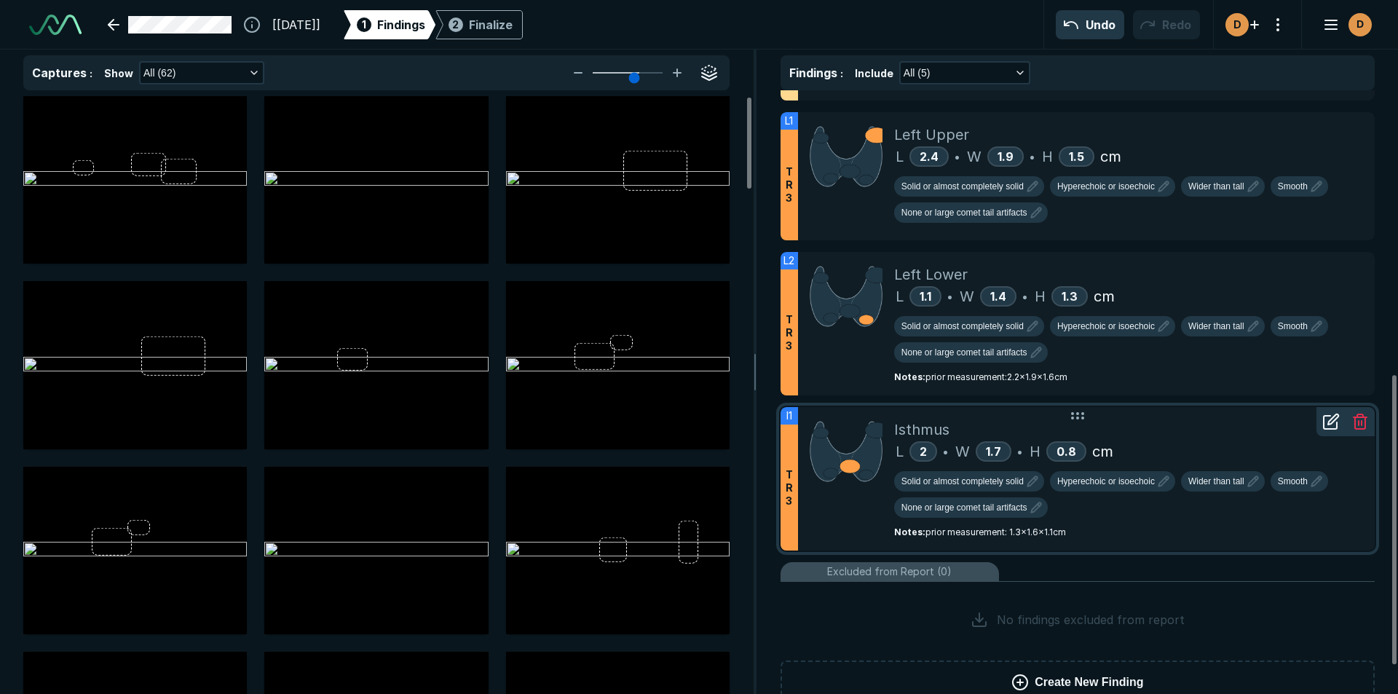
scroll to position [650, 0]
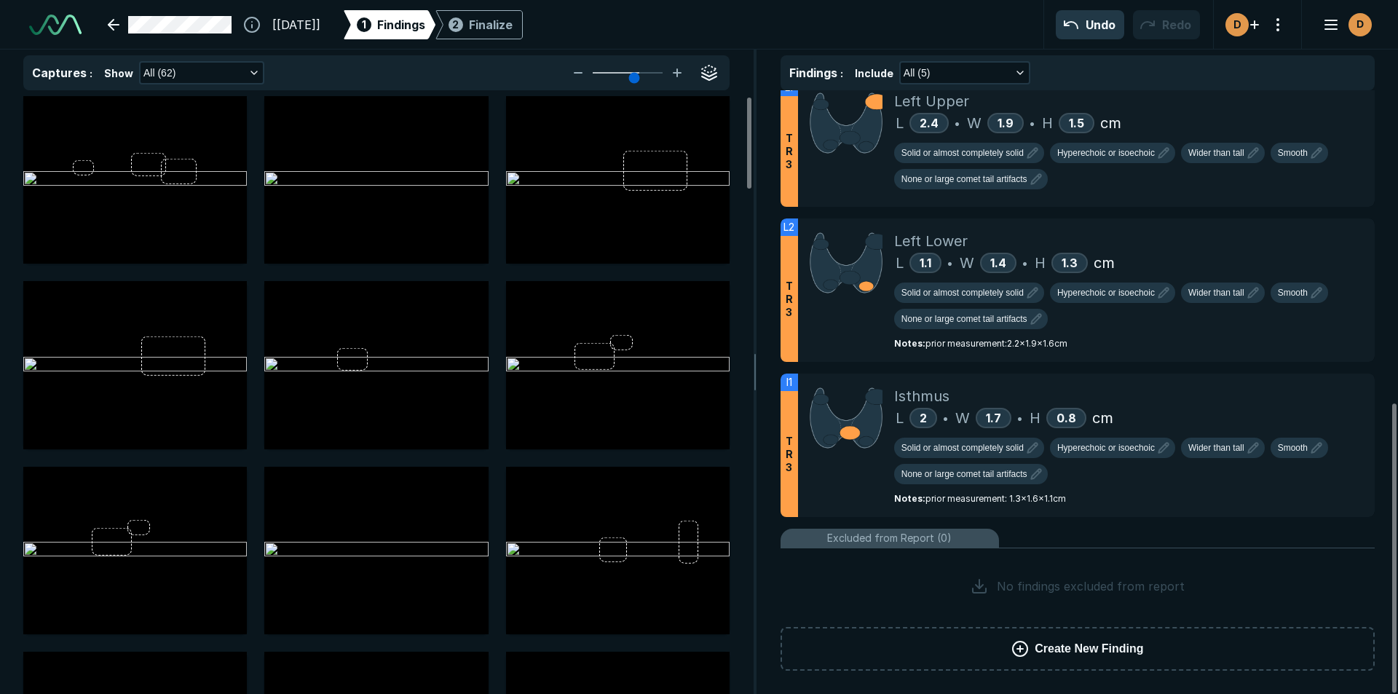
click at [1085, 646] on span "Create New Finding" at bounding box center [1089, 648] width 108 height 17
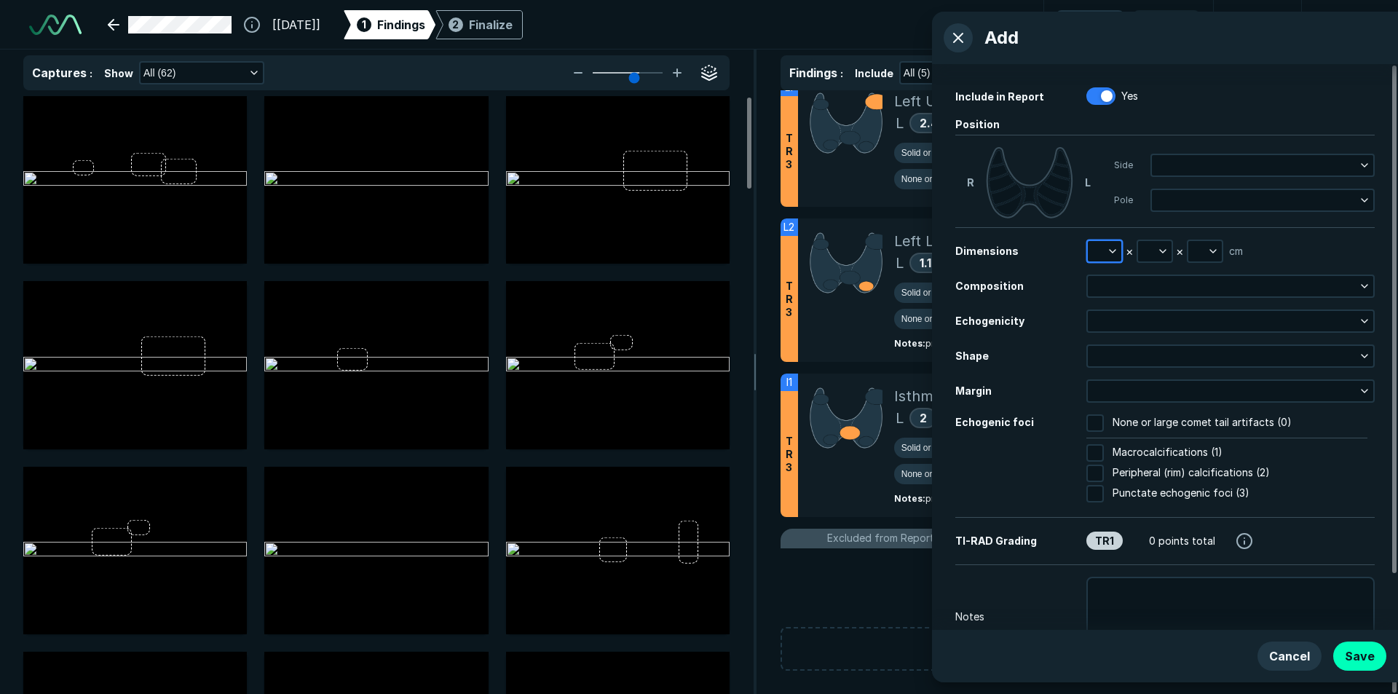
click at [1108, 252] on icon "button" at bounding box center [1113, 251] width 12 height 12
click at [1112, 320] on input "text" at bounding box center [1124, 318] width 57 height 20
click at [1133, 353] on button "Done" at bounding box center [1124, 350] width 60 height 23
click at [1100, 248] on button "2" at bounding box center [1104, 251] width 33 height 20
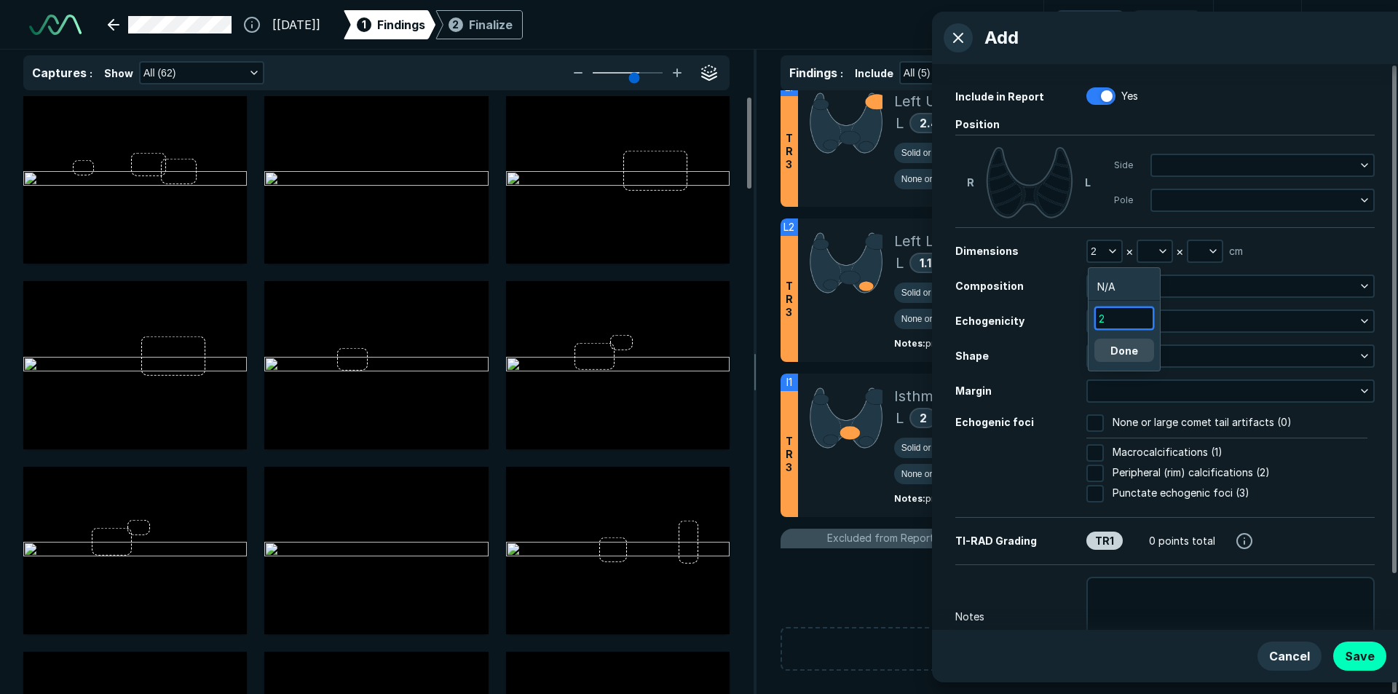
click at [1110, 322] on input "2" at bounding box center [1124, 318] width 57 height 20
click at [1108, 351] on button "Done" at bounding box center [1124, 350] width 60 height 23
click at [1115, 248] on icon "button" at bounding box center [1113, 251] width 12 height 12
click at [1112, 316] on input "2" at bounding box center [1124, 318] width 57 height 20
click at [1120, 352] on button "Done" at bounding box center [1124, 350] width 60 height 23
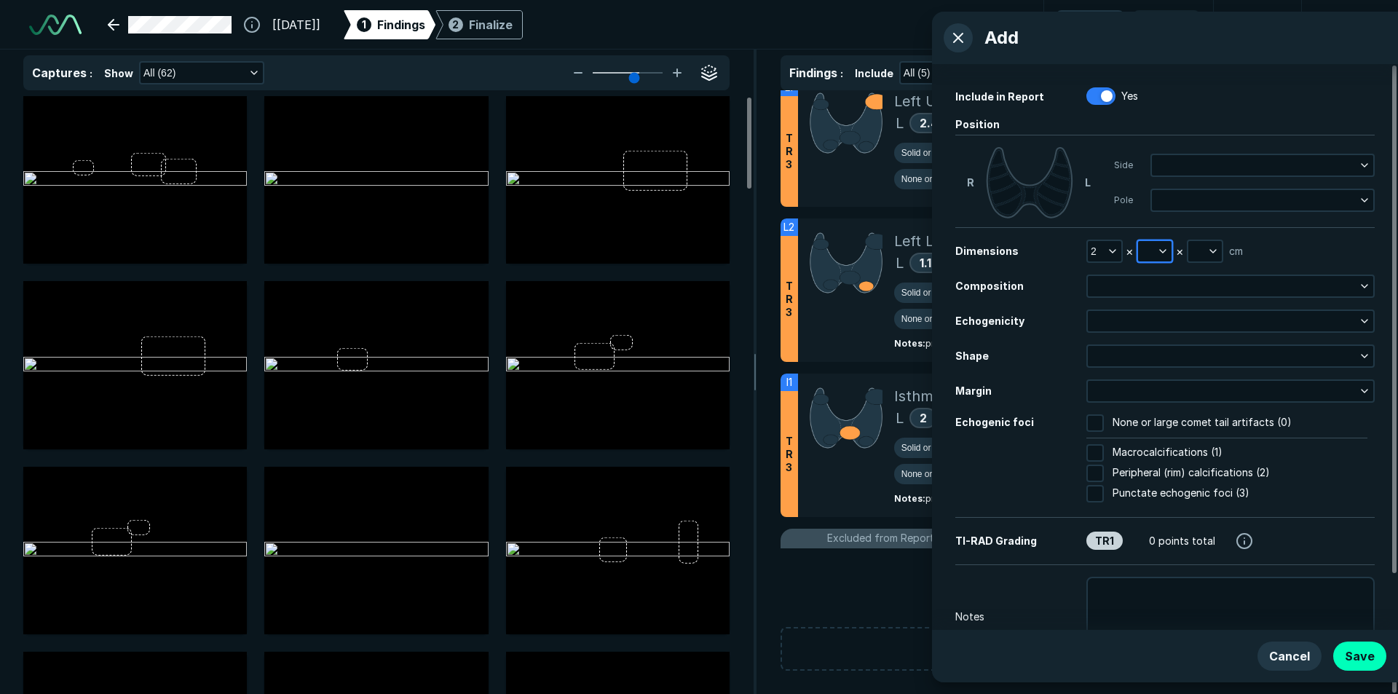
click at [1152, 253] on button "button" at bounding box center [1154, 251] width 33 height 20
click at [1159, 323] on input "text" at bounding box center [1174, 318] width 57 height 20
click at [1169, 347] on button "Done" at bounding box center [1174, 350] width 60 height 23
click at [1200, 250] on button "button" at bounding box center [1204, 251] width 33 height 20
click at [1198, 317] on input "text" at bounding box center [1223, 318] width 57 height 20
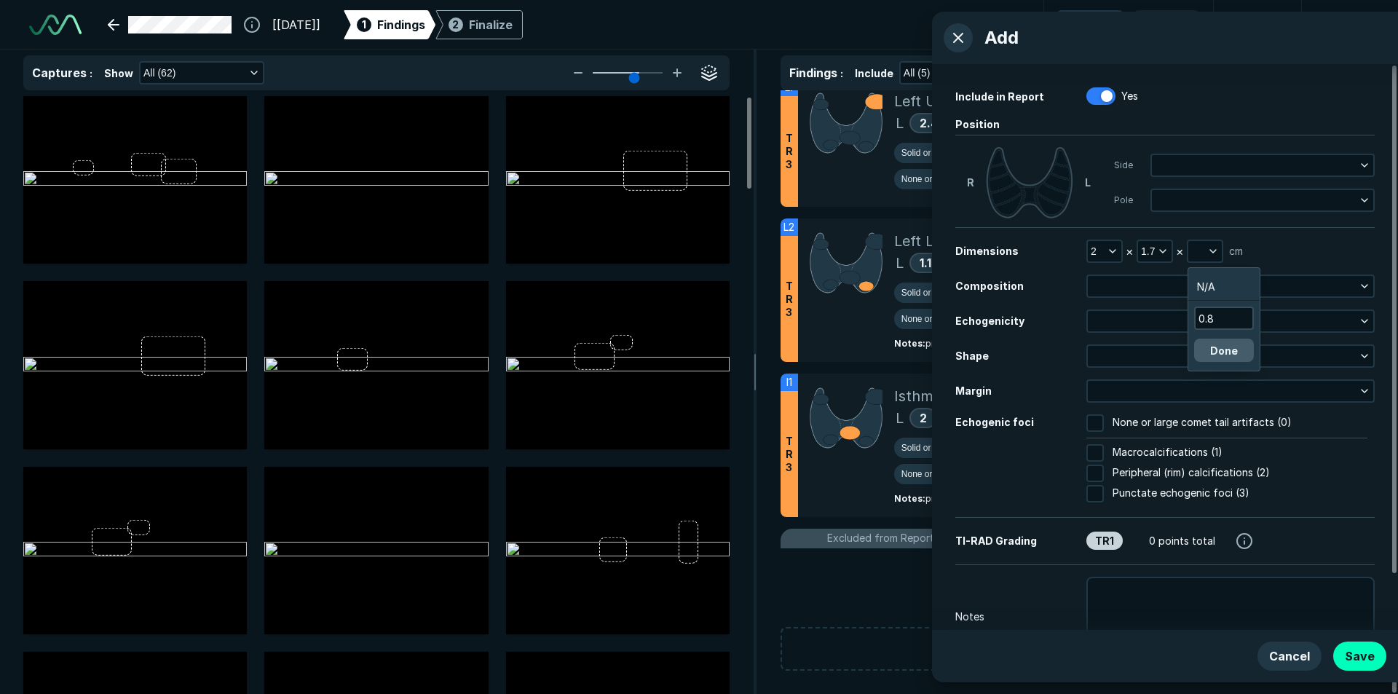
click at [1237, 355] on button "Done" at bounding box center [1224, 350] width 60 height 23
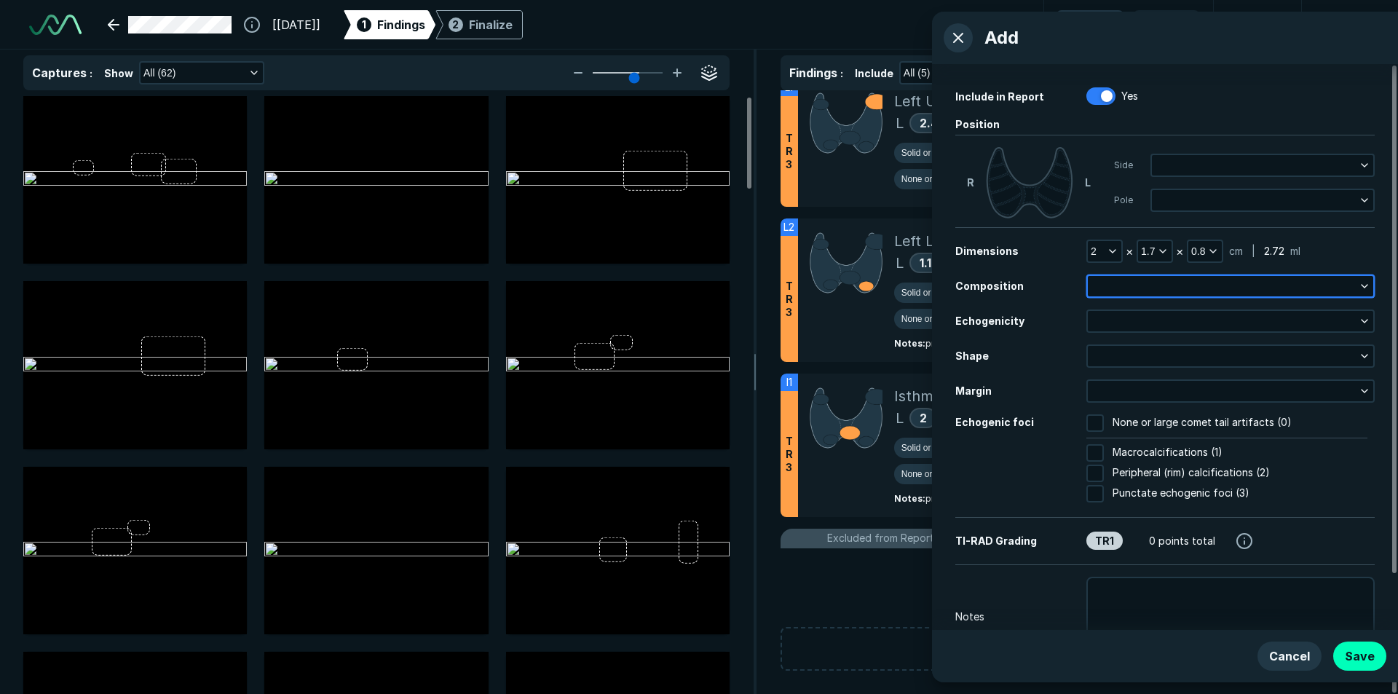
click at [1368, 285] on icon "button" at bounding box center [1365, 286] width 12 height 12
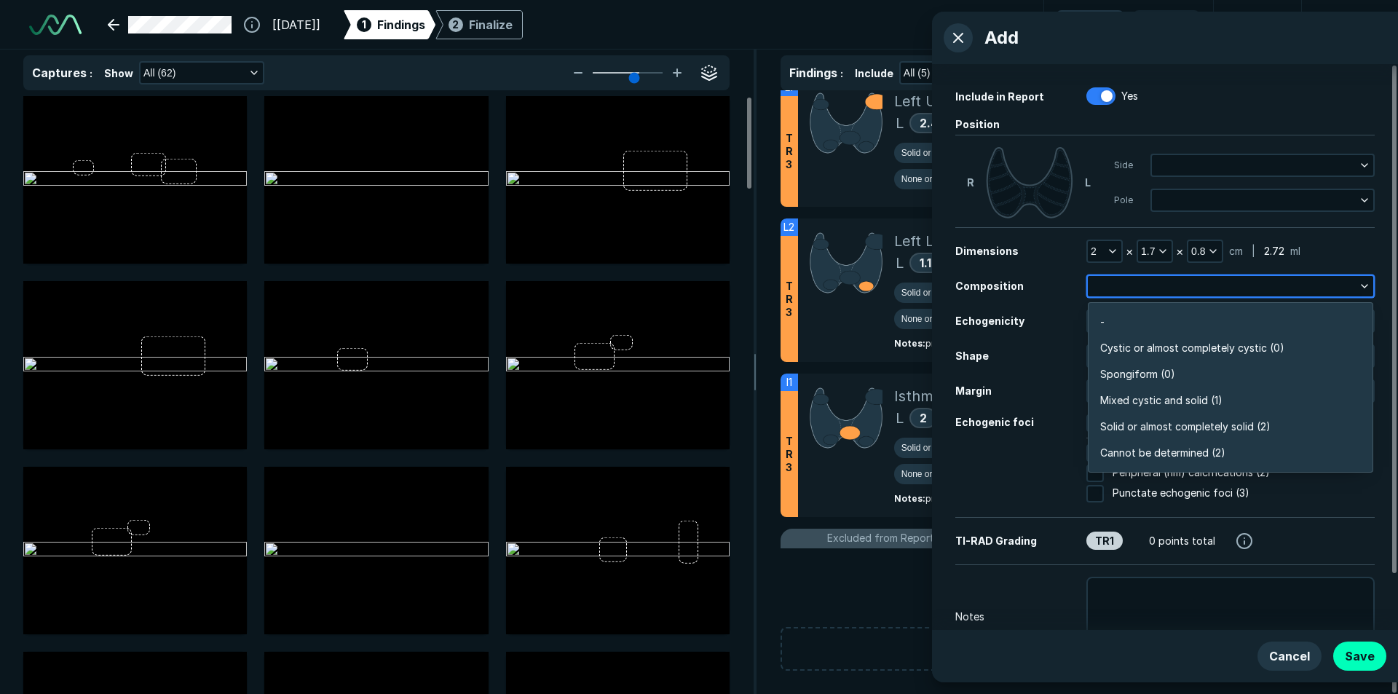
scroll to position [2547, 3149]
click at [1136, 428] on span "Solid or almost completely solid (2)" at bounding box center [1185, 427] width 170 height 16
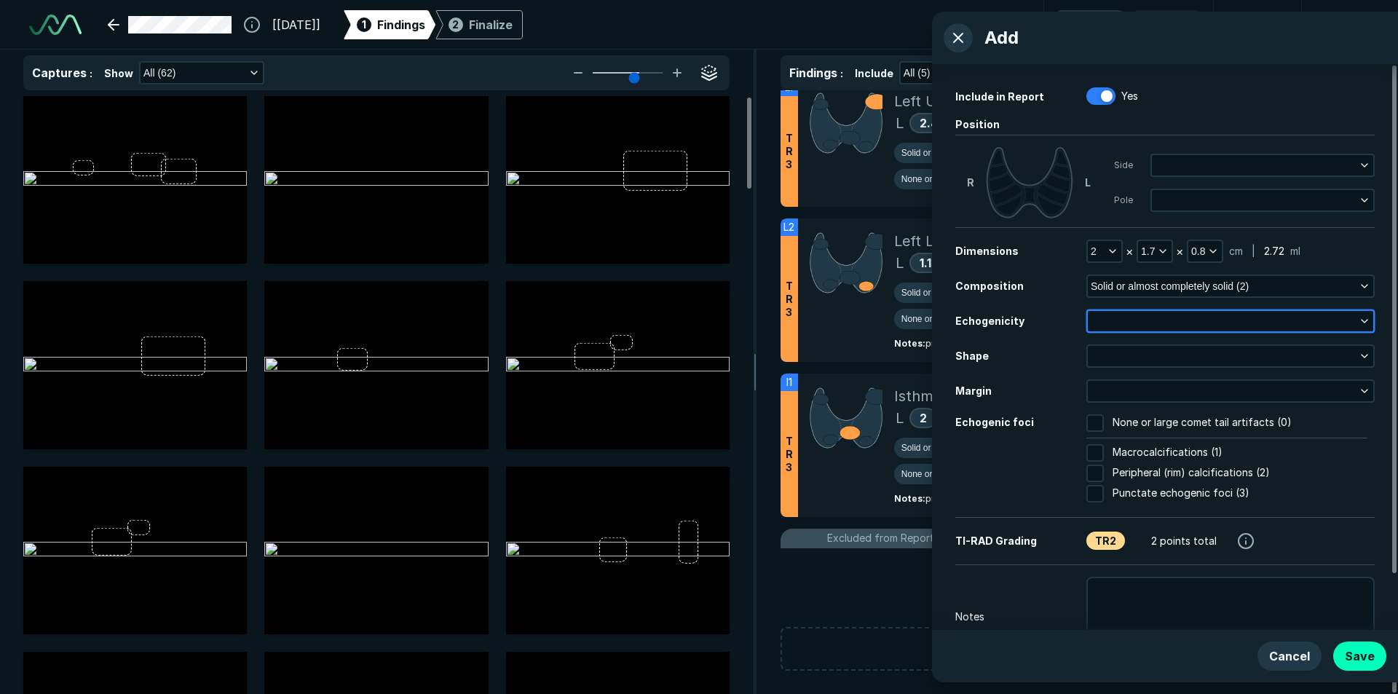
click at [1360, 318] on icon "button" at bounding box center [1365, 321] width 12 height 12
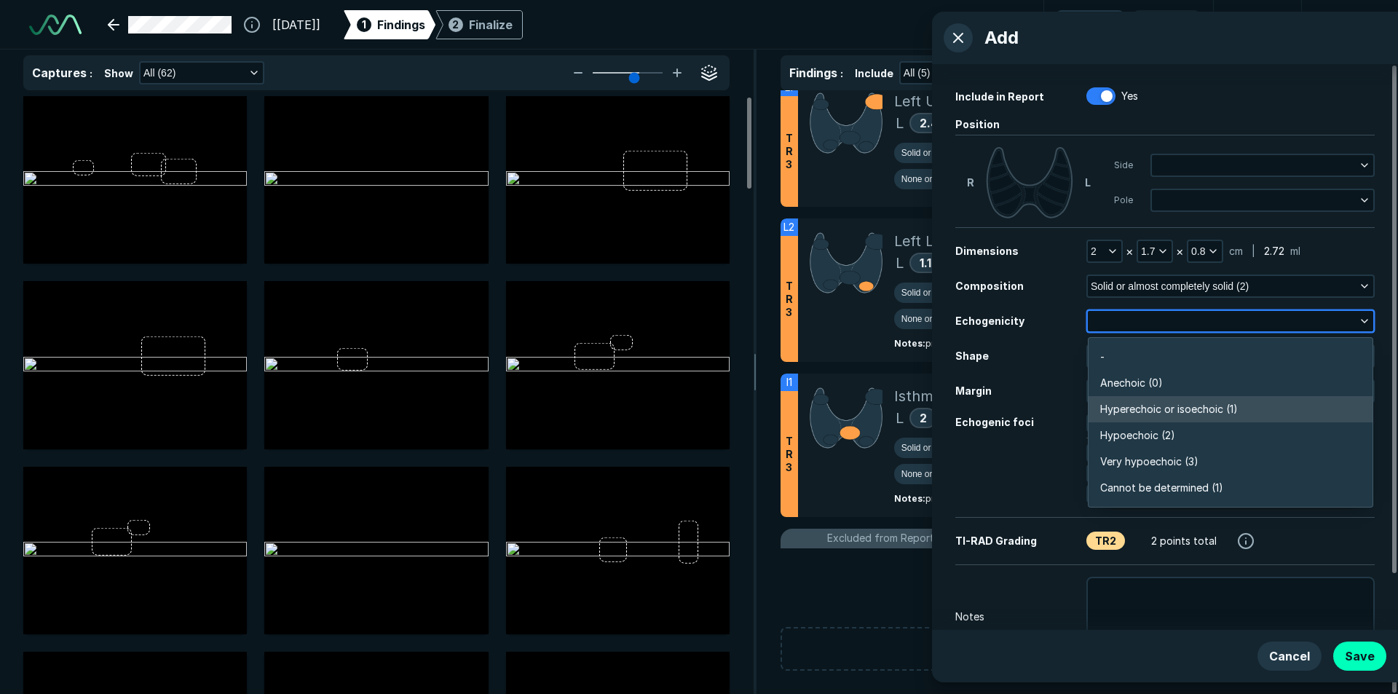
click at [1140, 407] on span "Hyperechoic or isoechoic (1)" at bounding box center [1169, 409] width 138 height 16
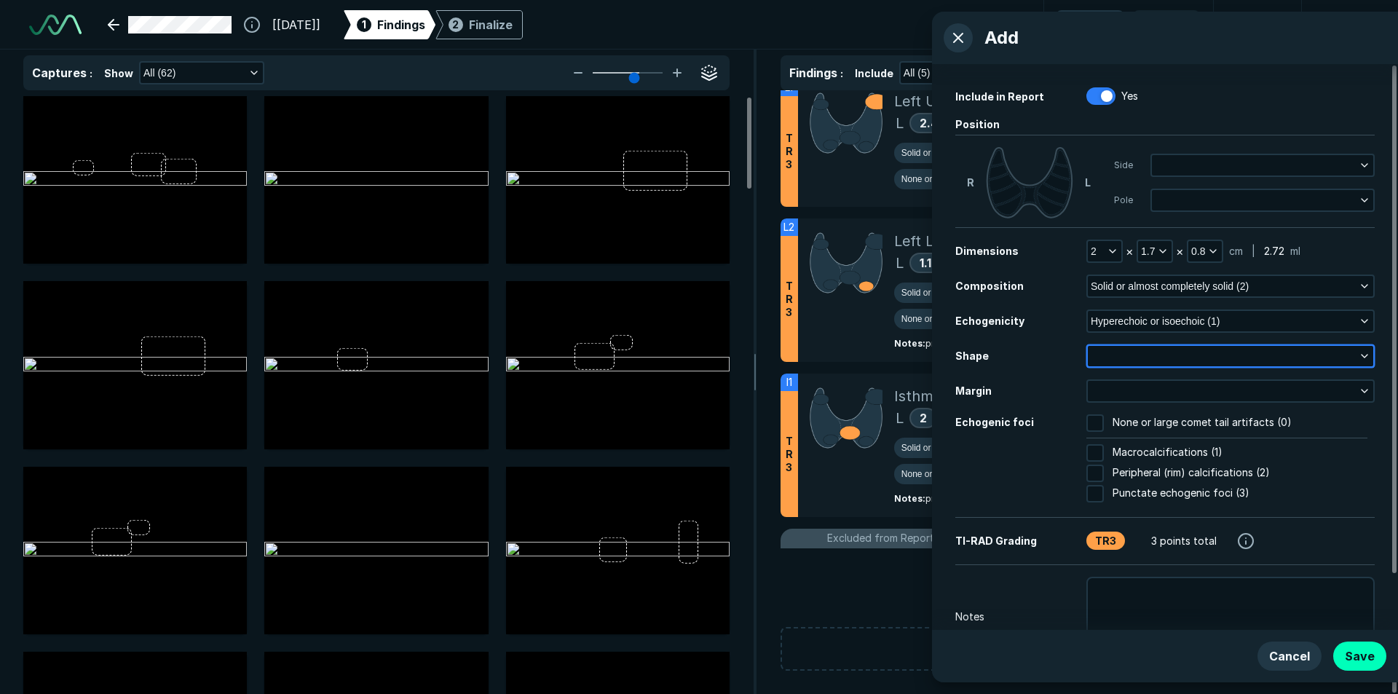
click at [1361, 358] on icon "button" at bounding box center [1365, 356] width 12 height 12
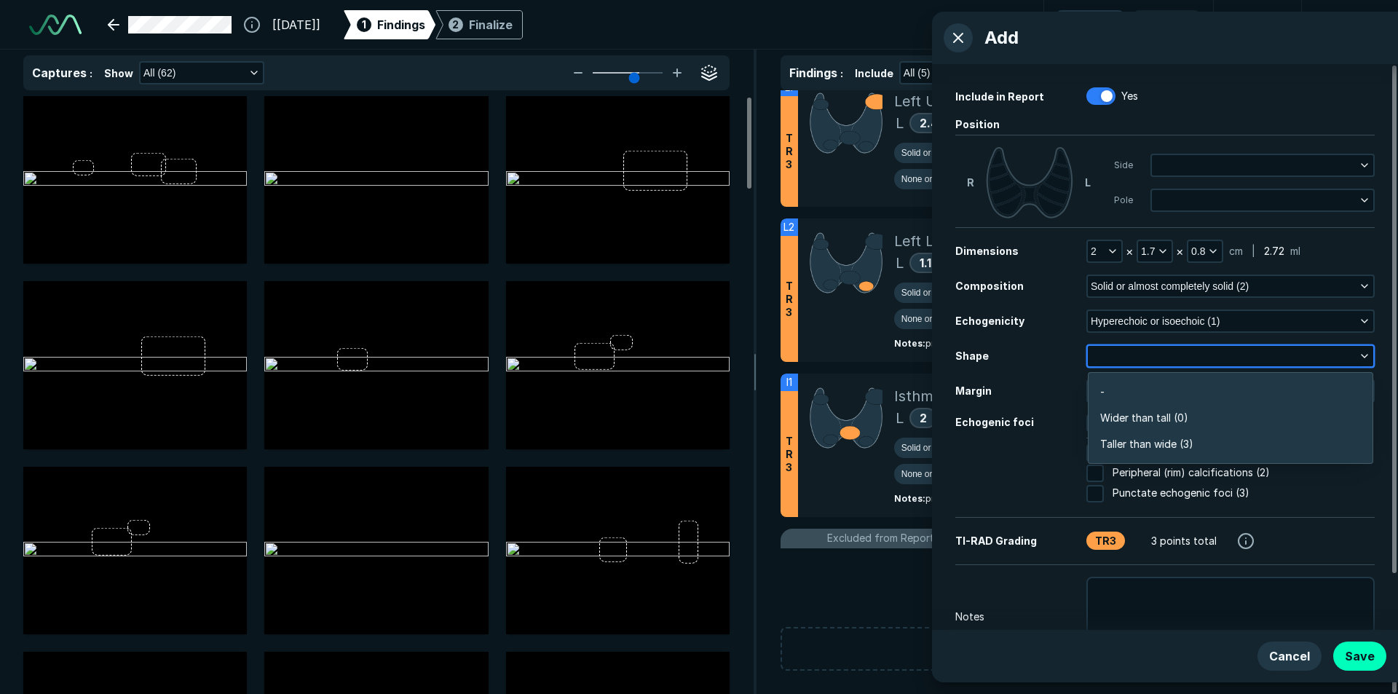
scroll to position [2194, 3149]
click at [1121, 417] on span "Wider than tall (0)" at bounding box center [1144, 418] width 88 height 16
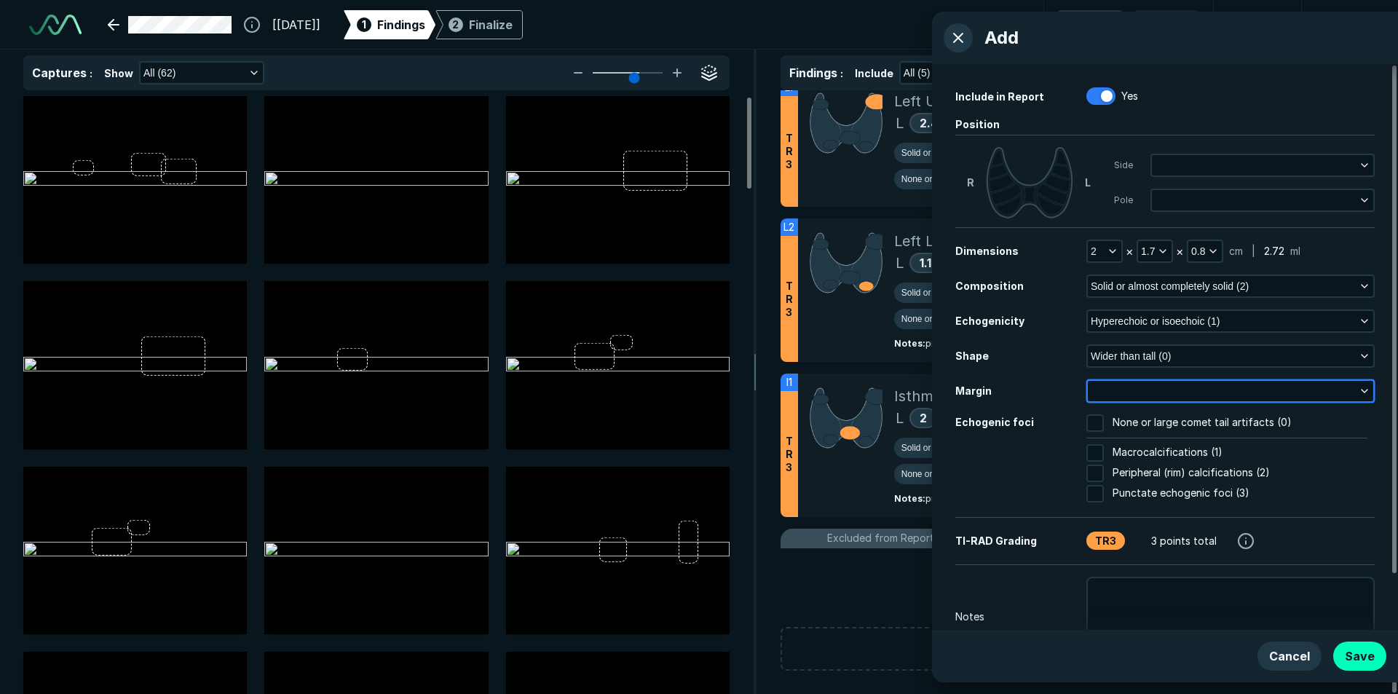
click at [1359, 392] on icon "button" at bounding box center [1365, 391] width 12 height 12
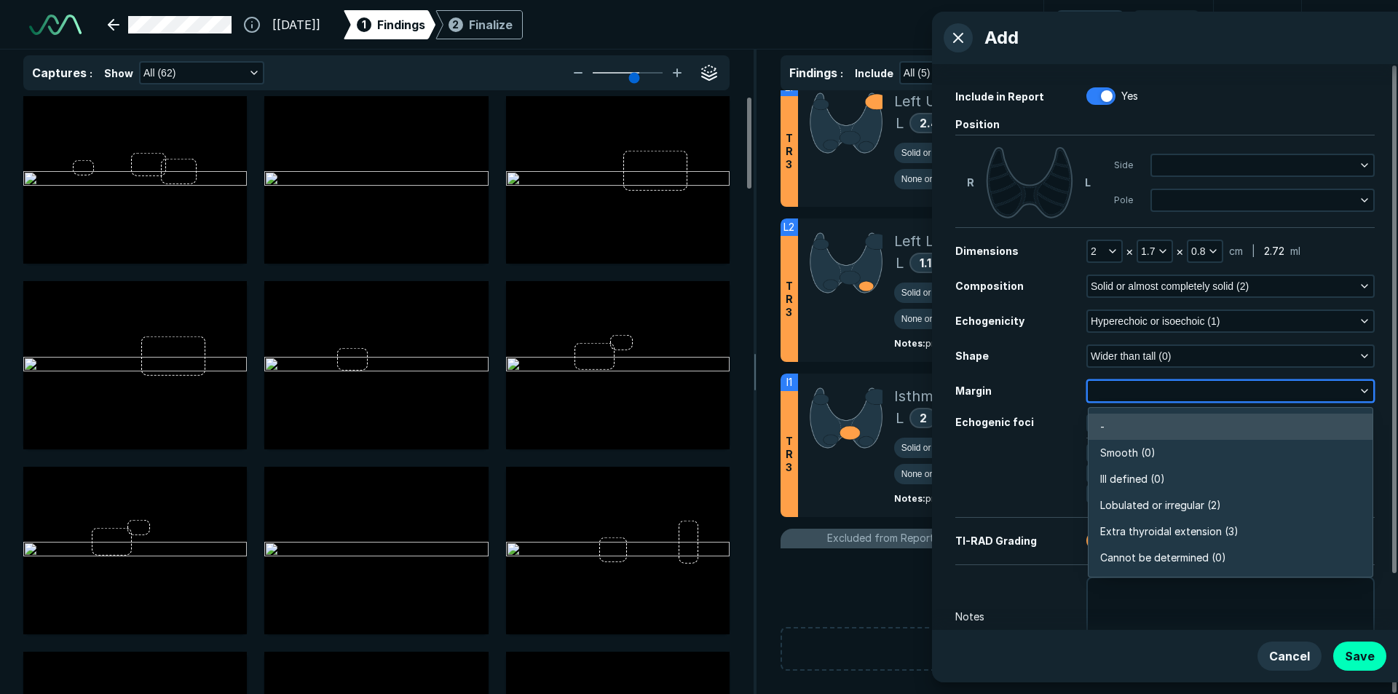
scroll to position [2547, 3149]
click at [1133, 447] on span "Smooth (0)" at bounding box center [1127, 453] width 55 height 16
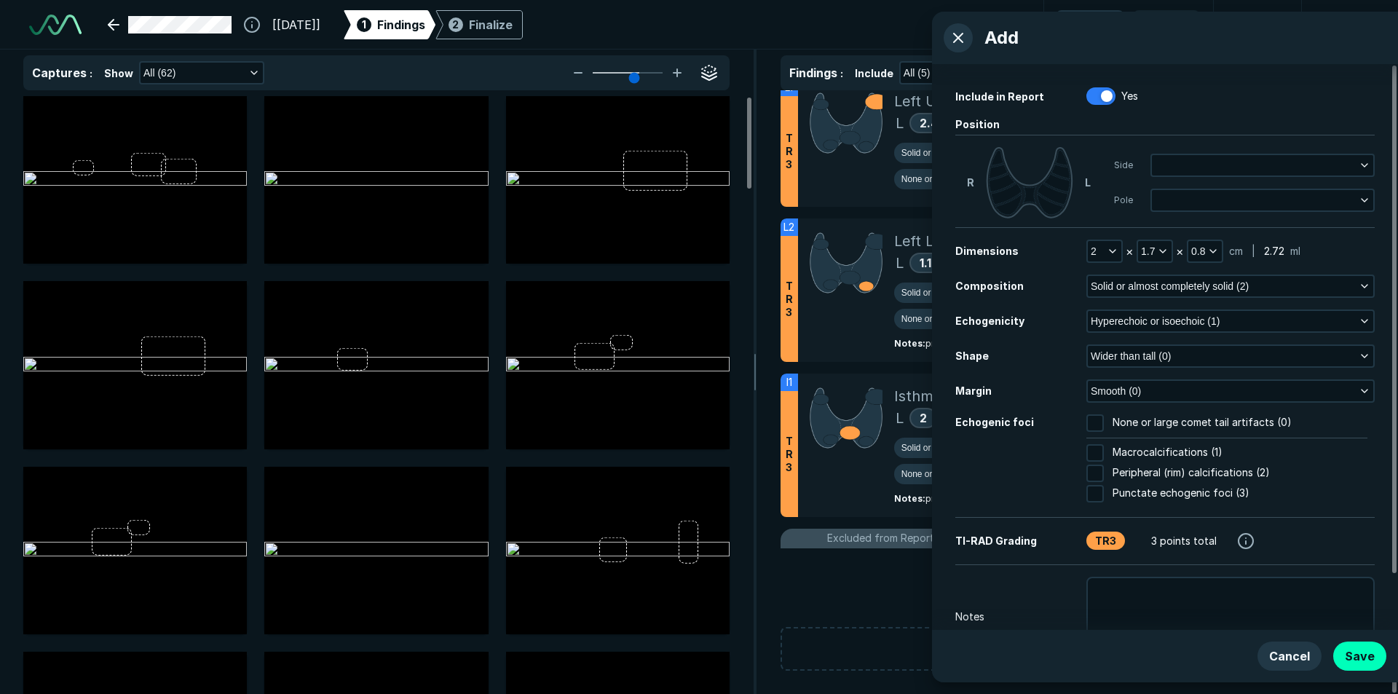
click at [1096, 422] on input "None or large comet tail artifacts (0)" at bounding box center [1094, 422] width 17 height 17
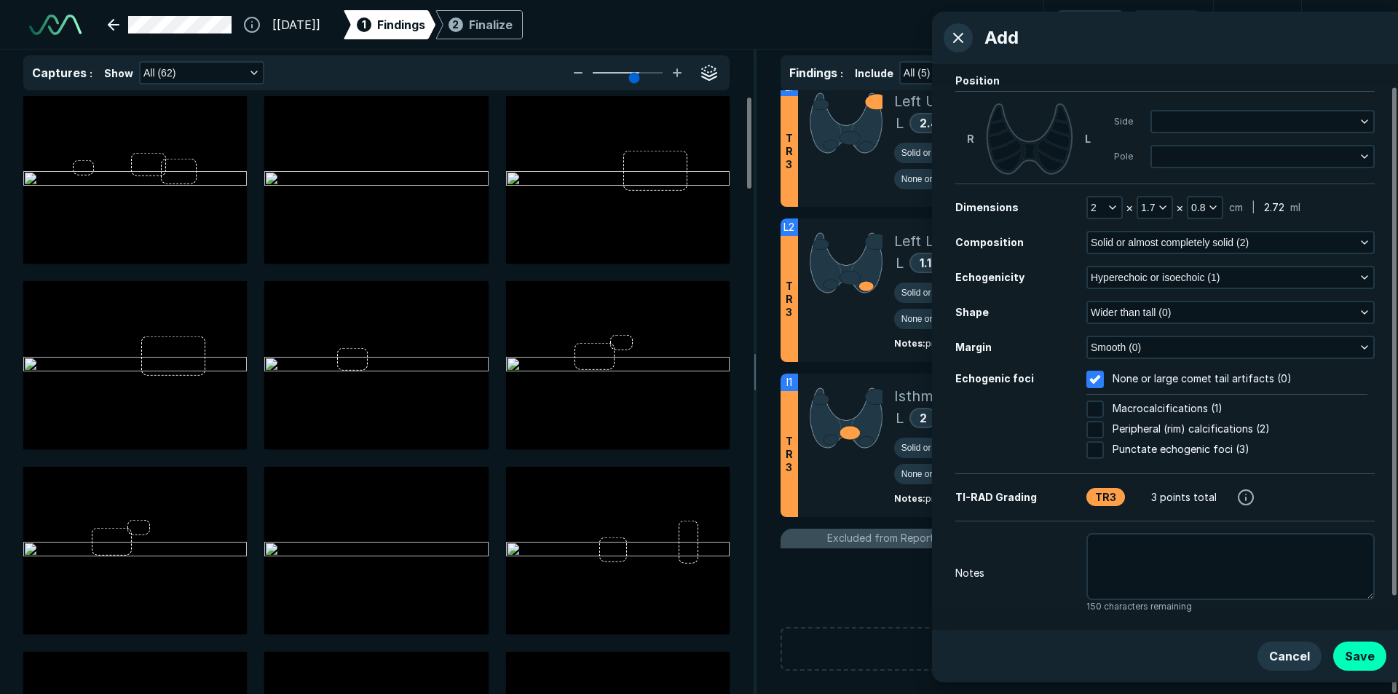
scroll to position [62, 0]
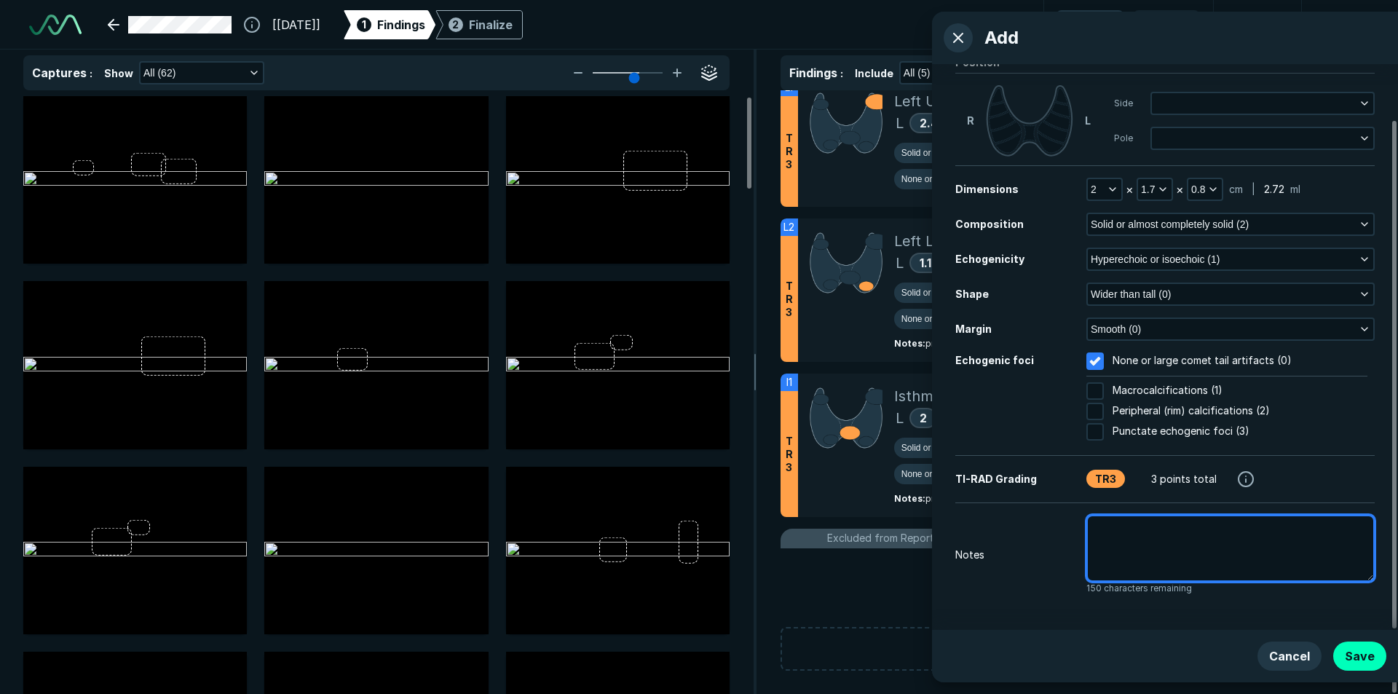
click at [1107, 536] on textarea at bounding box center [1230, 548] width 288 height 67
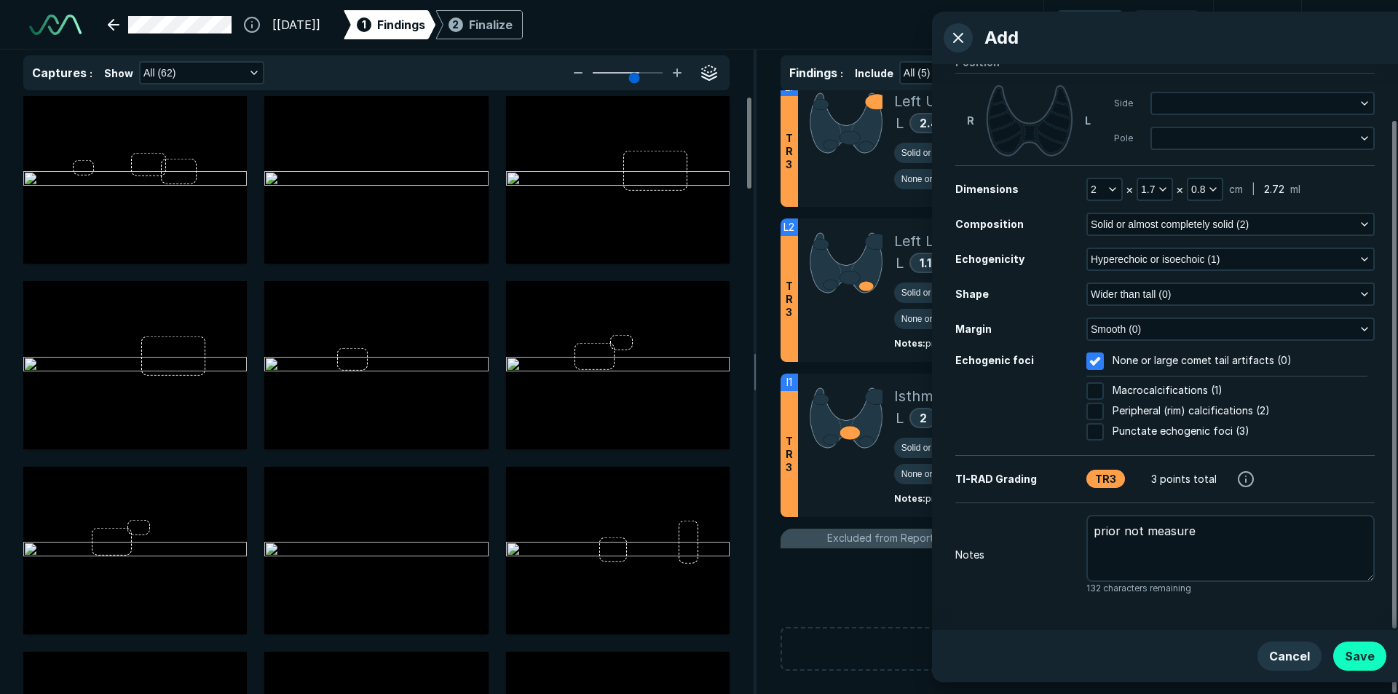
click at [1354, 657] on button "Save" at bounding box center [1359, 655] width 53 height 29
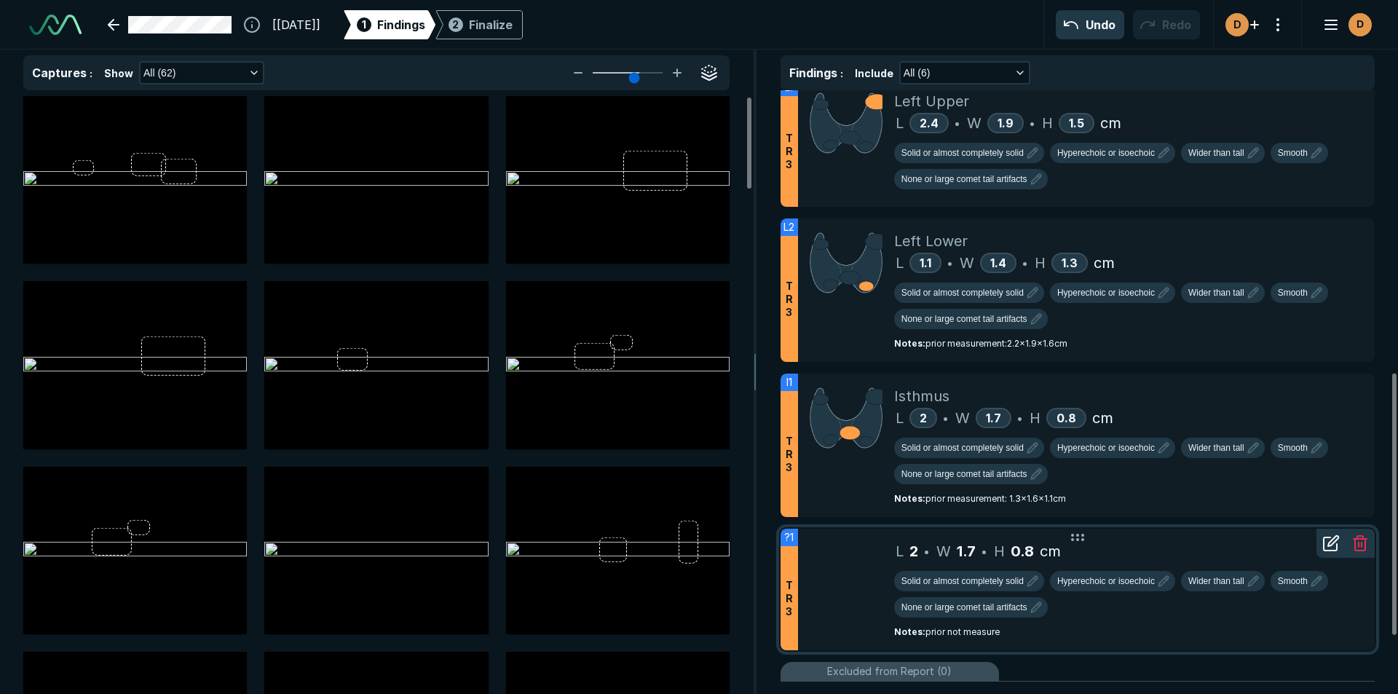
click at [1329, 547] on icon at bounding box center [1330, 542] width 17 height 17
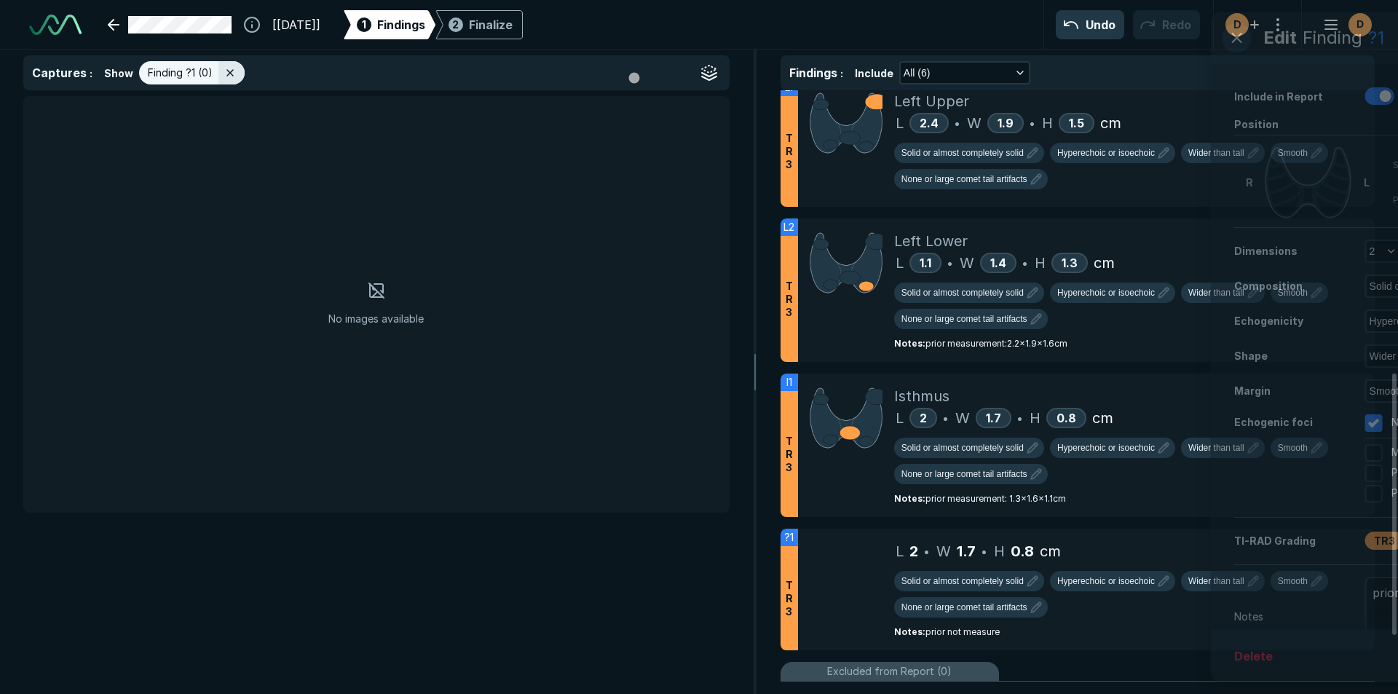
scroll to position [4402, 5025]
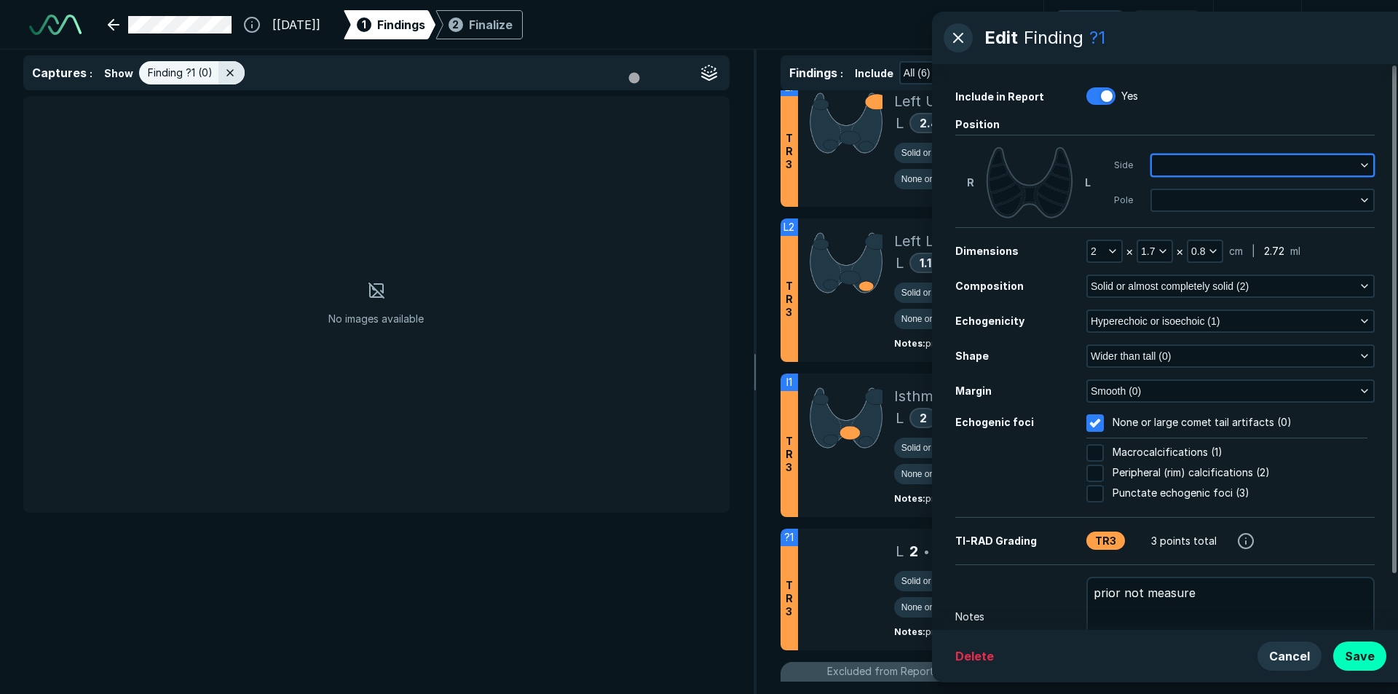
click at [1363, 163] on icon "button" at bounding box center [1365, 165] width 12 height 12
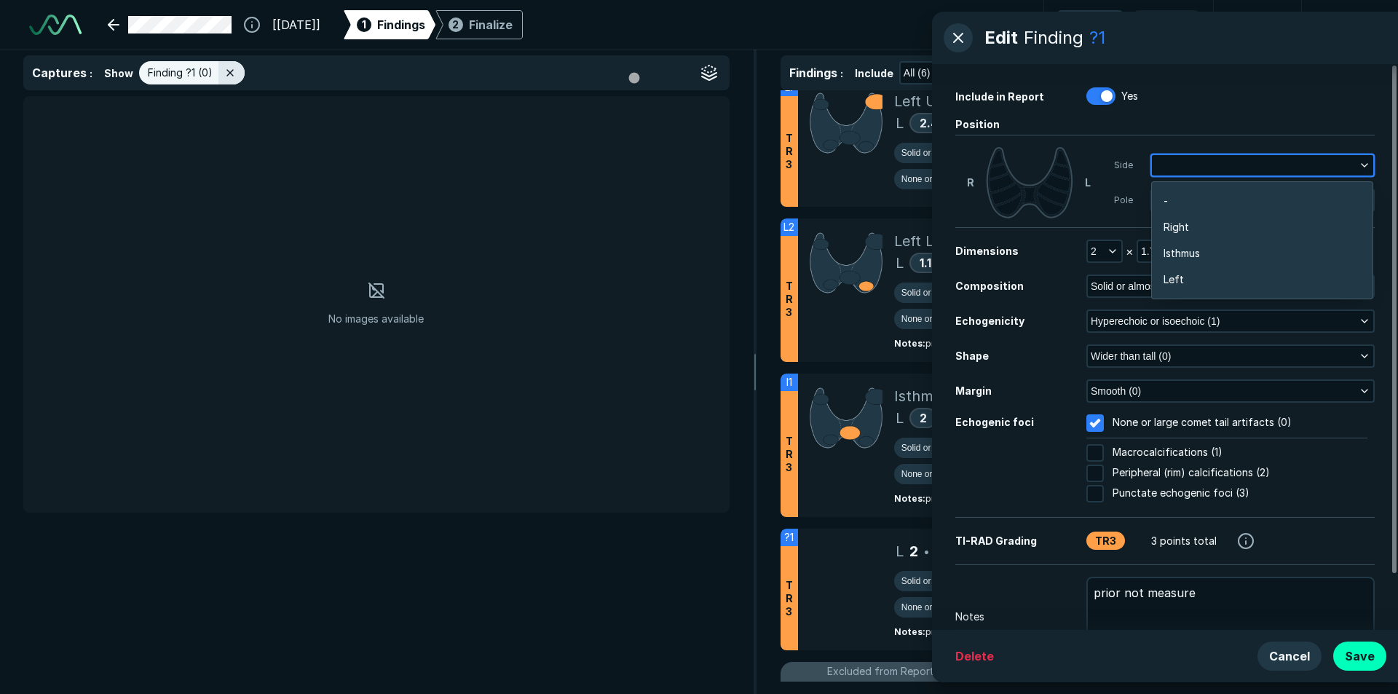
scroll to position [2312, 2864]
click at [1184, 252] on span "Isthmus" at bounding box center [1181, 253] width 36 height 16
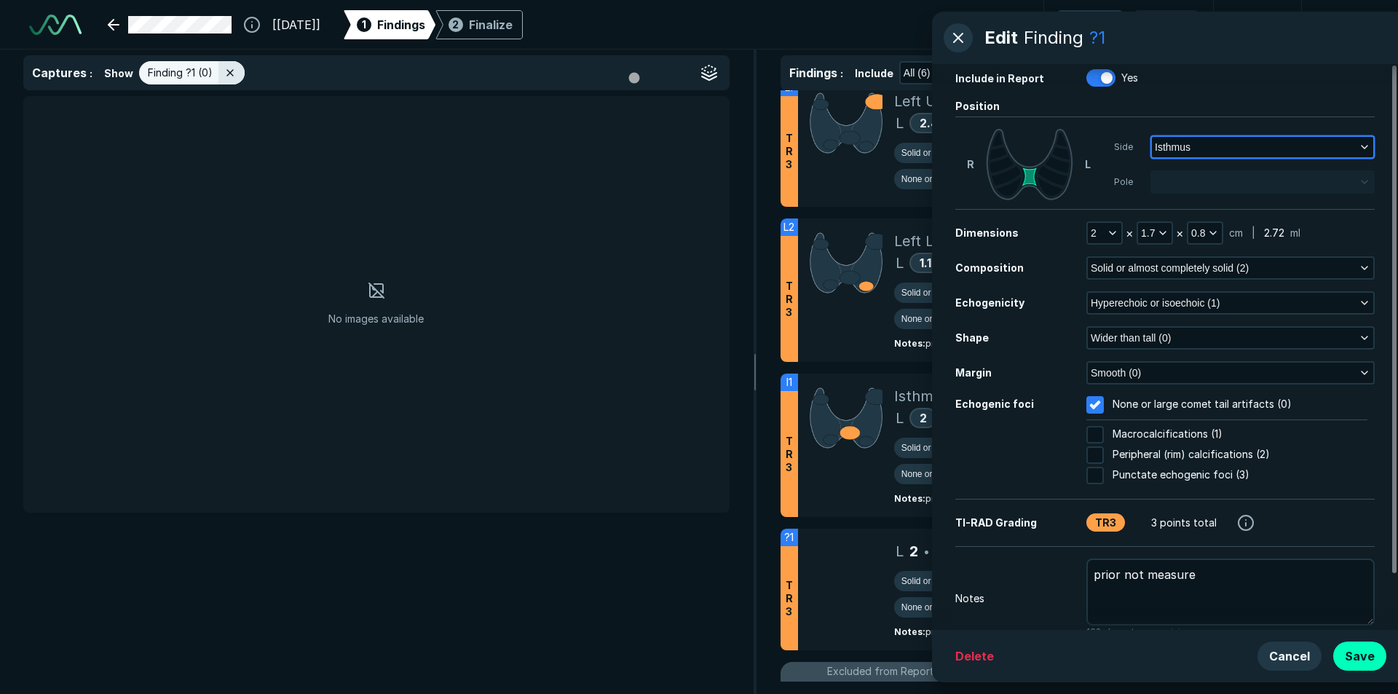
scroll to position [0, 0]
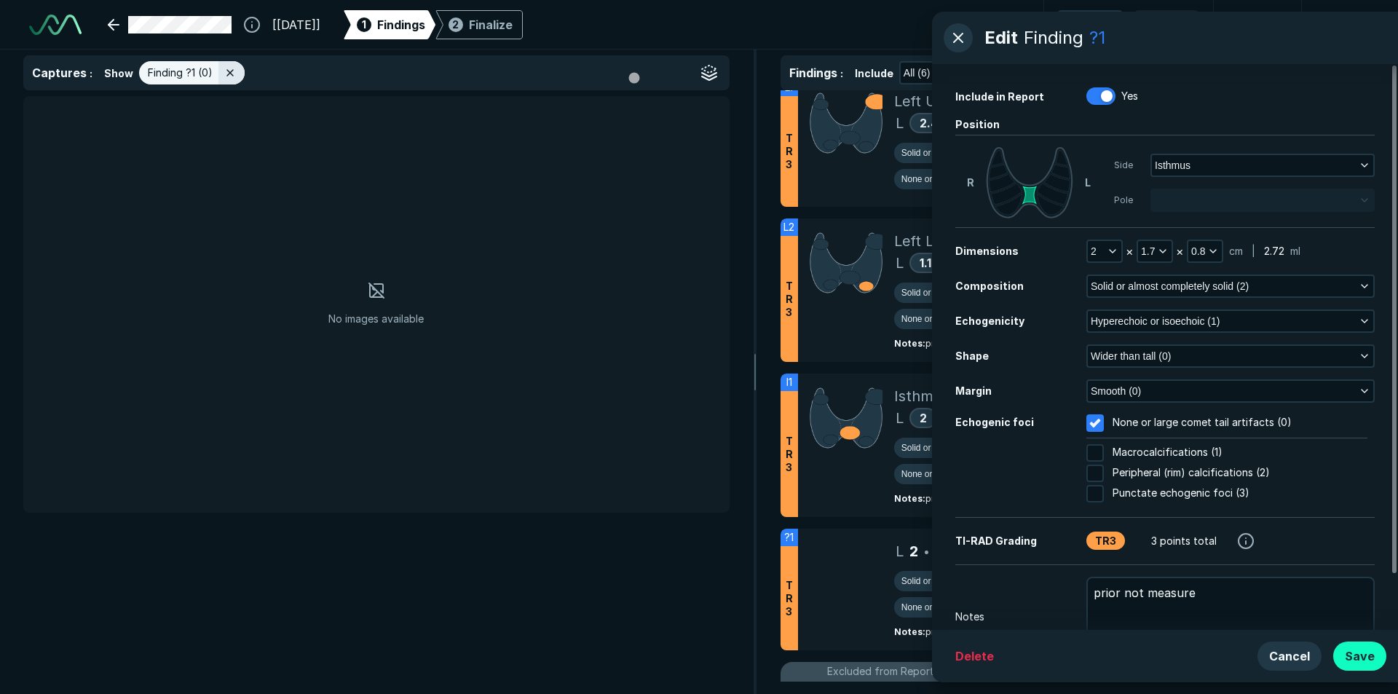
click at [1364, 653] on button "Save" at bounding box center [1359, 655] width 53 height 29
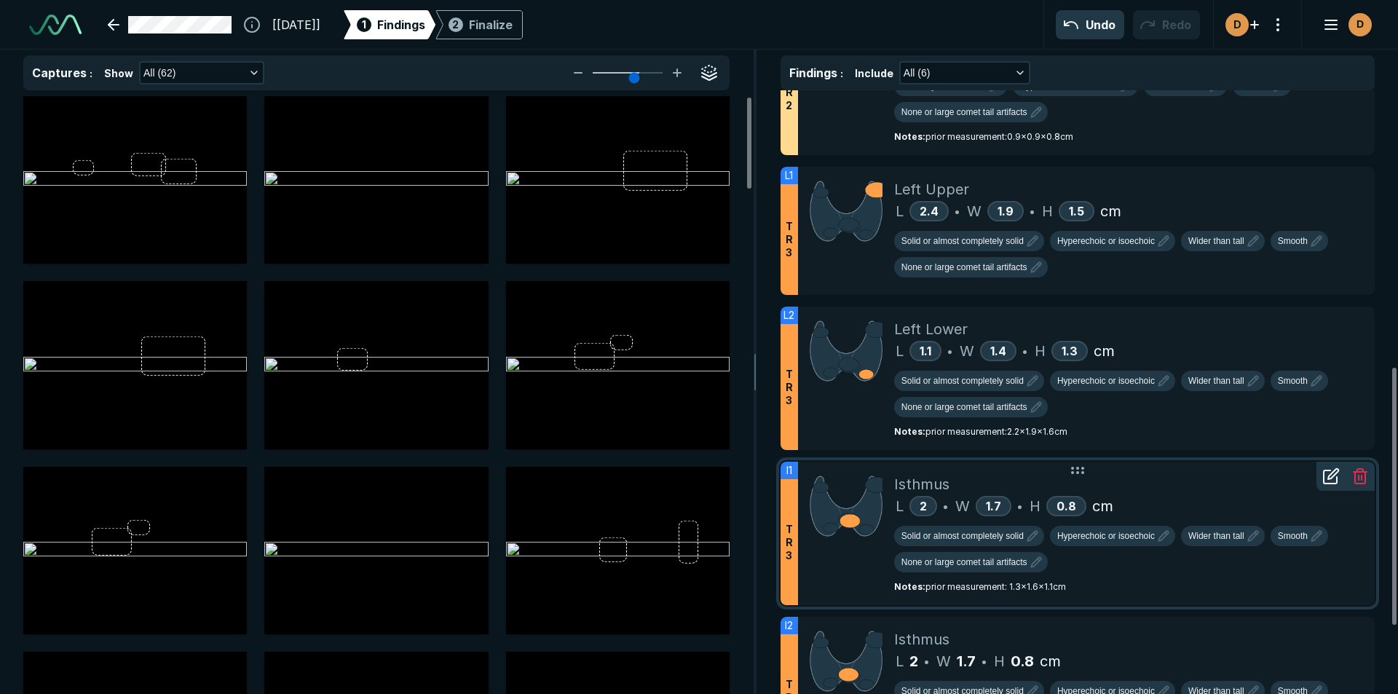
scroll to position [650, 0]
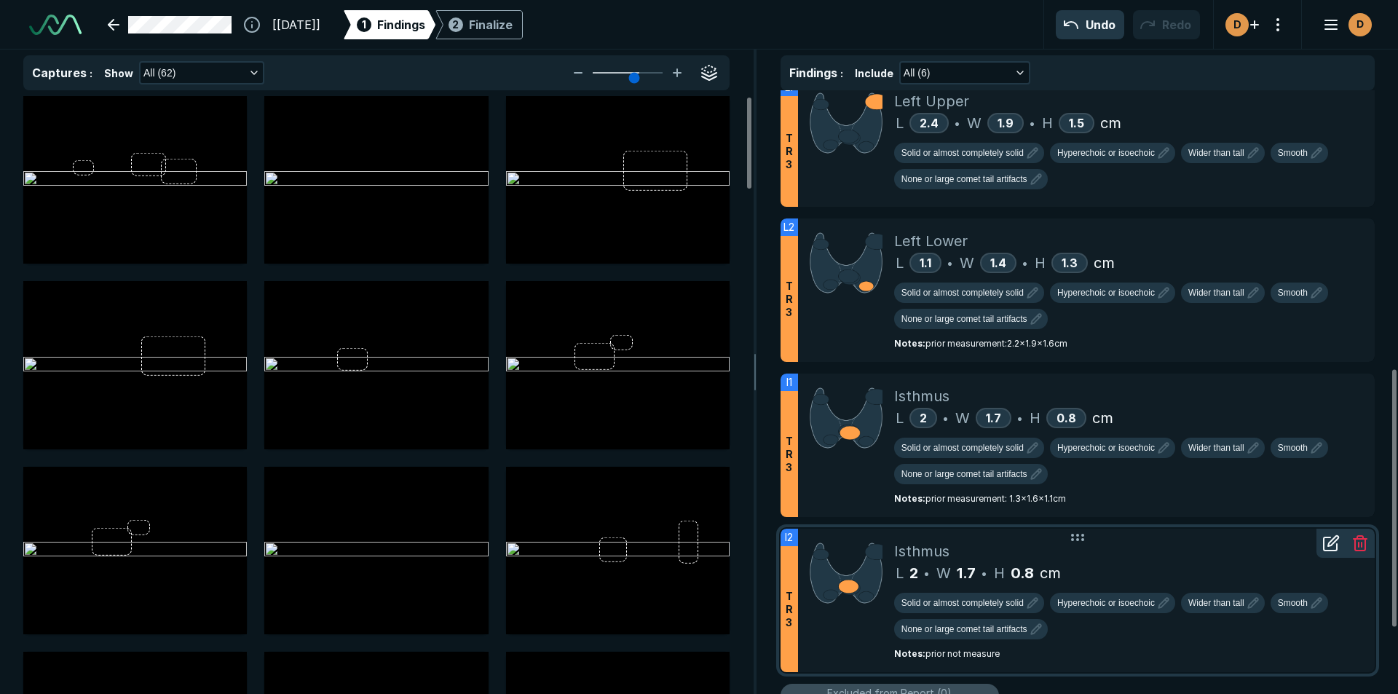
click at [1361, 542] on icon at bounding box center [1359, 542] width 17 height 17
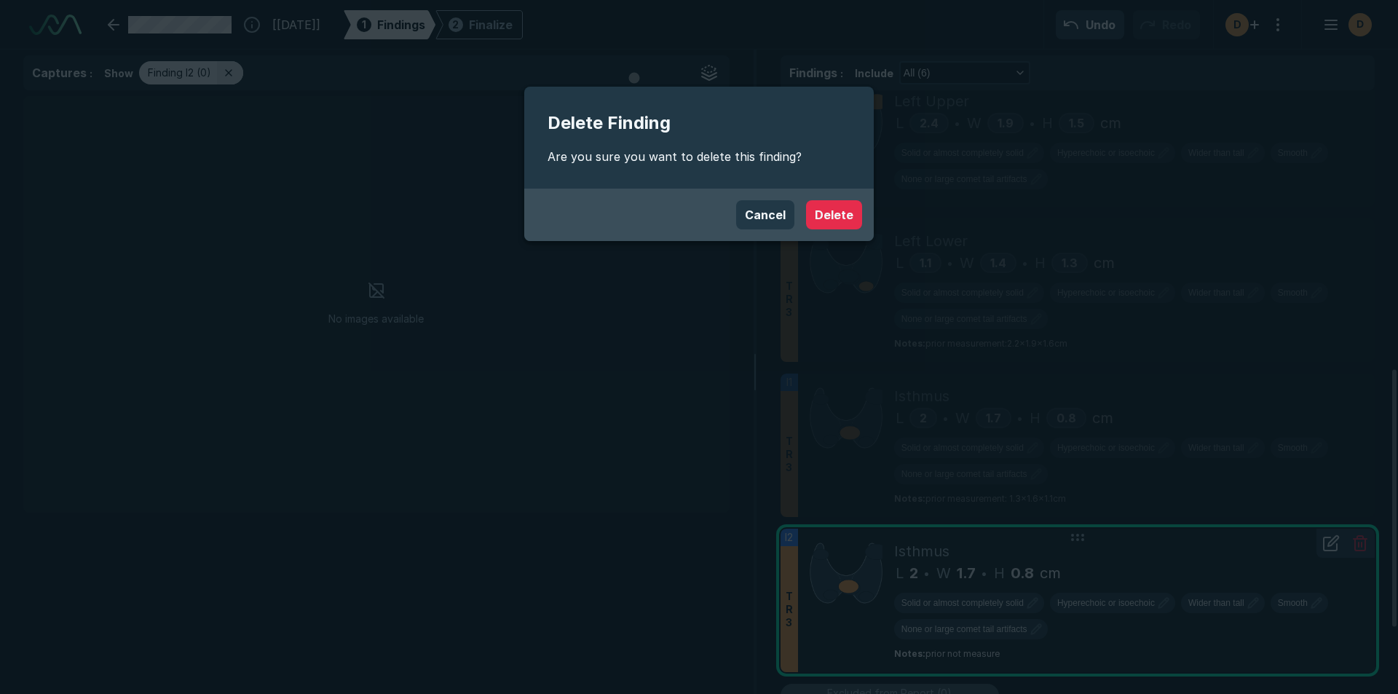
scroll to position [4402, 5025]
click at [836, 220] on button "Delete" at bounding box center [834, 214] width 56 height 29
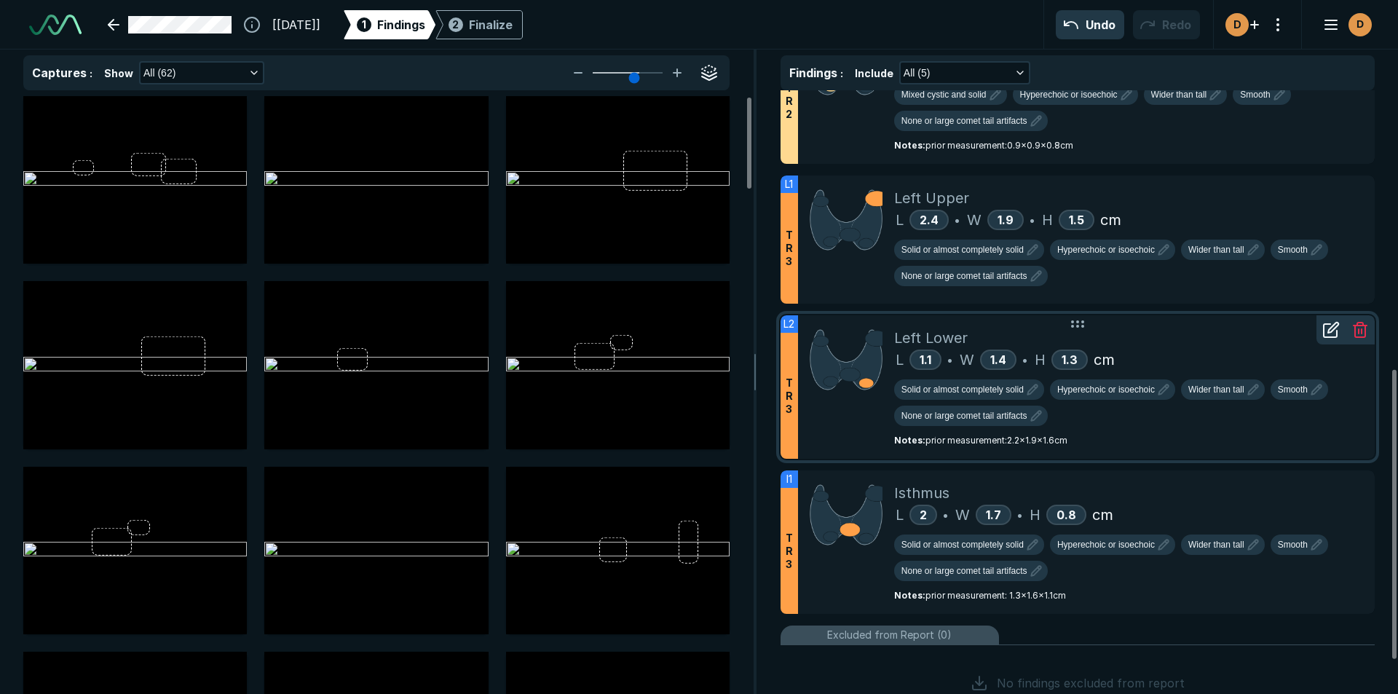
scroll to position [650, 0]
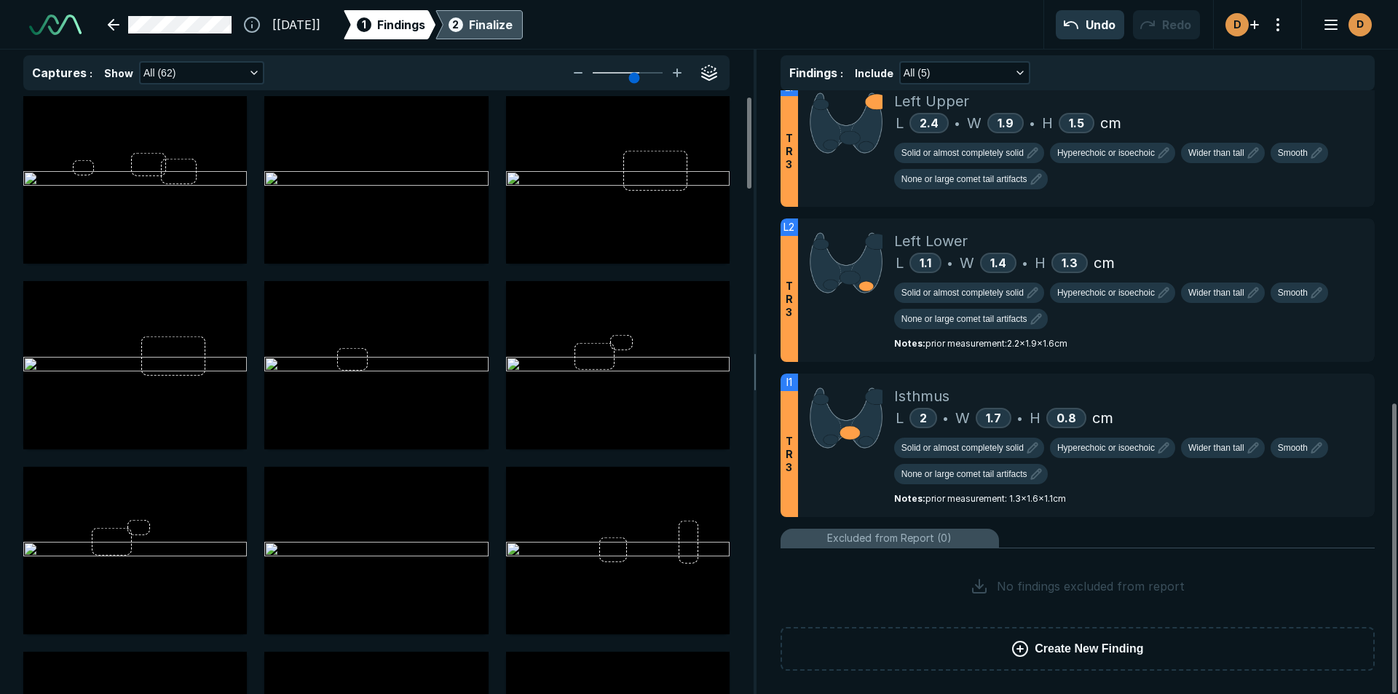
click at [513, 30] on div "Finalize" at bounding box center [491, 24] width 44 height 17
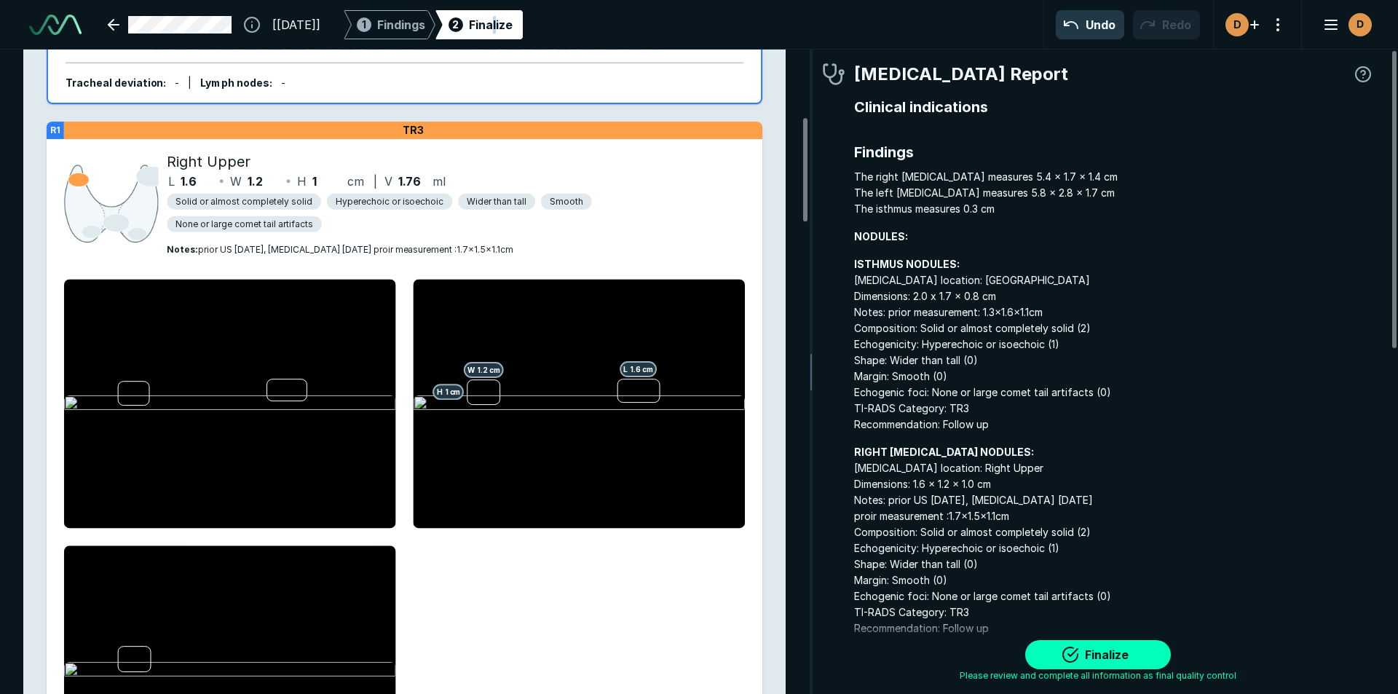
scroll to position [510, 0]
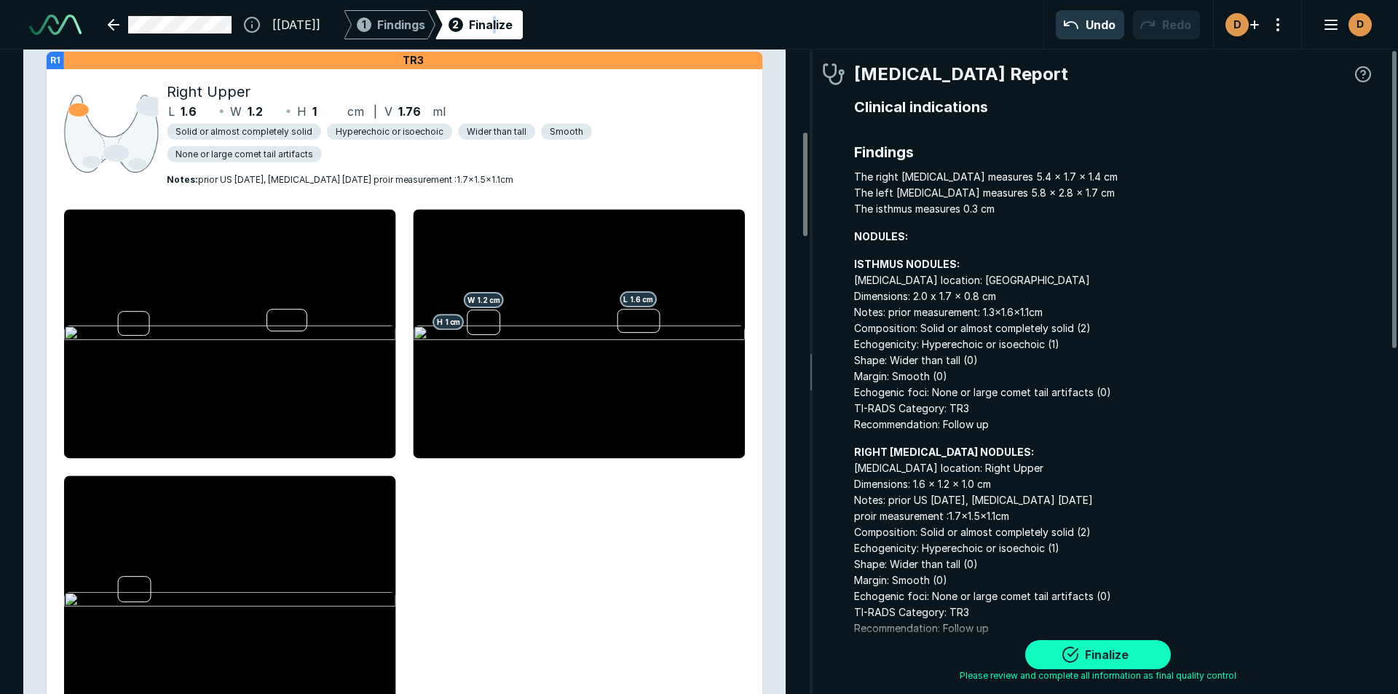
click at [1075, 656] on button "Finalize" at bounding box center [1098, 654] width 146 height 29
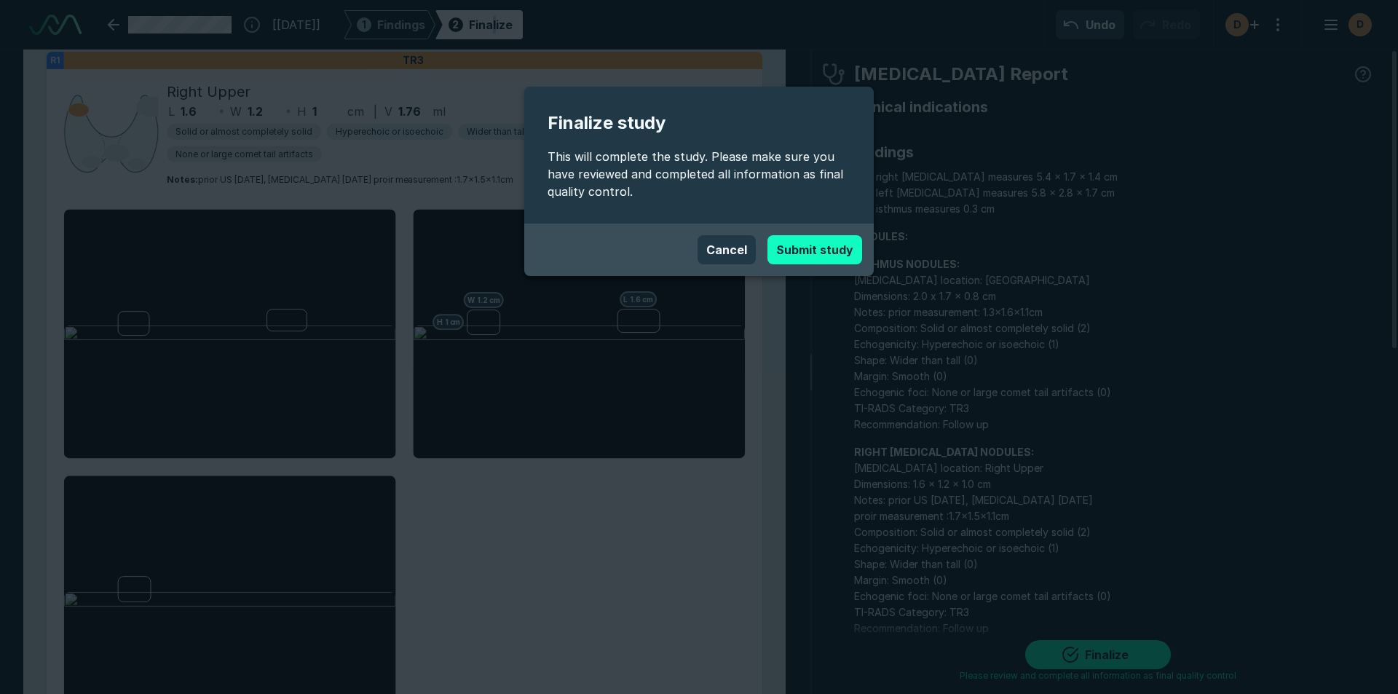
click at [815, 247] on button "Submit study" at bounding box center [814, 249] width 95 height 29
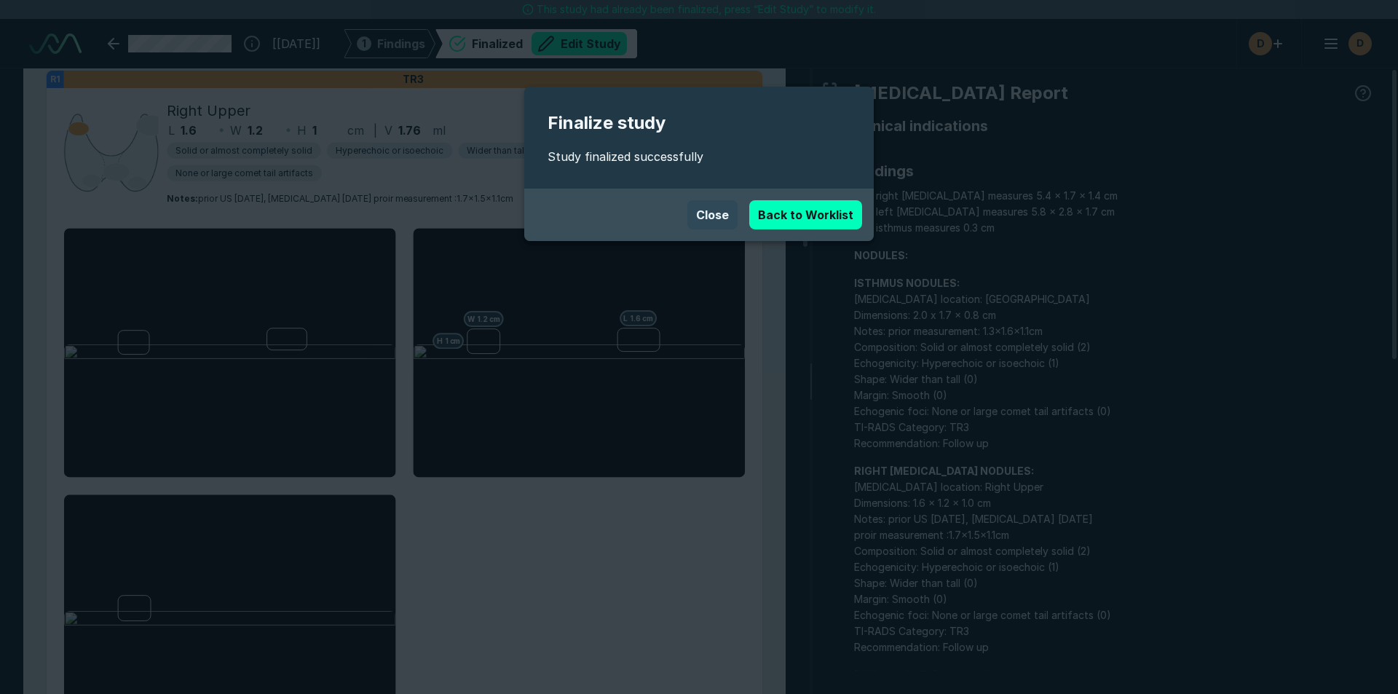
click at [711, 210] on button "Close" at bounding box center [712, 214] width 50 height 29
